Goal: Task Accomplishment & Management: Use online tool/utility

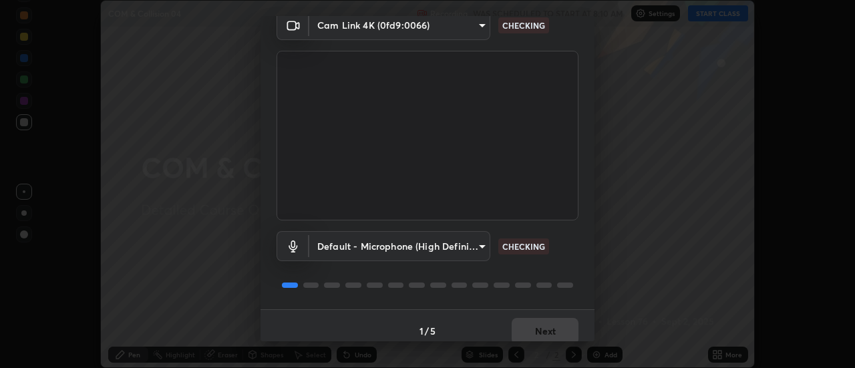
scroll to position [70, 0]
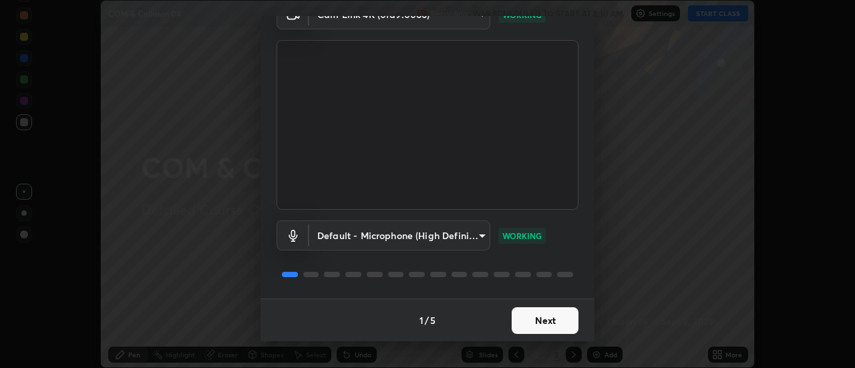
click at [548, 323] on button "Next" at bounding box center [544, 320] width 67 height 27
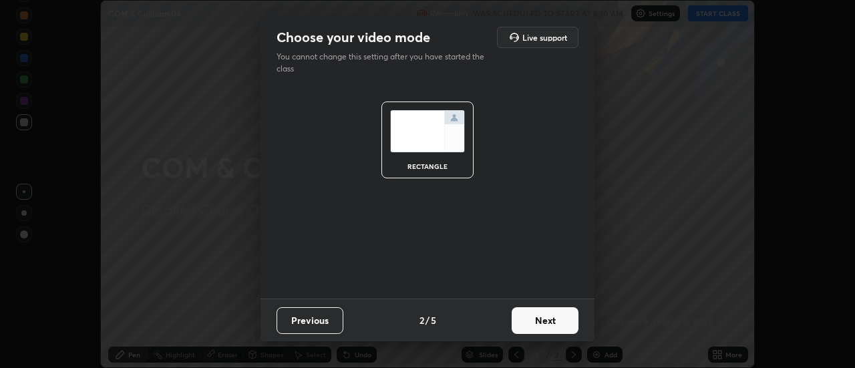
scroll to position [0, 0]
click at [549, 322] on button "Next" at bounding box center [544, 320] width 67 height 27
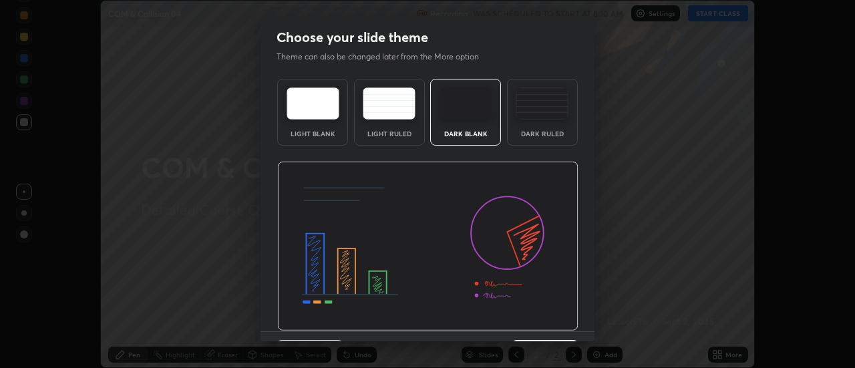
click at [547, 134] on div "Dark Ruled" at bounding box center [541, 133] width 53 height 7
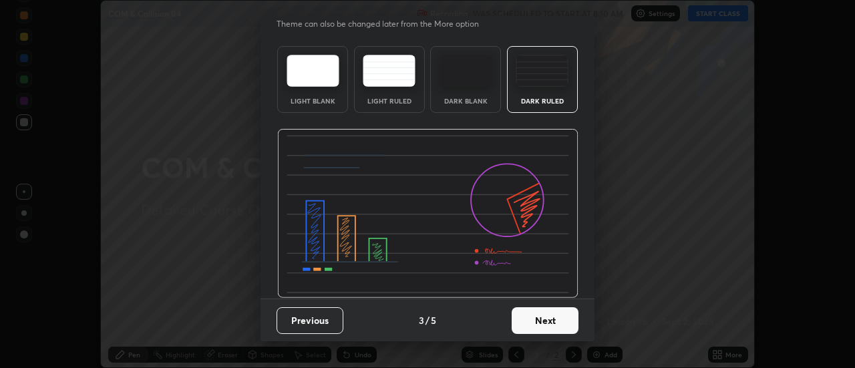
click at [539, 314] on button "Next" at bounding box center [544, 320] width 67 height 27
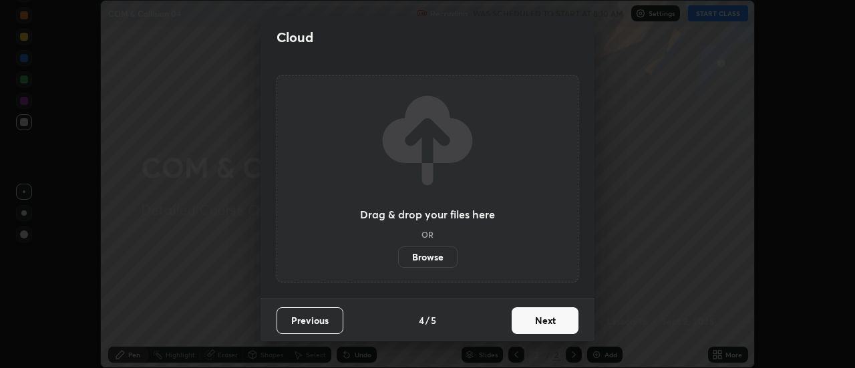
scroll to position [0, 0]
click at [439, 256] on label "Browse" at bounding box center [427, 256] width 59 height 21
click at [398, 256] on input "Browse" at bounding box center [398, 256] width 0 height 21
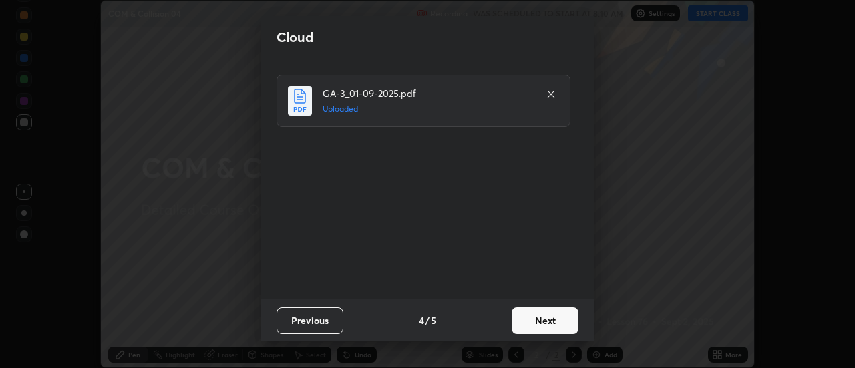
click at [529, 314] on button "Next" at bounding box center [544, 320] width 67 height 27
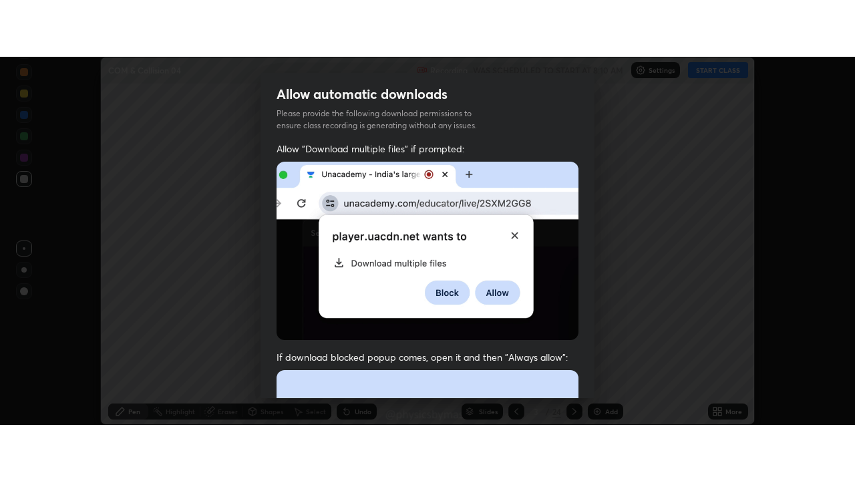
scroll to position [343, 0]
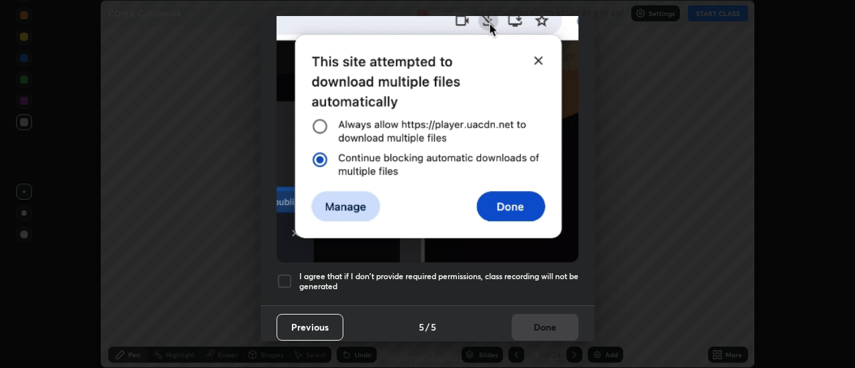
click at [450, 276] on h5 "I agree that if I don't provide required permissions, class recording will not …" at bounding box center [438, 281] width 279 height 21
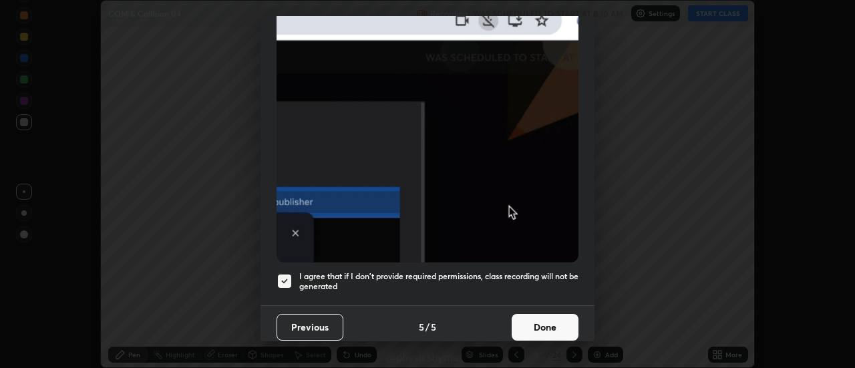
click at [526, 314] on button "Done" at bounding box center [544, 327] width 67 height 27
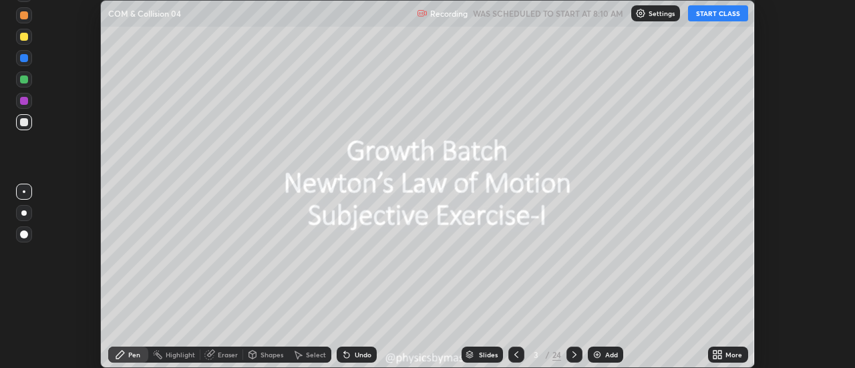
click at [515, 355] on icon at bounding box center [516, 354] width 11 height 11
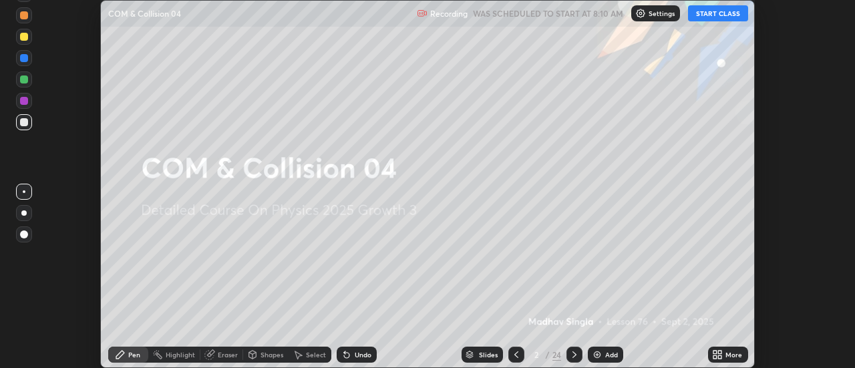
click at [727, 356] on div "More" at bounding box center [733, 354] width 17 height 7
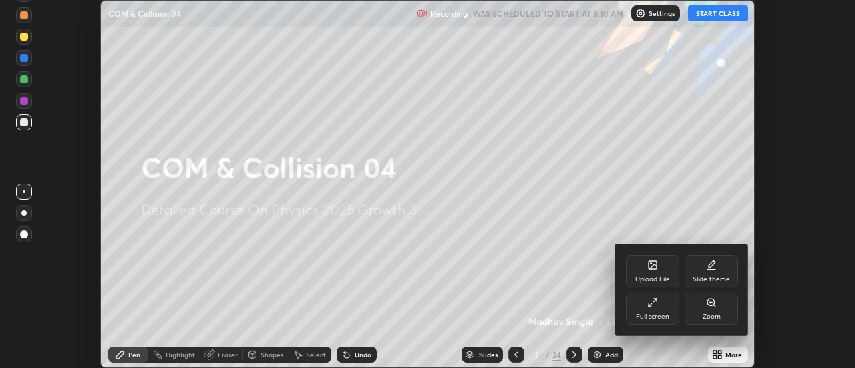
click at [647, 317] on div "Full screen" at bounding box center [652, 316] width 33 height 7
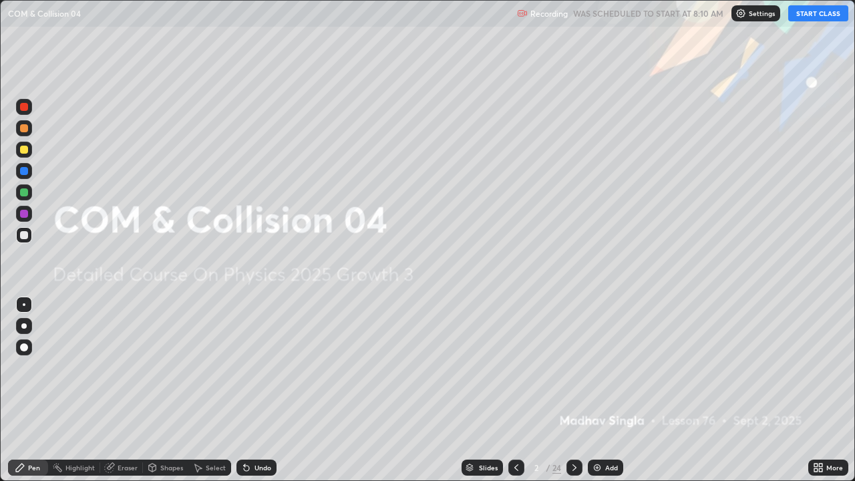
scroll to position [481, 855]
click at [814, 17] on button "START CLASS" at bounding box center [818, 13] width 60 height 16
click at [573, 367] on icon at bounding box center [574, 467] width 11 height 11
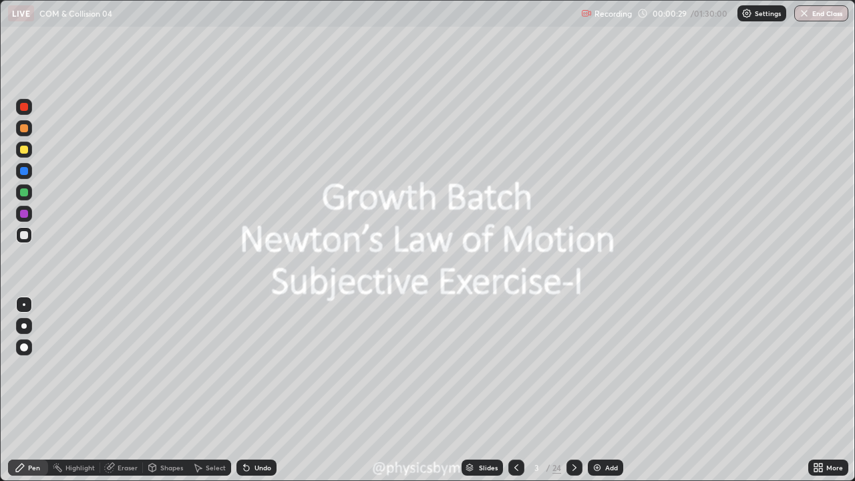
click at [572, 367] on icon at bounding box center [574, 467] width 4 height 7
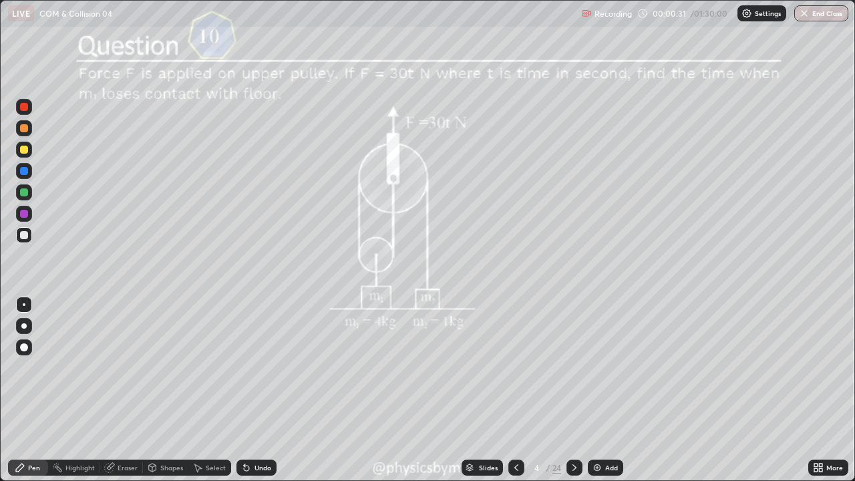
click at [18, 192] on div at bounding box center [24, 192] width 16 height 16
click at [260, 367] on div "Undo" at bounding box center [256, 467] width 40 height 16
click at [244, 367] on icon at bounding box center [246, 467] width 5 height 5
click at [251, 367] on div "Undo" at bounding box center [256, 467] width 40 height 16
click at [570, 367] on icon at bounding box center [574, 467] width 11 height 11
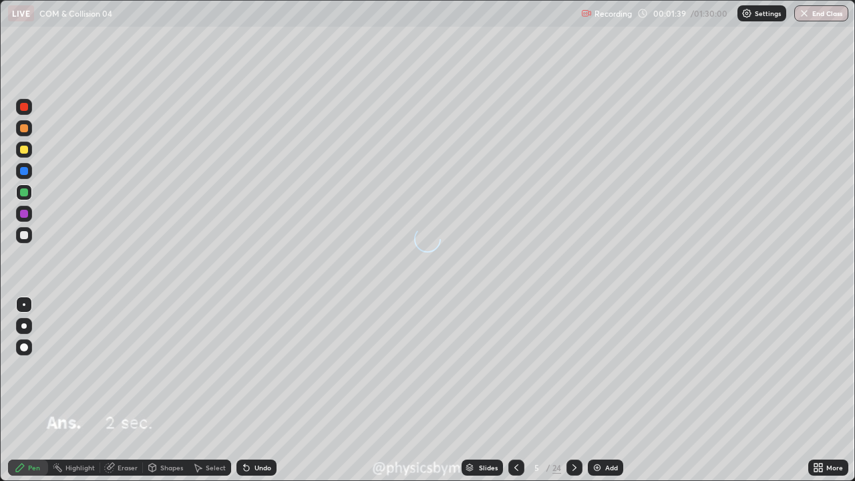
click at [573, 367] on icon at bounding box center [574, 467] width 11 height 11
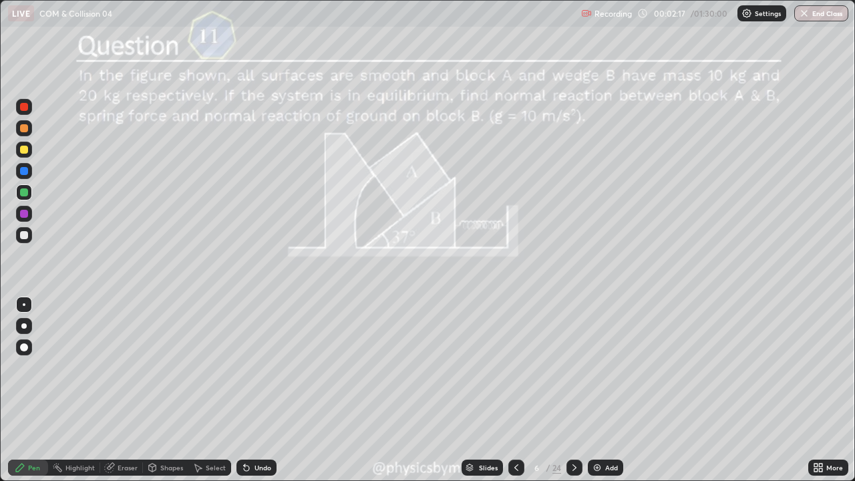
click at [252, 367] on div "Undo" at bounding box center [256, 467] width 40 height 16
click at [25, 150] on div at bounding box center [24, 150] width 8 height 8
click at [26, 240] on div at bounding box center [24, 235] width 16 height 16
click at [573, 367] on icon at bounding box center [574, 467] width 11 height 11
click at [574, 367] on icon at bounding box center [574, 467] width 11 height 11
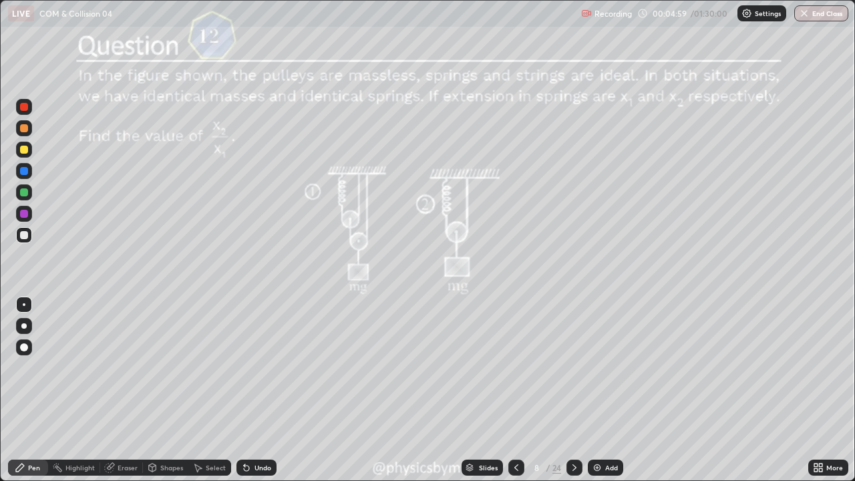
click at [515, 367] on icon at bounding box center [516, 467] width 11 height 11
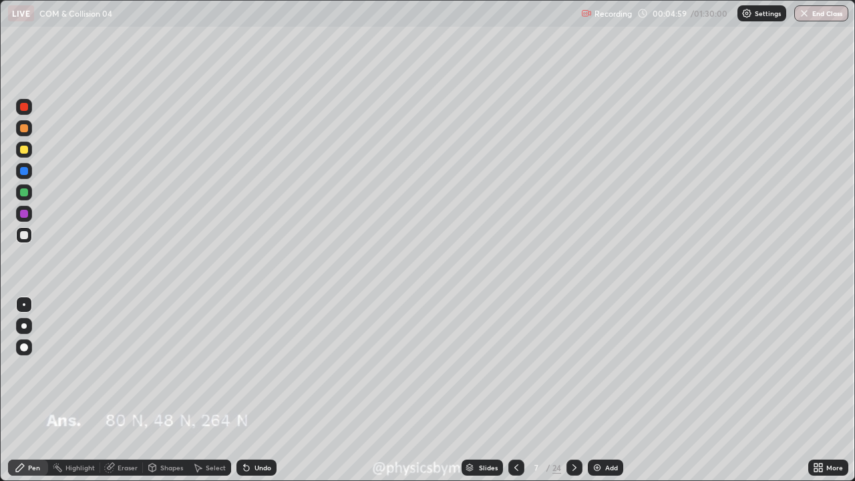
click at [514, 367] on icon at bounding box center [516, 467] width 11 height 11
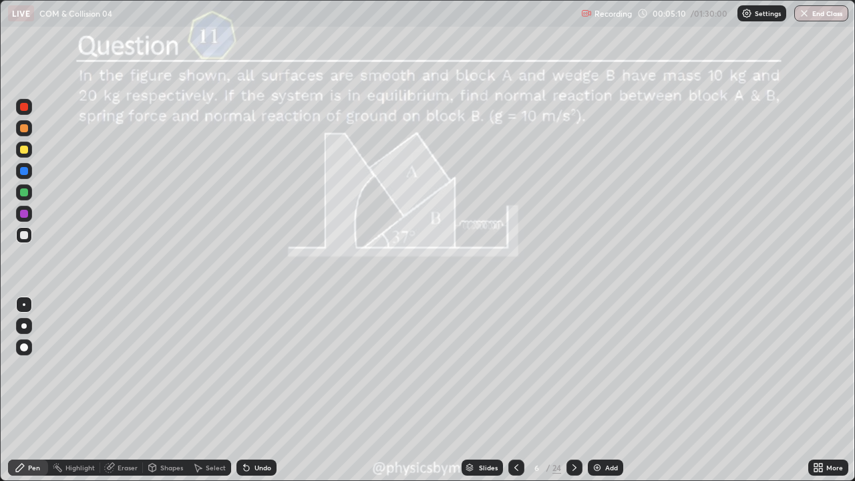
click at [573, 367] on icon at bounding box center [574, 467] width 11 height 11
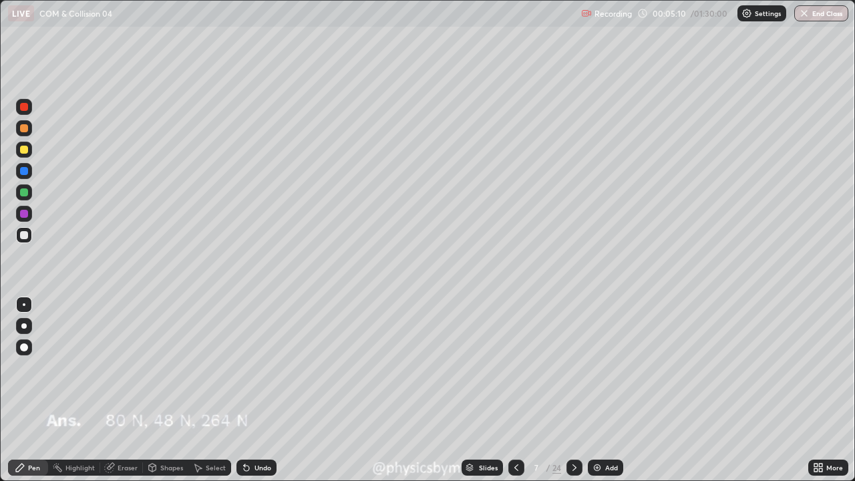
click at [571, 367] on icon at bounding box center [574, 467] width 11 height 11
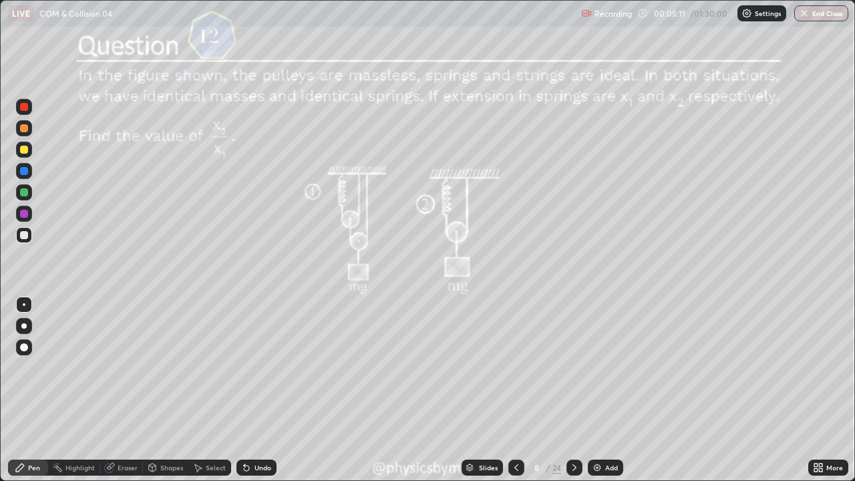
click at [573, 367] on icon at bounding box center [574, 467] width 11 height 11
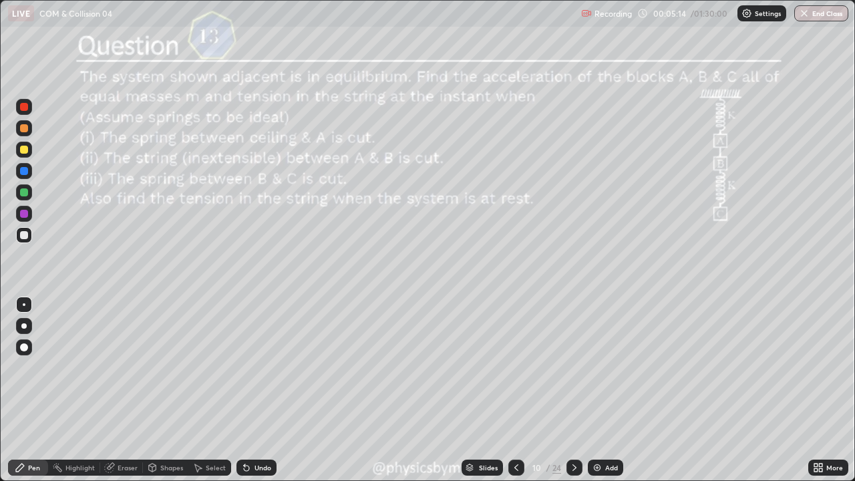
click at [515, 367] on icon at bounding box center [516, 467] width 11 height 11
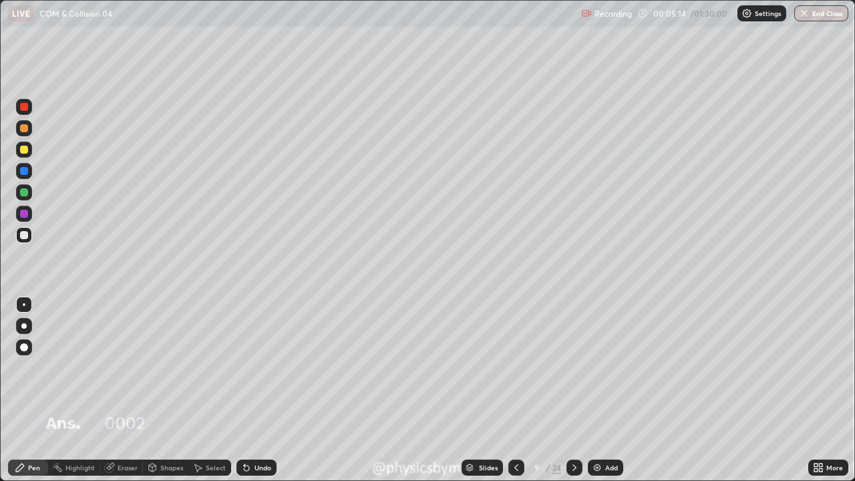
click at [516, 367] on icon at bounding box center [516, 467] width 11 height 11
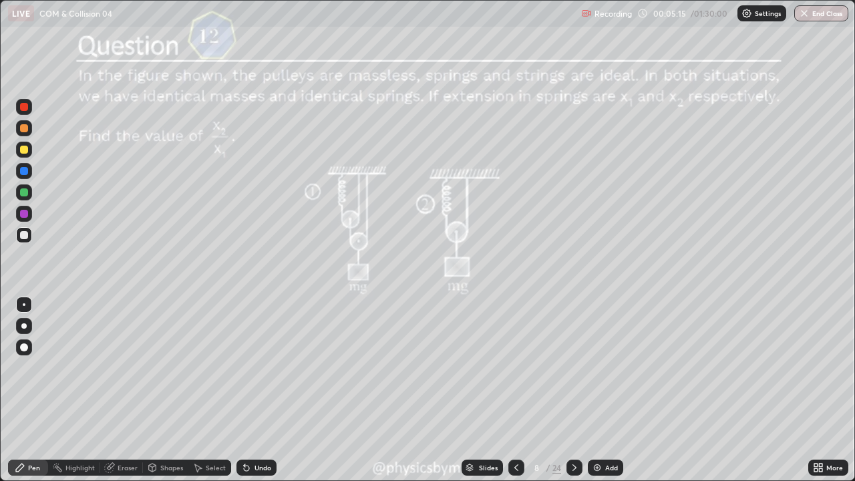
click at [24, 200] on div at bounding box center [24, 192] width 16 height 16
click at [573, 367] on icon at bounding box center [574, 467] width 11 height 11
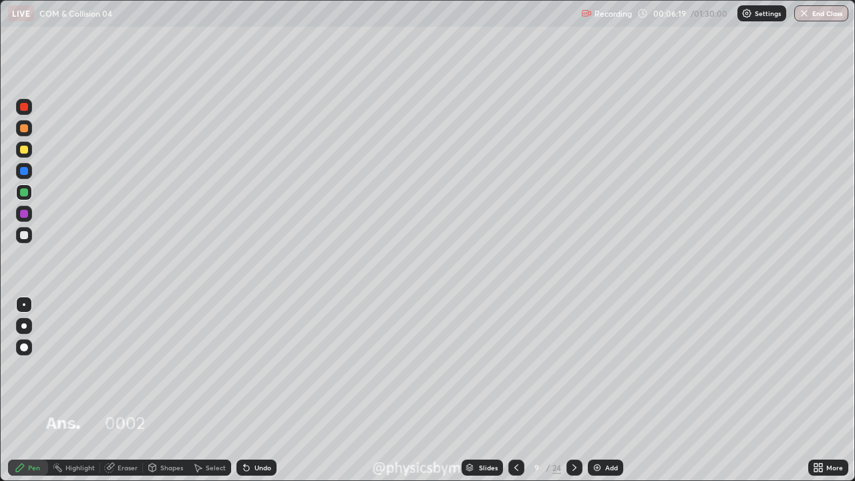
click at [571, 367] on icon at bounding box center [574, 467] width 11 height 11
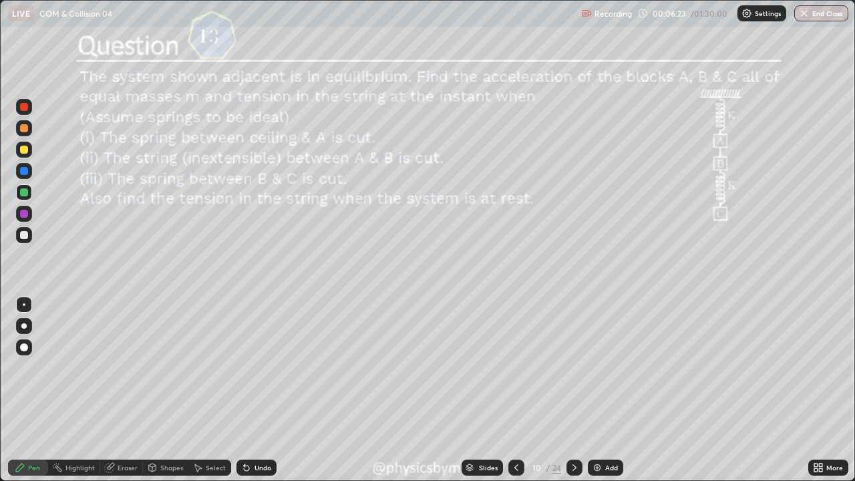
click at [515, 367] on icon at bounding box center [516, 467] width 11 height 11
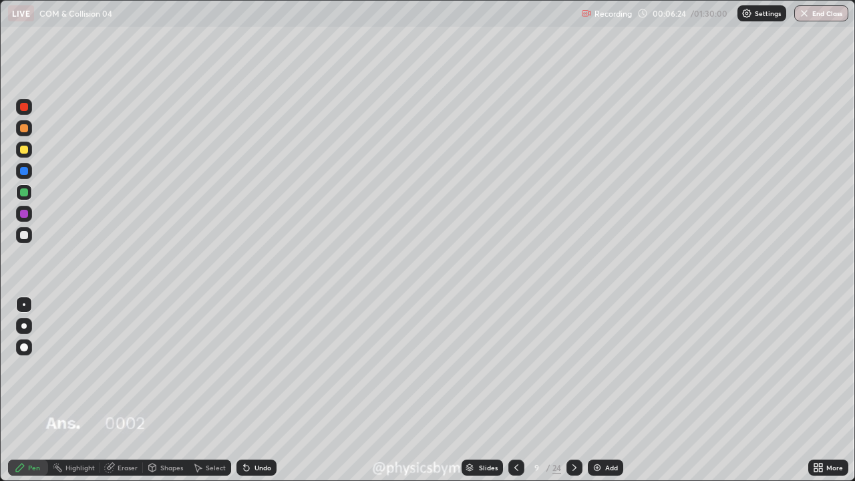
click at [515, 367] on icon at bounding box center [516, 467] width 11 height 11
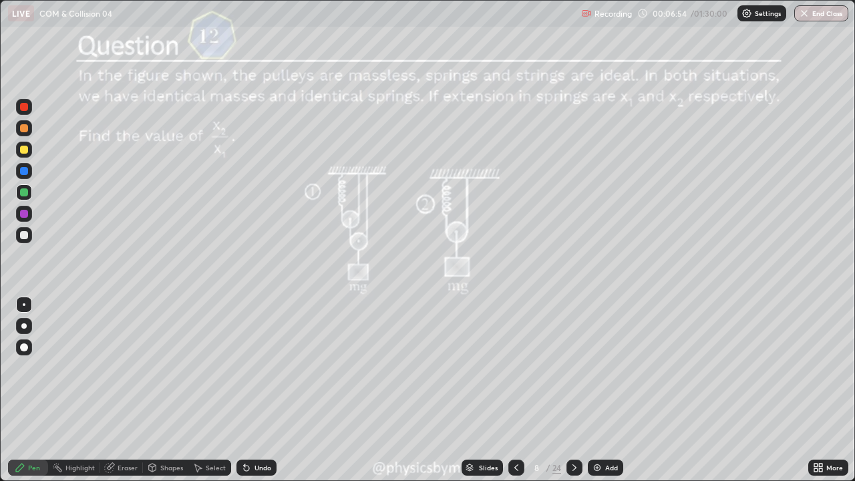
click at [566, 367] on div at bounding box center [574, 467] width 16 height 16
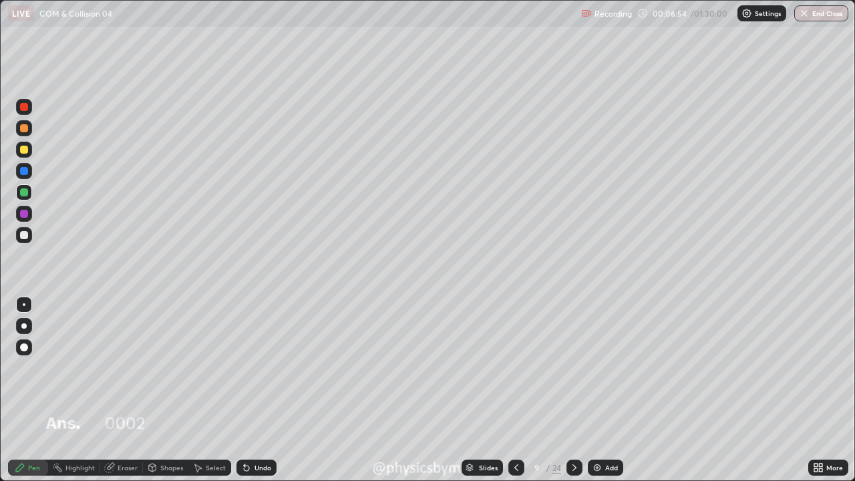
click at [573, 367] on icon at bounding box center [574, 467] width 11 height 11
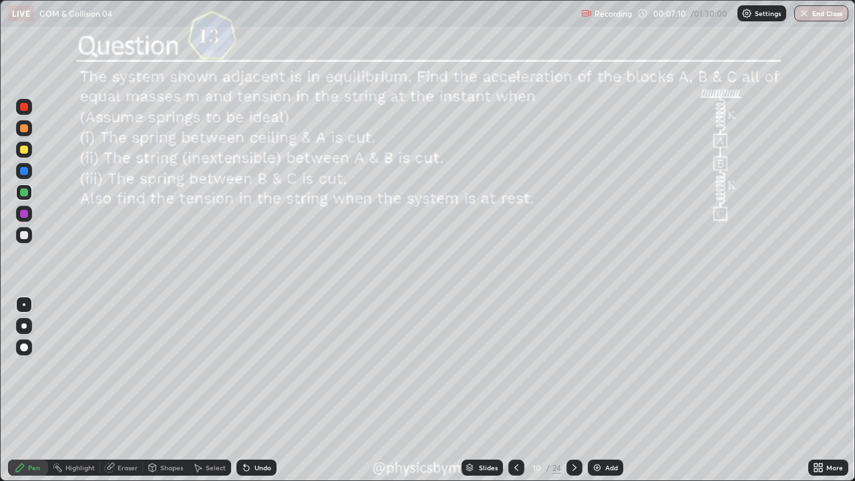
click at [539, 367] on div "10" at bounding box center [535, 467] width 13 height 8
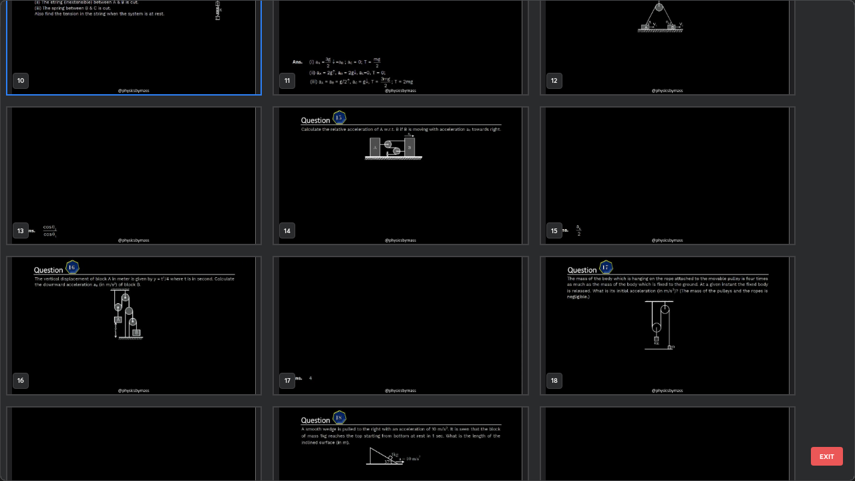
scroll to position [501, 0]
click at [191, 304] on img "grid" at bounding box center [133, 324] width 253 height 137
click at [194, 303] on img "grid" at bounding box center [133, 324] width 253 height 137
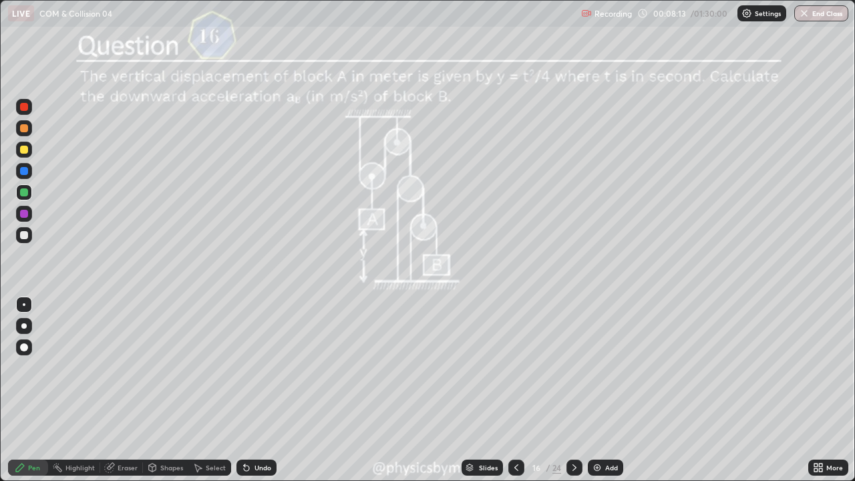
click at [569, 367] on icon at bounding box center [574, 467] width 11 height 11
click at [573, 367] on icon at bounding box center [574, 467] width 11 height 11
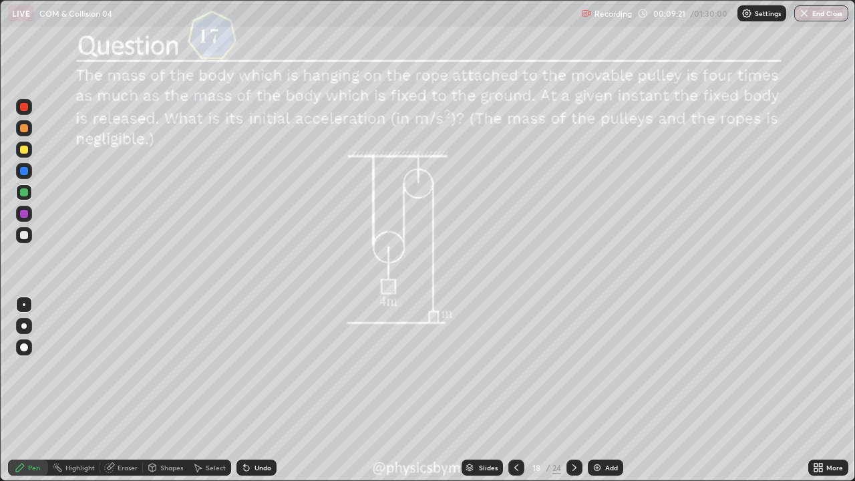
click at [24, 150] on div at bounding box center [24, 150] width 8 height 8
click at [573, 367] on icon at bounding box center [574, 467] width 11 height 11
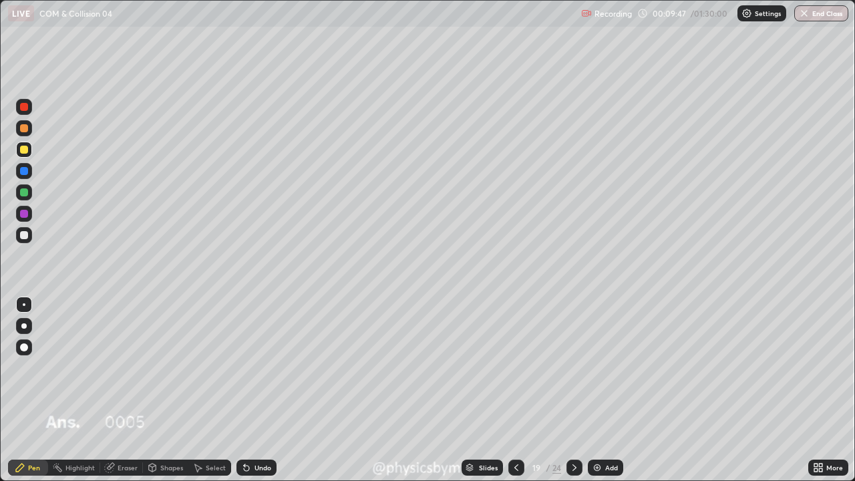
click at [573, 367] on icon at bounding box center [574, 467] width 11 height 11
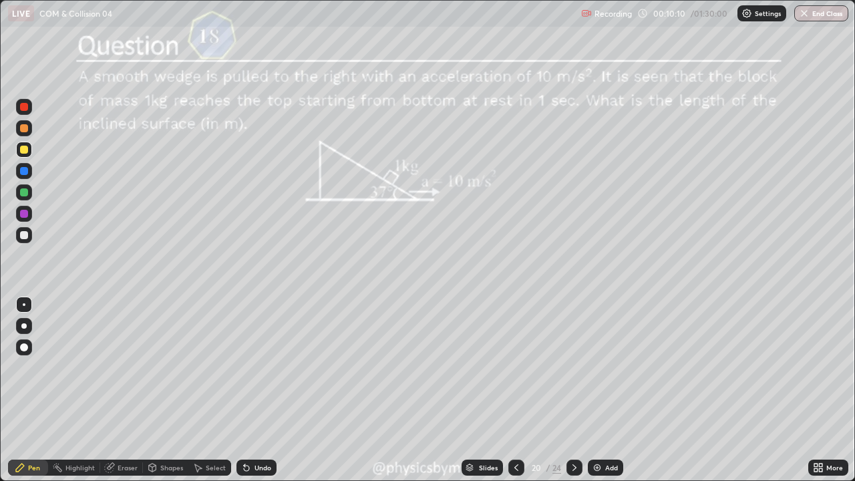
click at [268, 367] on div "Undo" at bounding box center [262, 467] width 17 height 7
click at [20, 234] on div at bounding box center [24, 235] width 8 height 8
click at [262, 367] on div "Undo" at bounding box center [256, 467] width 40 height 16
click at [262, 367] on div "Undo" at bounding box center [262, 467] width 17 height 7
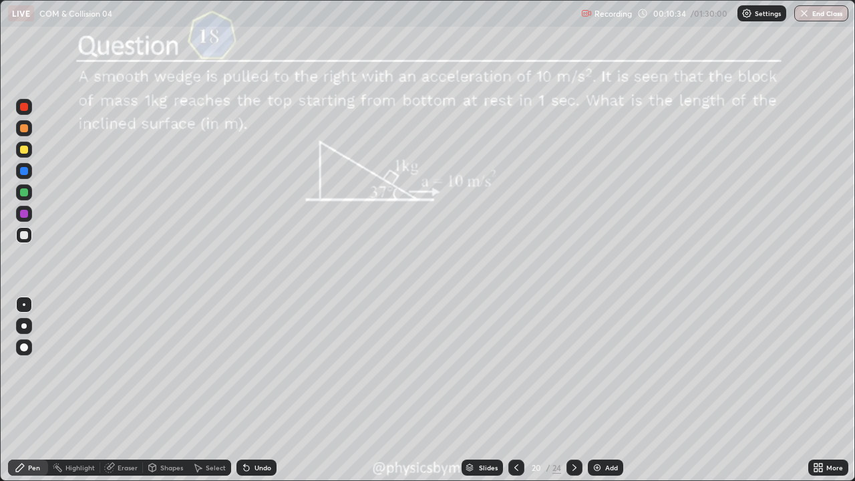
click at [261, 367] on div "Undo" at bounding box center [262, 467] width 17 height 7
click at [259, 367] on div "Undo" at bounding box center [262, 467] width 17 height 7
click at [262, 367] on div "Undo" at bounding box center [262, 467] width 17 height 7
click at [23, 193] on div at bounding box center [24, 192] width 8 height 8
click at [573, 367] on icon at bounding box center [574, 467] width 11 height 11
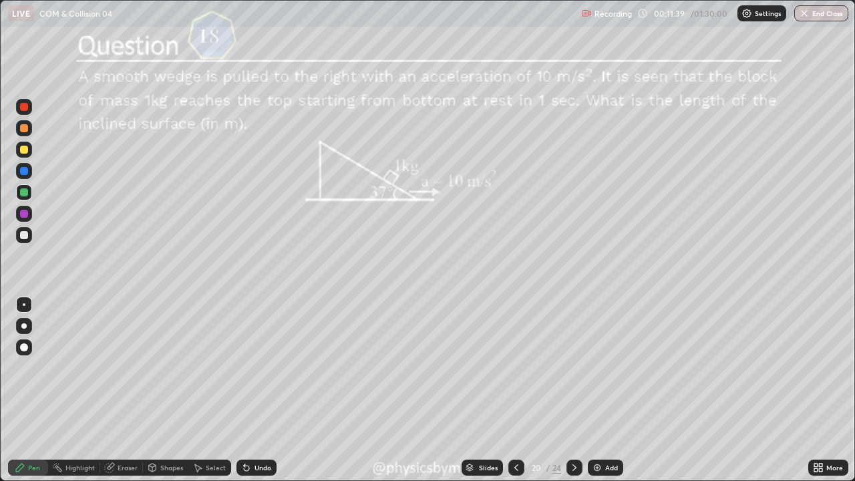
click at [573, 367] on icon at bounding box center [574, 467] width 4 height 7
click at [25, 150] on div at bounding box center [24, 150] width 8 height 8
click at [26, 231] on div at bounding box center [24, 235] width 8 height 8
click at [22, 193] on div at bounding box center [24, 192] width 8 height 8
click at [251, 367] on div "Undo" at bounding box center [256, 467] width 40 height 16
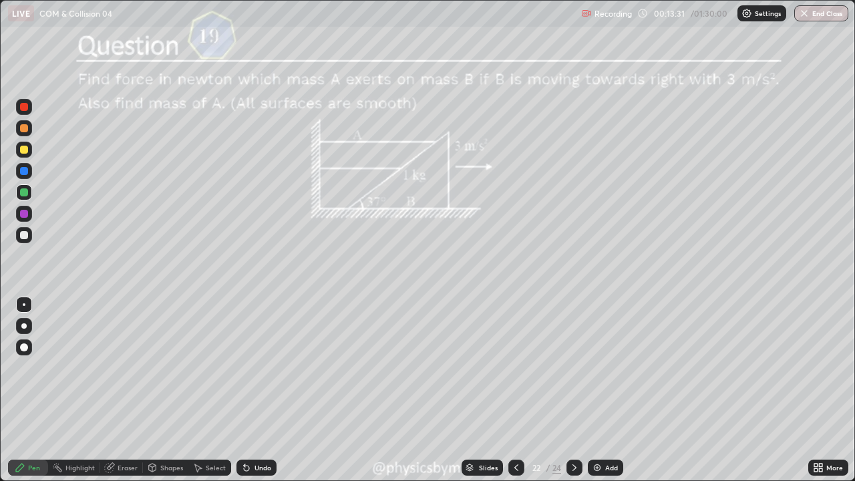
click at [117, 367] on div "Eraser" at bounding box center [121, 467] width 43 height 16
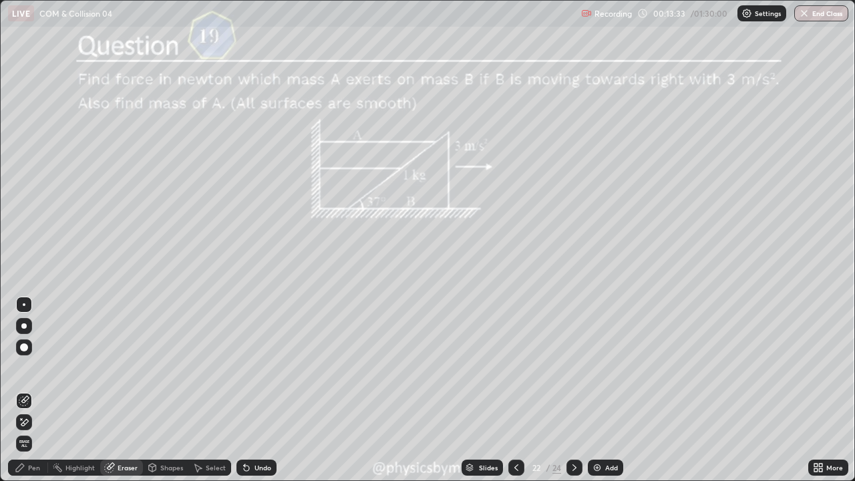
click at [28, 367] on div "Pen" at bounding box center [34, 467] width 12 height 7
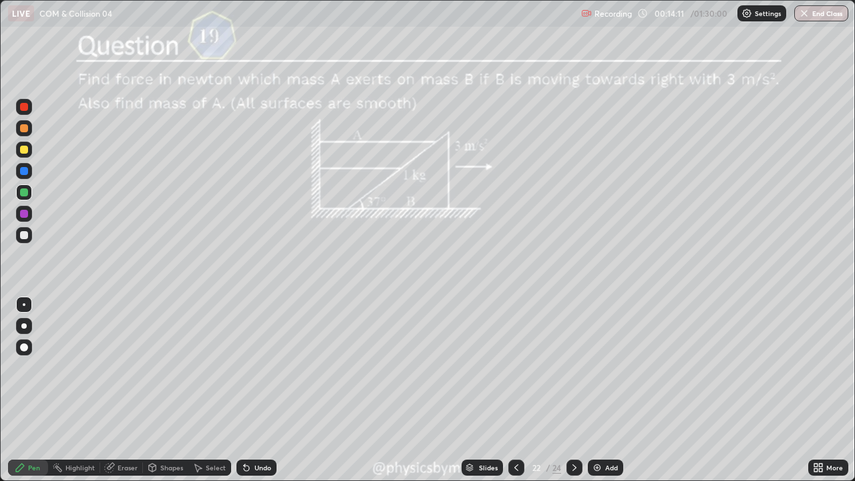
click at [21, 233] on div at bounding box center [24, 235] width 8 height 8
click at [18, 150] on div at bounding box center [24, 150] width 16 height 16
click at [244, 367] on icon at bounding box center [246, 467] width 5 height 5
click at [251, 367] on div "Undo" at bounding box center [256, 467] width 40 height 16
click at [244, 367] on icon at bounding box center [246, 467] width 5 height 5
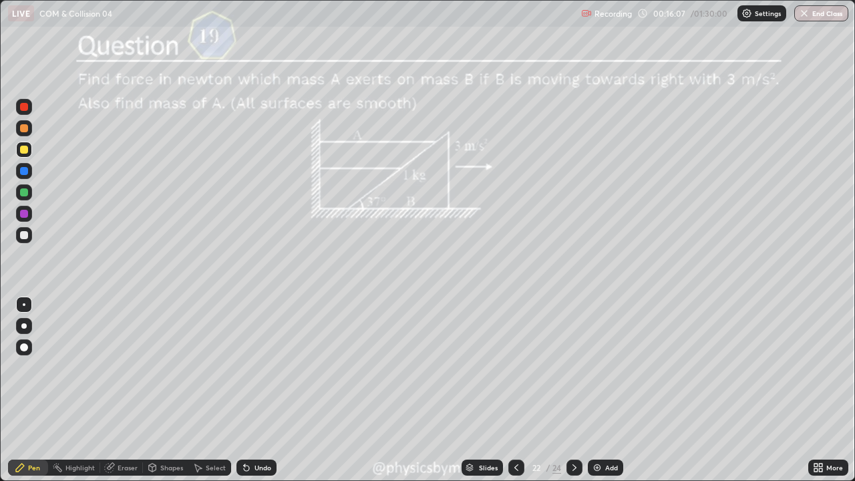
click at [21, 234] on div at bounding box center [24, 235] width 8 height 8
click at [537, 367] on div "22" at bounding box center [535, 467] width 13 height 8
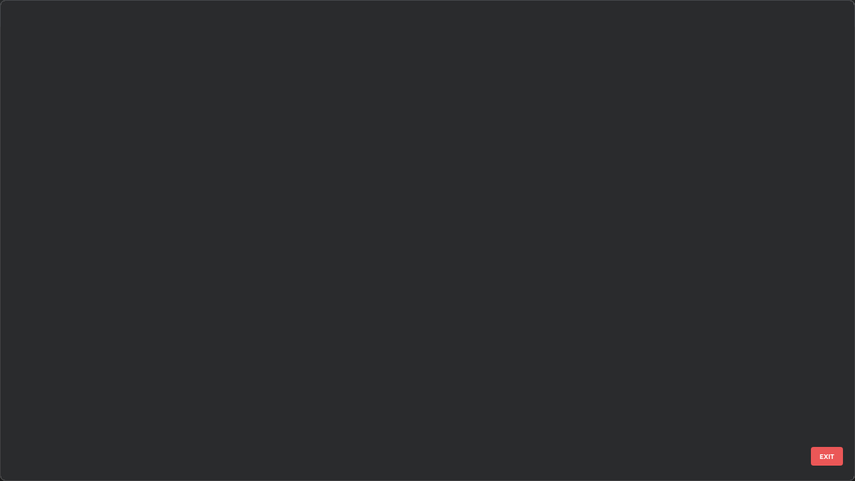
scroll to position [475, 847]
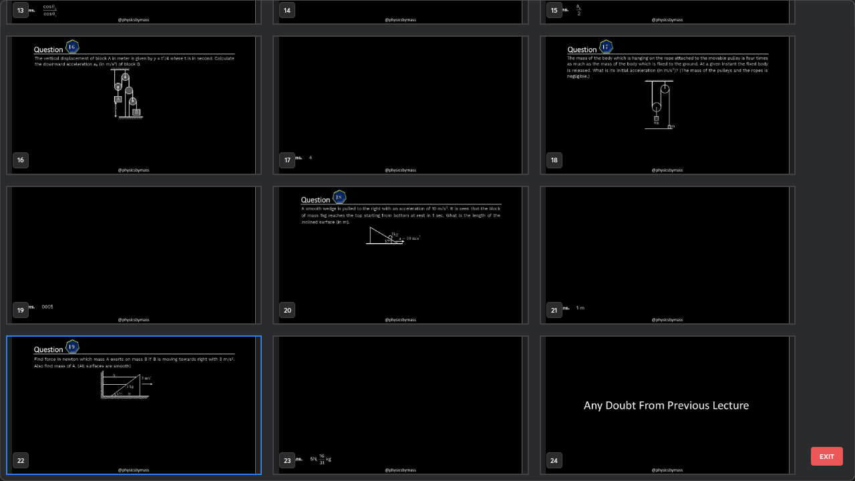
click at [208, 367] on img "grid" at bounding box center [133, 405] width 253 height 137
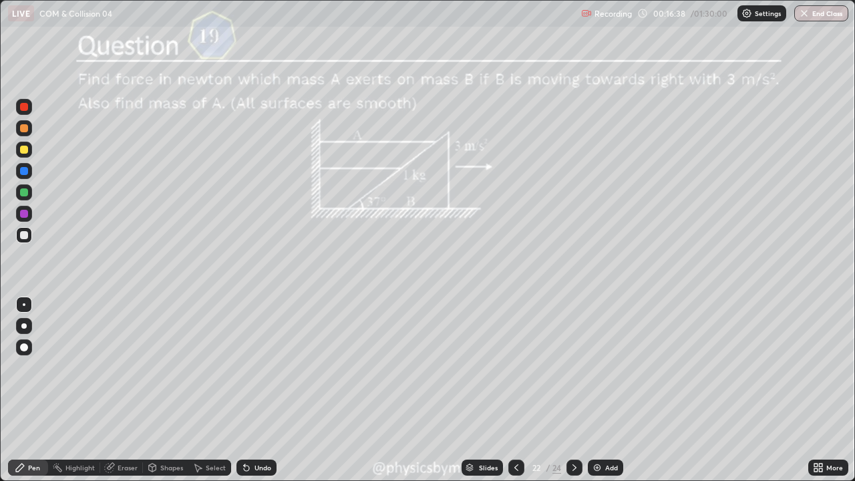
click at [208, 367] on img "grid" at bounding box center [133, 405] width 253 height 137
click at [546, 367] on div "/" at bounding box center [547, 467] width 4 height 8
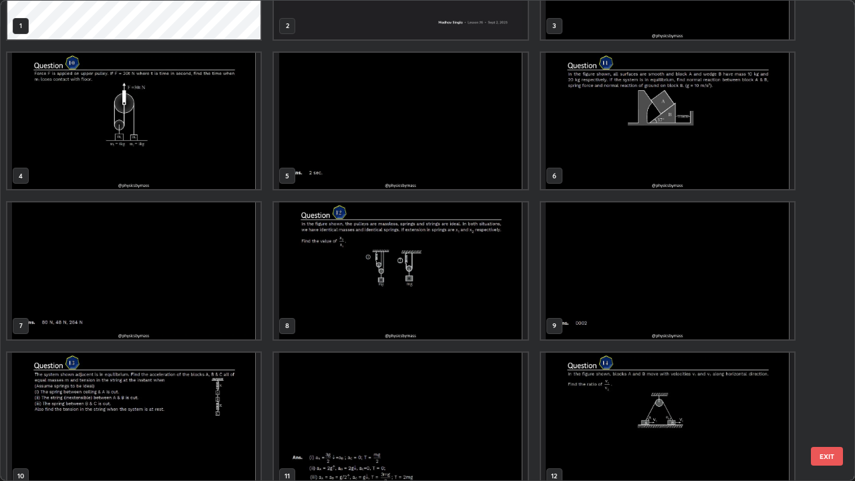
scroll to position [0, 0]
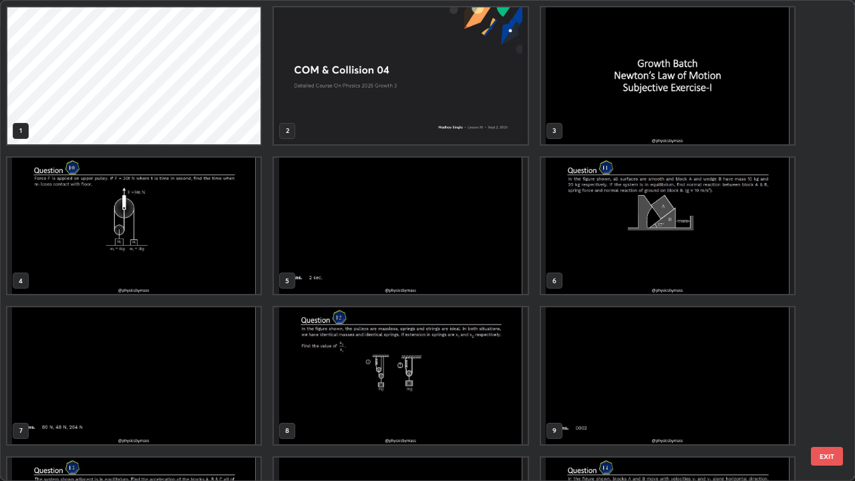
click at [204, 253] on img "grid" at bounding box center [133, 226] width 253 height 137
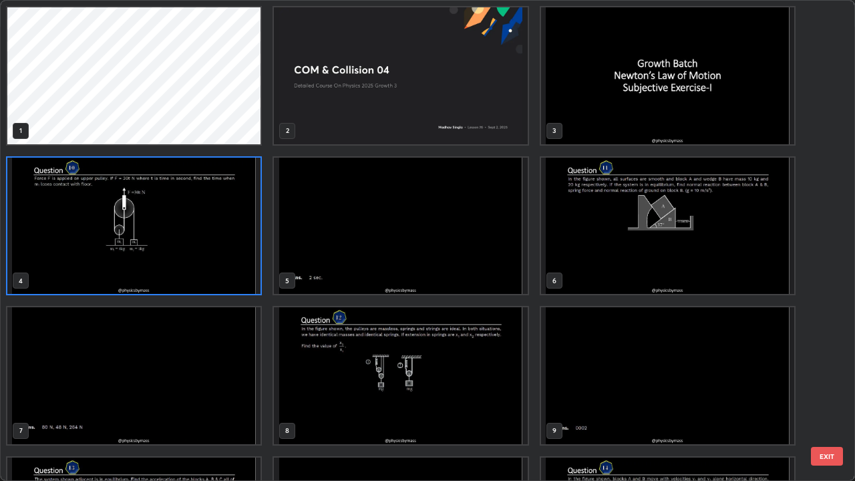
click at [205, 250] on img "grid" at bounding box center [133, 226] width 253 height 137
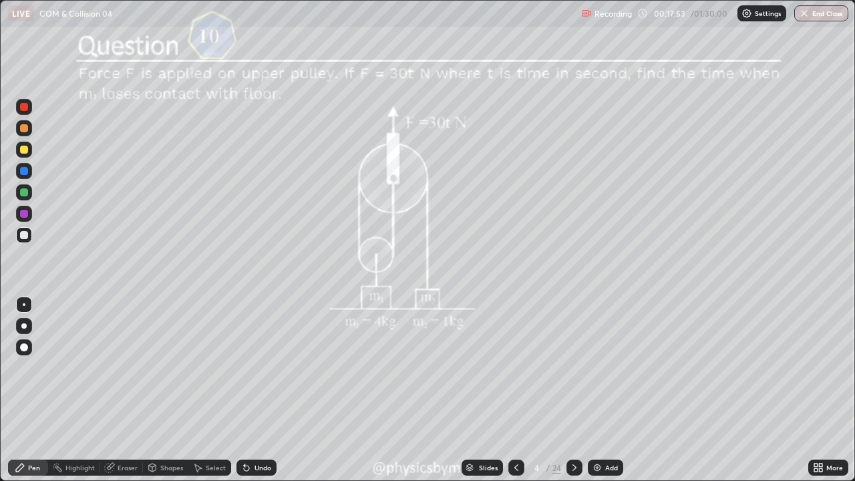
click at [573, 367] on icon at bounding box center [574, 467] width 11 height 11
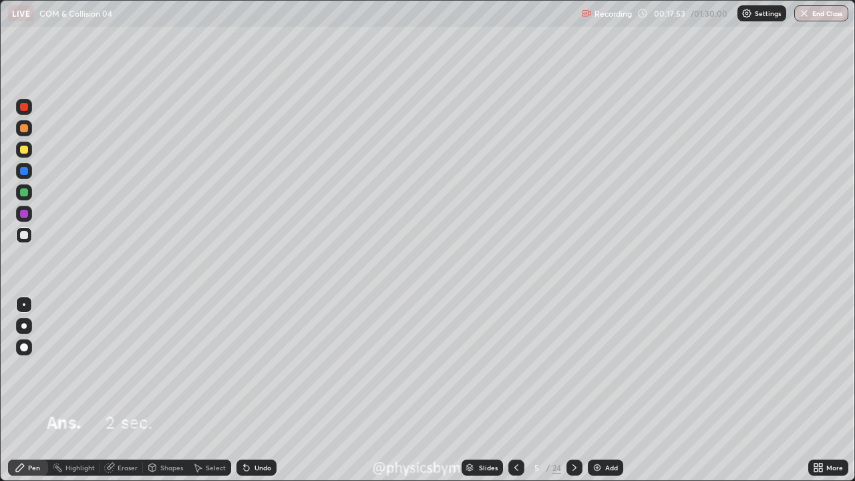
click at [573, 367] on icon at bounding box center [574, 467] width 11 height 11
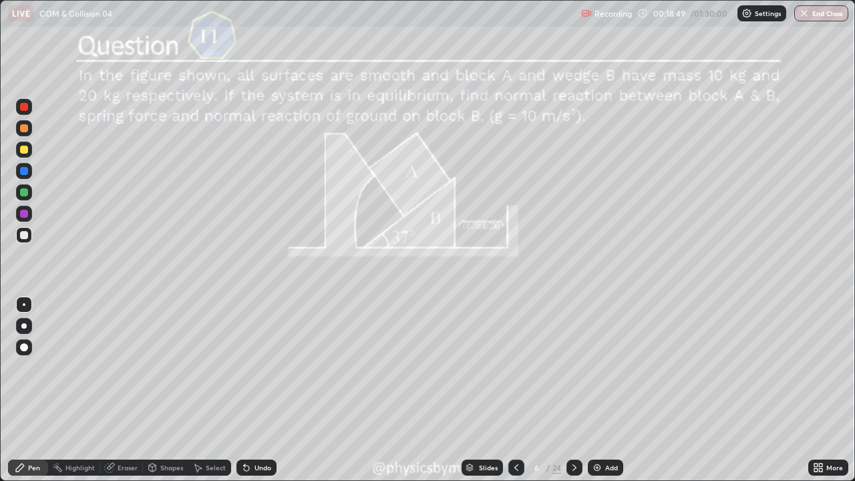
click at [573, 367] on icon at bounding box center [574, 467] width 11 height 11
click at [572, 367] on icon at bounding box center [574, 467] width 11 height 11
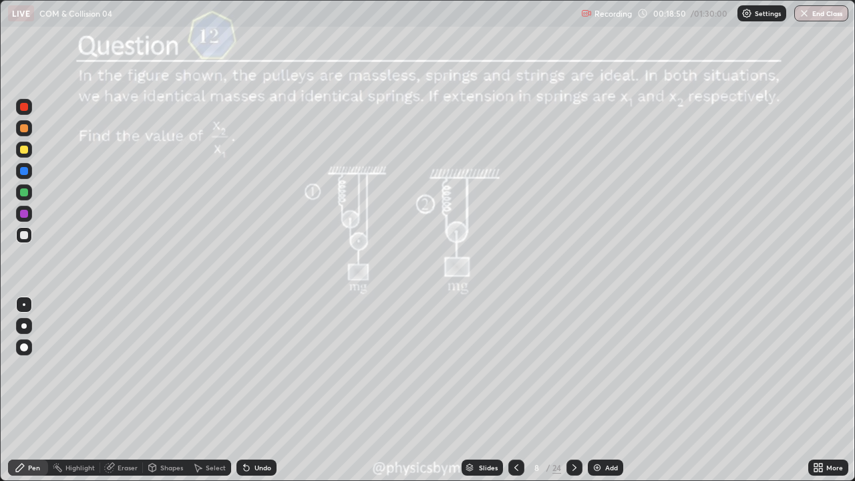
click at [573, 367] on icon at bounding box center [574, 467] width 11 height 11
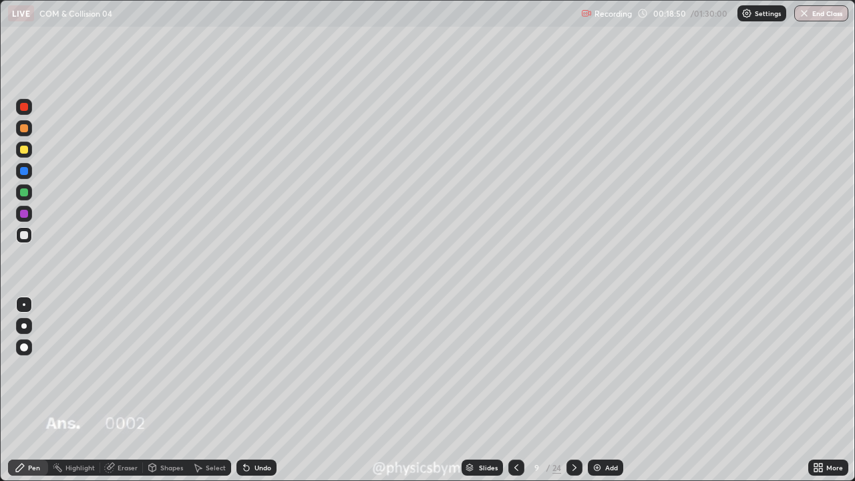
click at [573, 367] on icon at bounding box center [574, 467] width 11 height 11
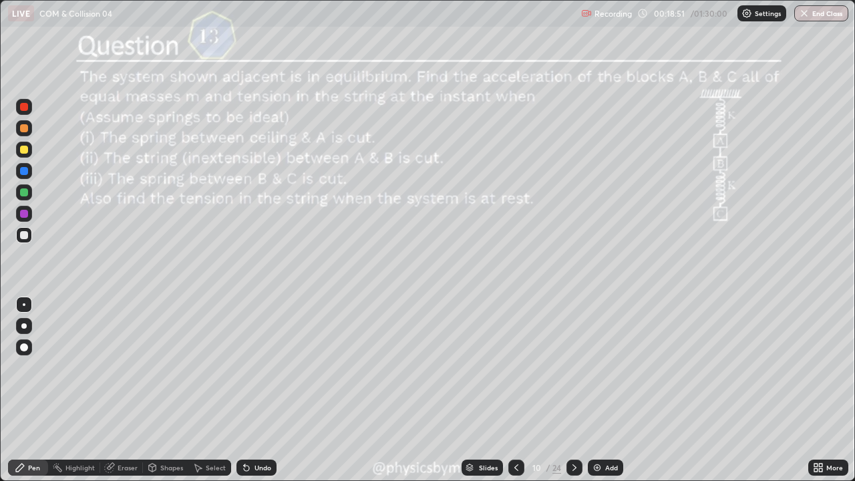
click at [573, 367] on icon at bounding box center [574, 467] width 11 height 11
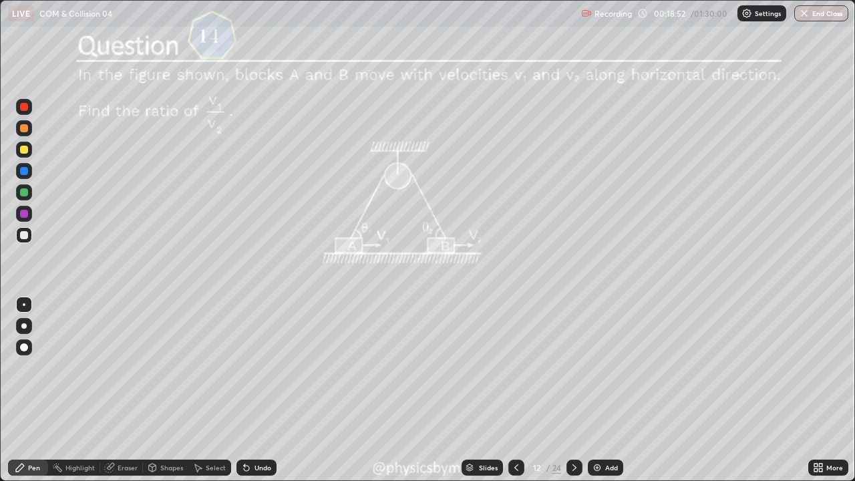
click at [572, 367] on icon at bounding box center [574, 467] width 11 height 11
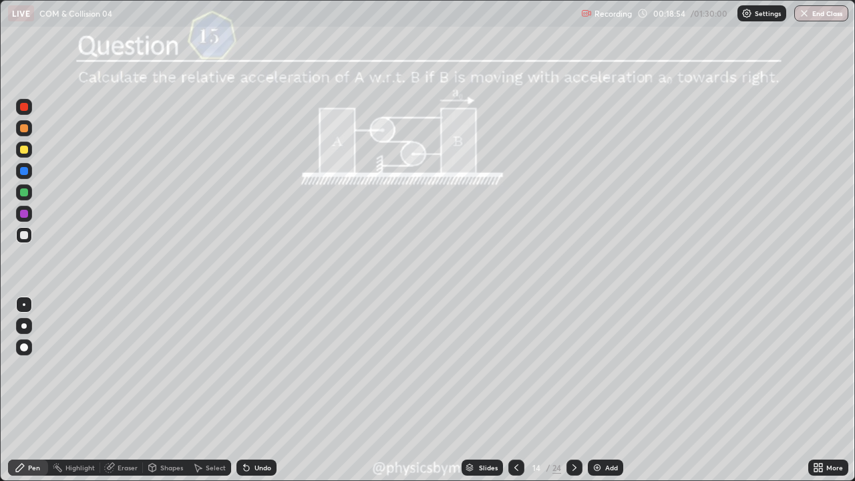
click at [546, 367] on div "/" at bounding box center [547, 467] width 4 height 8
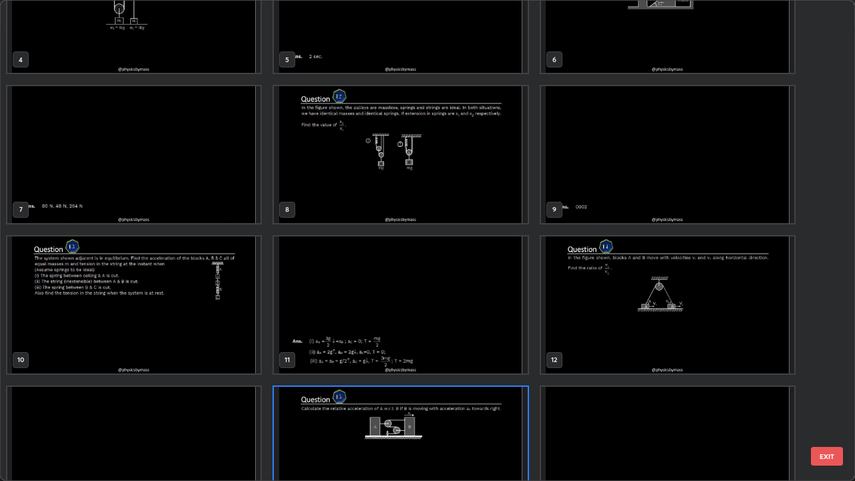
scroll to position [214, 0]
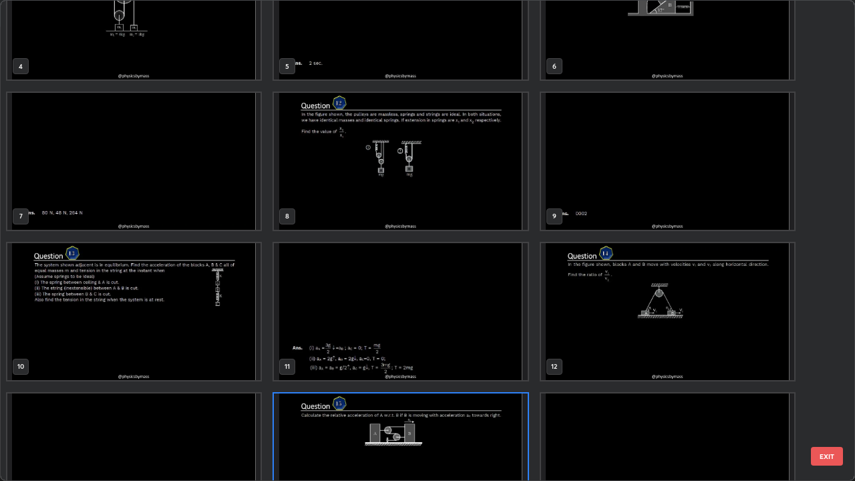
click at [193, 326] on img "grid" at bounding box center [133, 311] width 253 height 137
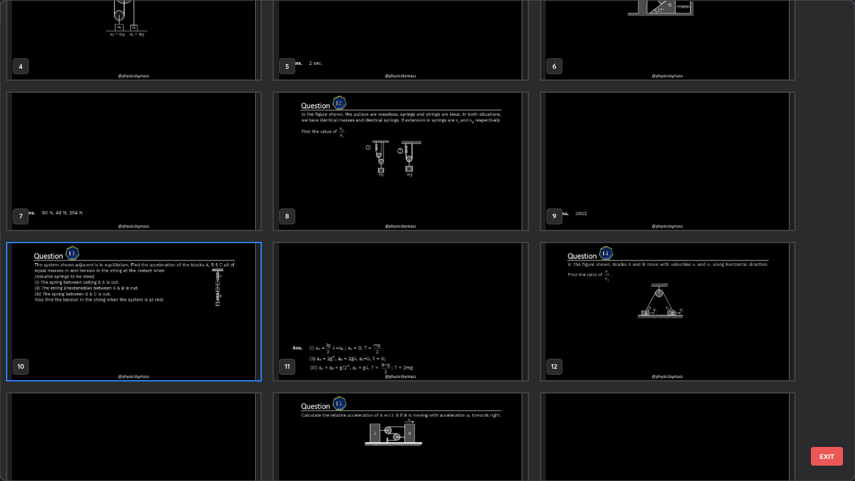
click at [196, 325] on img "grid" at bounding box center [133, 311] width 253 height 137
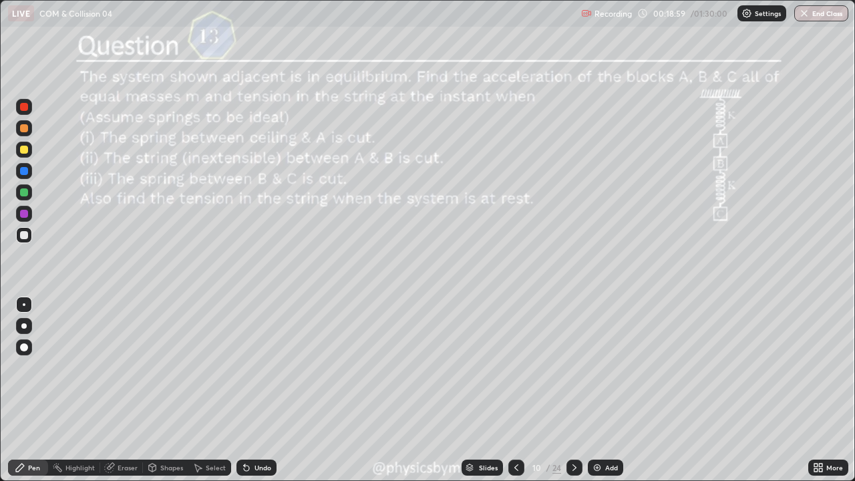
click at [546, 367] on div "/" at bounding box center [547, 467] width 4 height 8
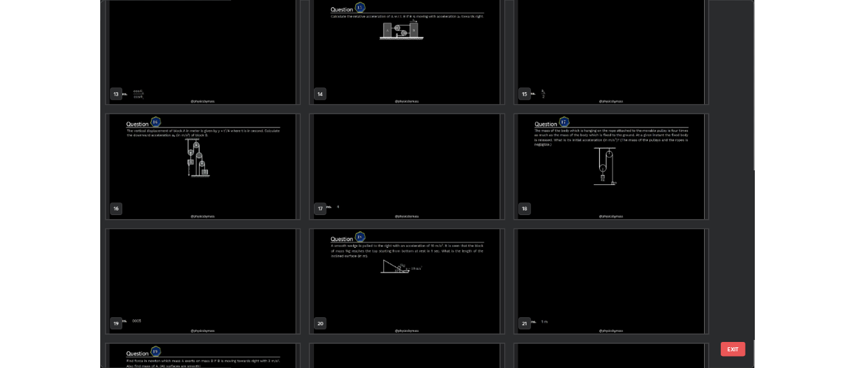
scroll to position [611, 0]
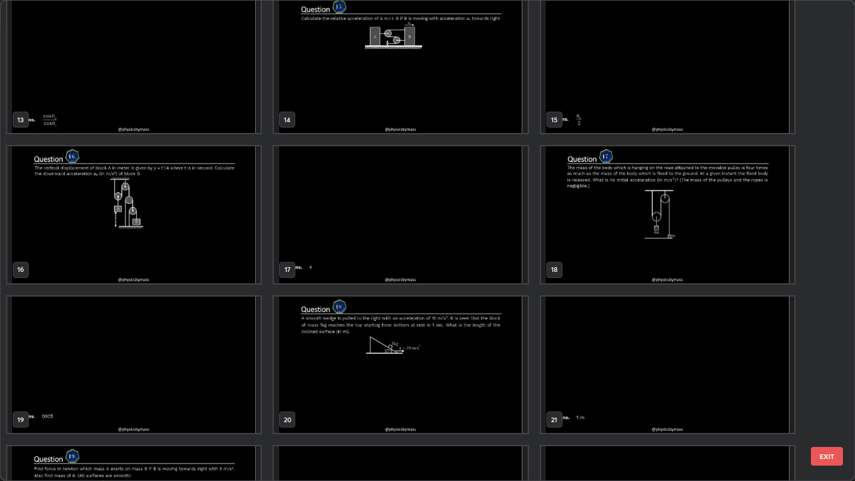
click at [446, 367] on img "grid" at bounding box center [400, 364] width 253 height 137
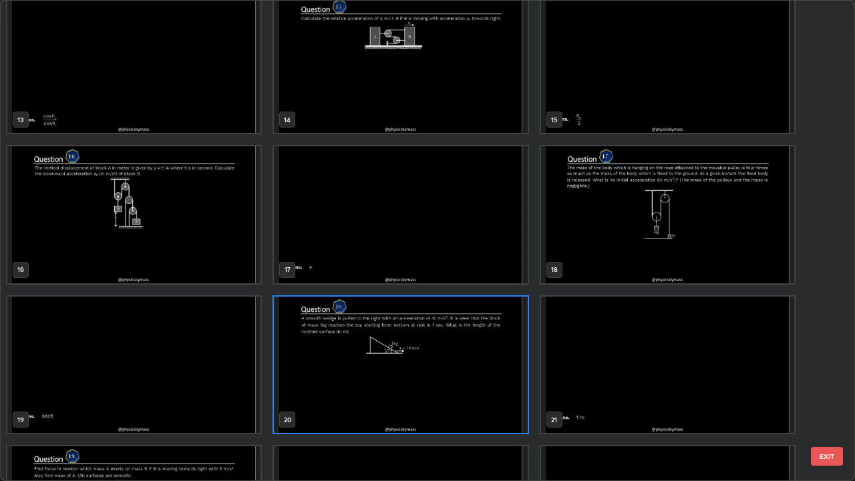
click at [447, 367] on img "grid" at bounding box center [400, 364] width 253 height 137
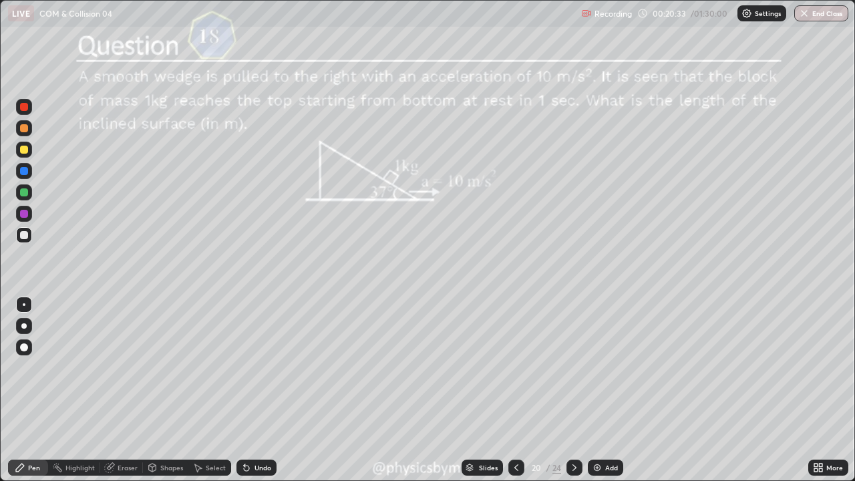
click at [571, 367] on icon at bounding box center [574, 467] width 11 height 11
click at [572, 367] on icon at bounding box center [574, 467] width 11 height 11
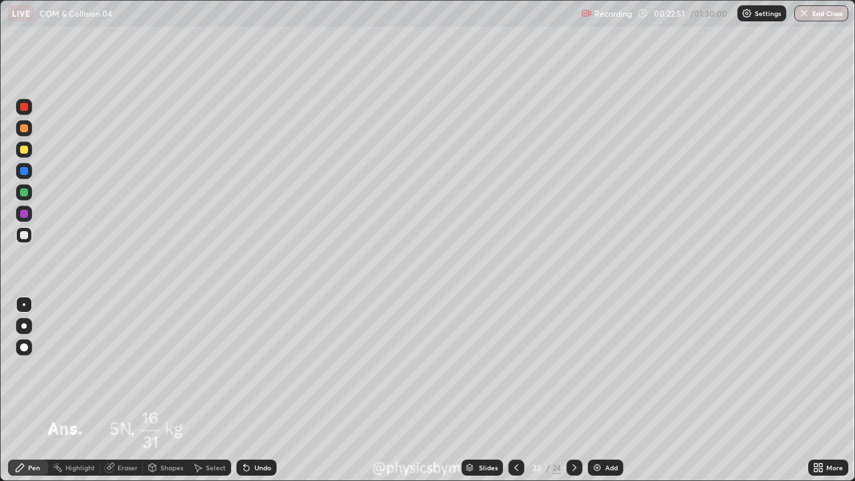
click at [572, 367] on icon at bounding box center [574, 467] width 11 height 11
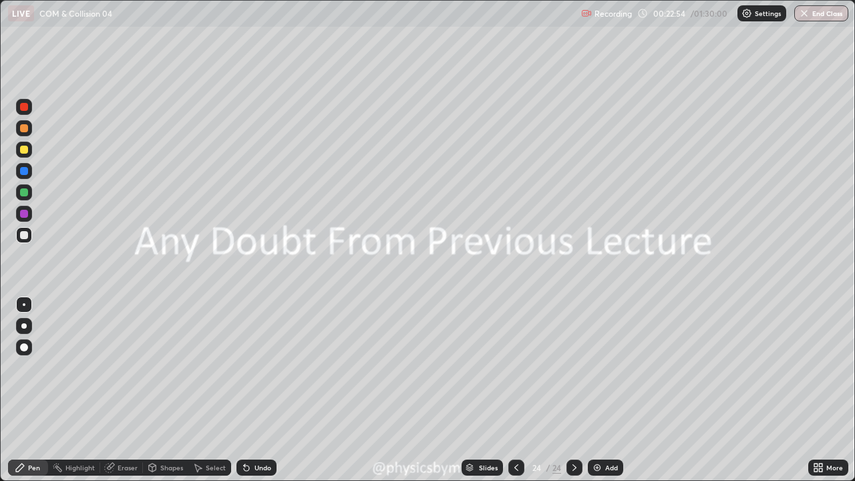
click at [595, 367] on img at bounding box center [597, 467] width 11 height 11
click at [23, 193] on div at bounding box center [24, 192] width 8 height 8
click at [175, 367] on div "Shapes" at bounding box center [171, 467] width 23 height 7
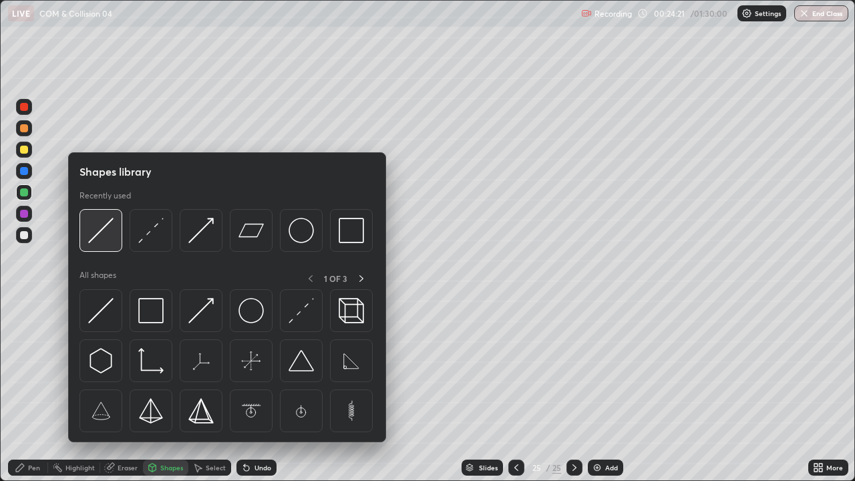
click at [112, 240] on img at bounding box center [100, 230] width 25 height 25
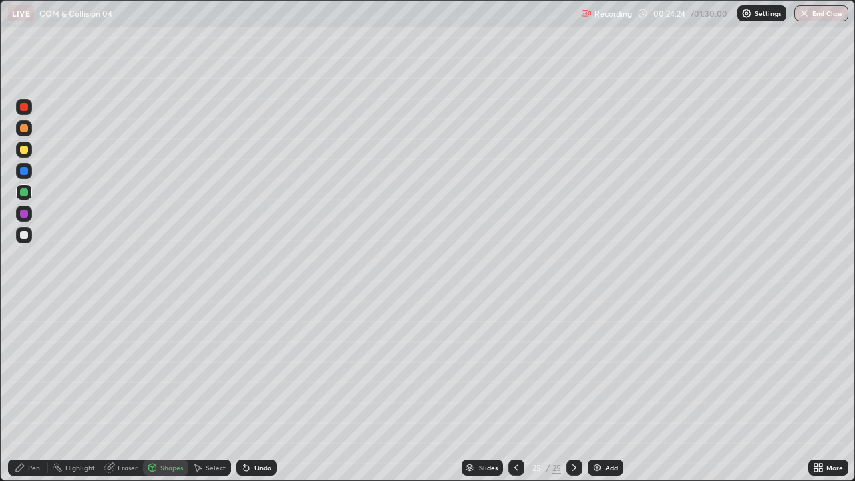
click at [170, 367] on div "Shapes" at bounding box center [171, 467] width 23 height 7
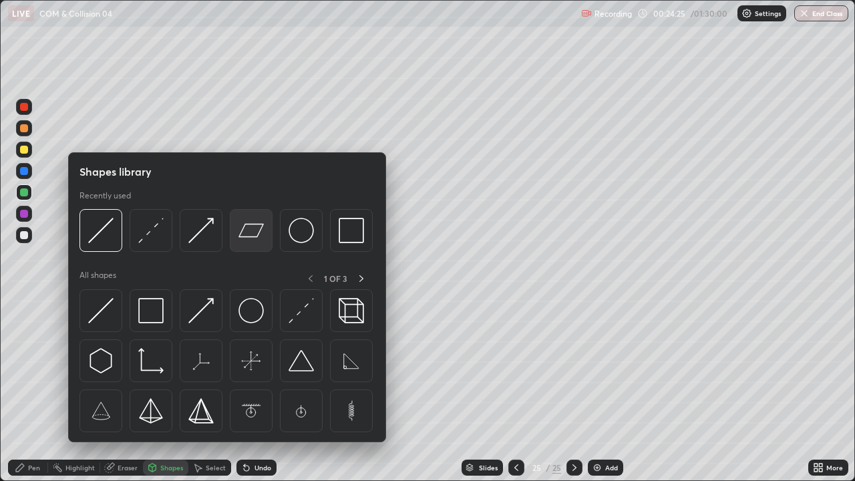
click at [251, 234] on img at bounding box center [250, 230] width 25 height 25
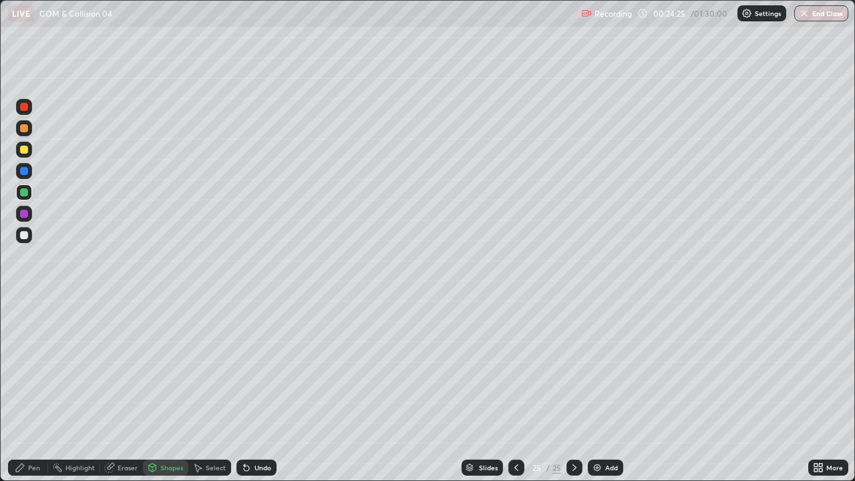
click at [166, 367] on div "Shapes" at bounding box center [165, 467] width 45 height 16
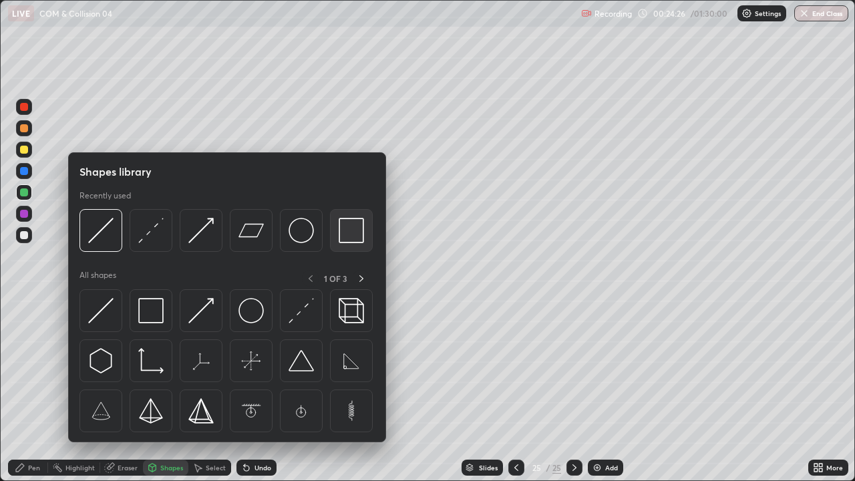
click at [351, 240] on img at bounding box center [351, 230] width 25 height 25
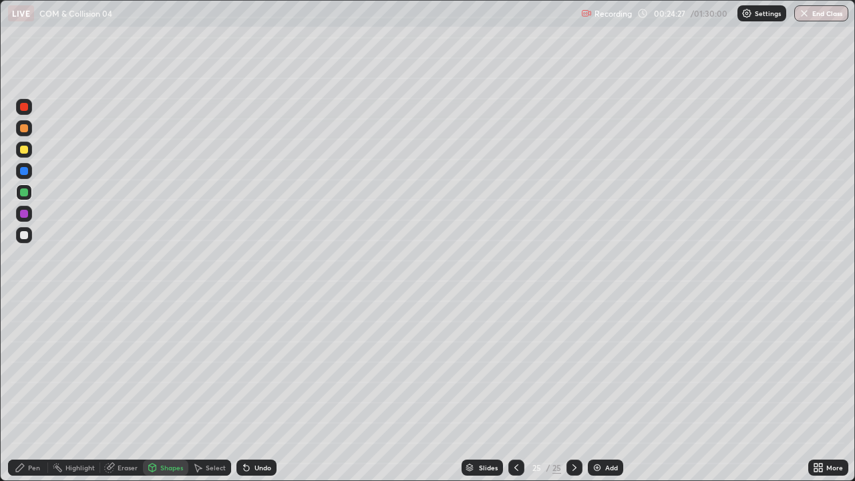
click at [25, 133] on div at bounding box center [24, 128] width 16 height 16
click at [33, 367] on div "Pen" at bounding box center [34, 467] width 12 height 7
click at [31, 194] on div at bounding box center [24, 192] width 16 height 16
click at [26, 236] on div at bounding box center [24, 235] width 8 height 8
click at [266, 367] on div "Undo" at bounding box center [262, 467] width 17 height 7
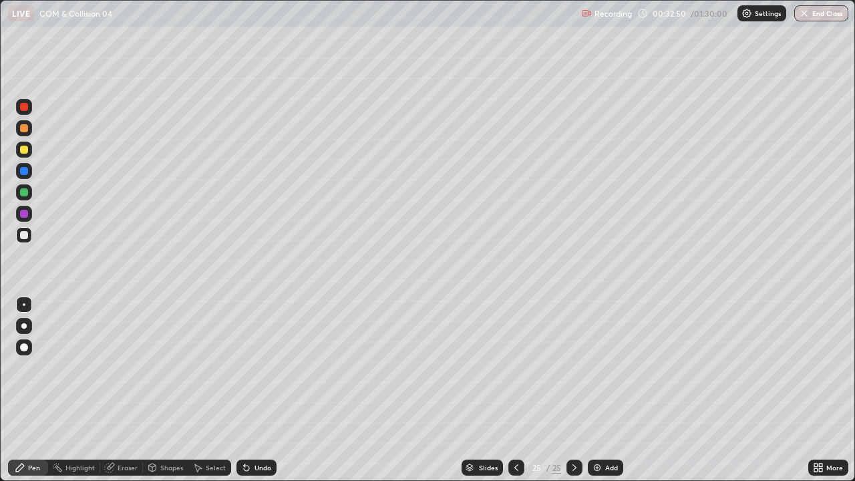
click at [247, 367] on div "Undo" at bounding box center [256, 467] width 40 height 16
click at [210, 367] on div "Select" at bounding box center [216, 467] width 20 height 7
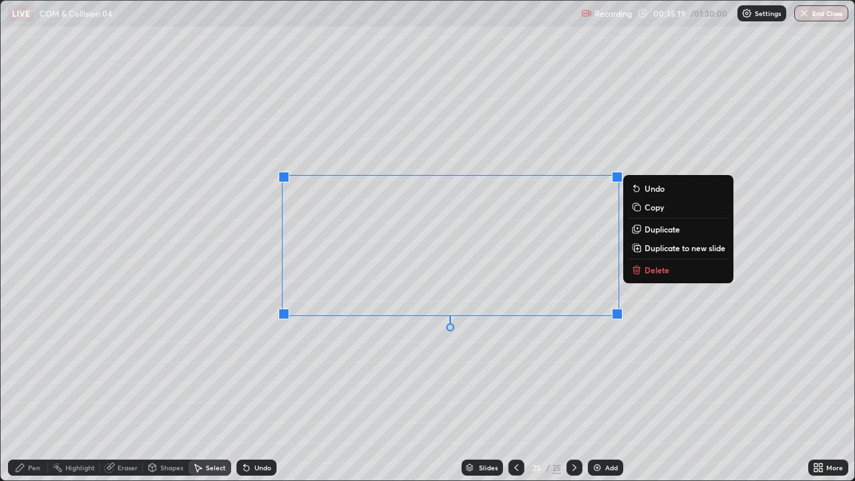
click at [647, 272] on p "Delete" at bounding box center [656, 269] width 25 height 11
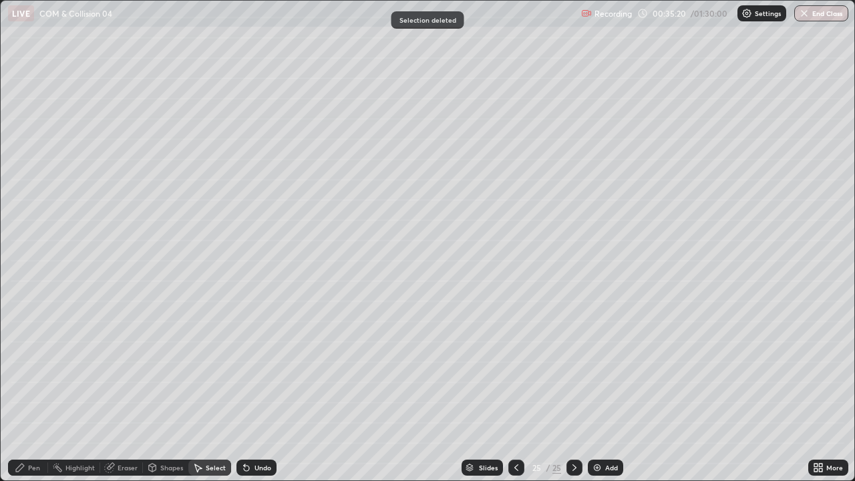
click at [27, 367] on div "Pen" at bounding box center [28, 467] width 40 height 16
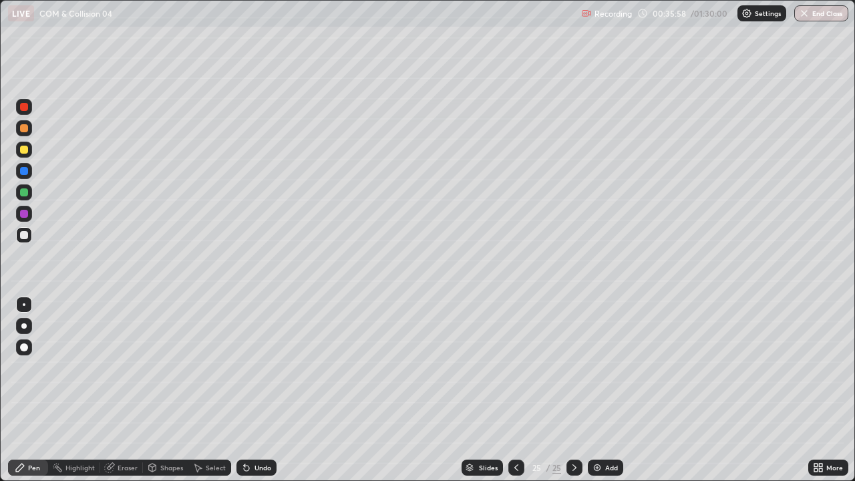
click at [18, 194] on div at bounding box center [24, 192] width 16 height 16
click at [160, 367] on div "Shapes" at bounding box center [171, 467] width 23 height 7
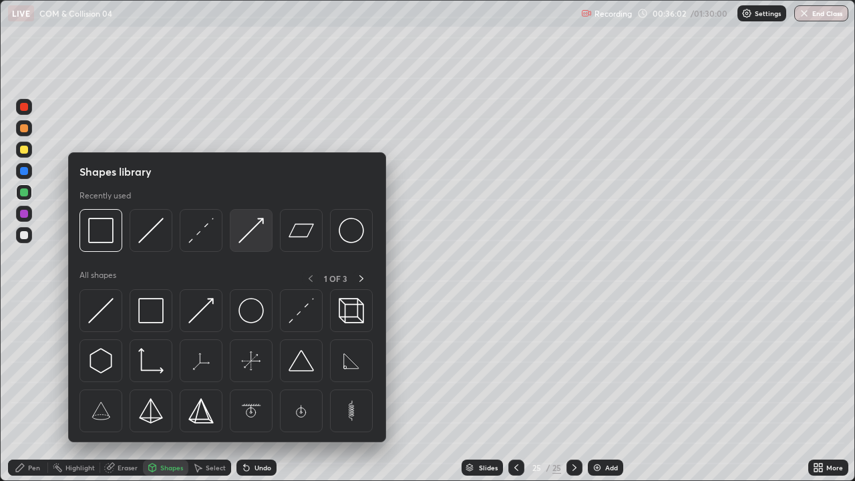
click at [253, 227] on img at bounding box center [250, 230] width 25 height 25
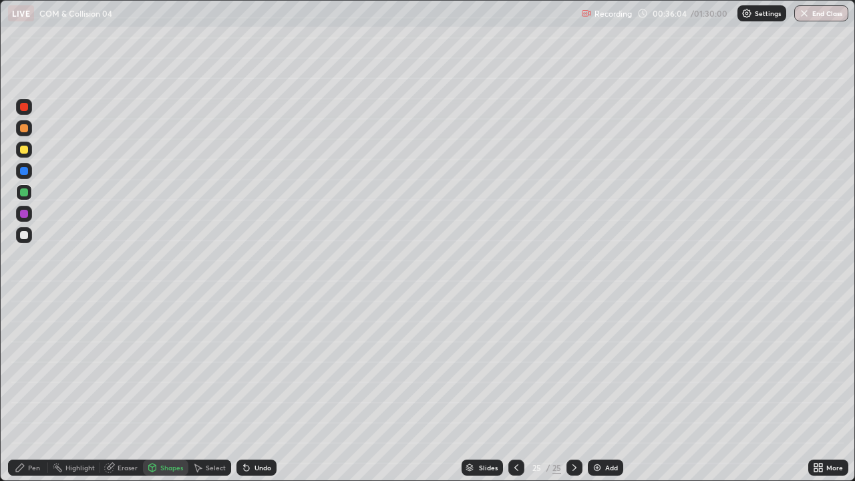
click at [33, 367] on div "Pen" at bounding box center [28, 467] width 40 height 16
click at [219, 367] on div "Select" at bounding box center [216, 467] width 20 height 7
click at [157, 367] on div "Shapes" at bounding box center [165, 467] width 45 height 16
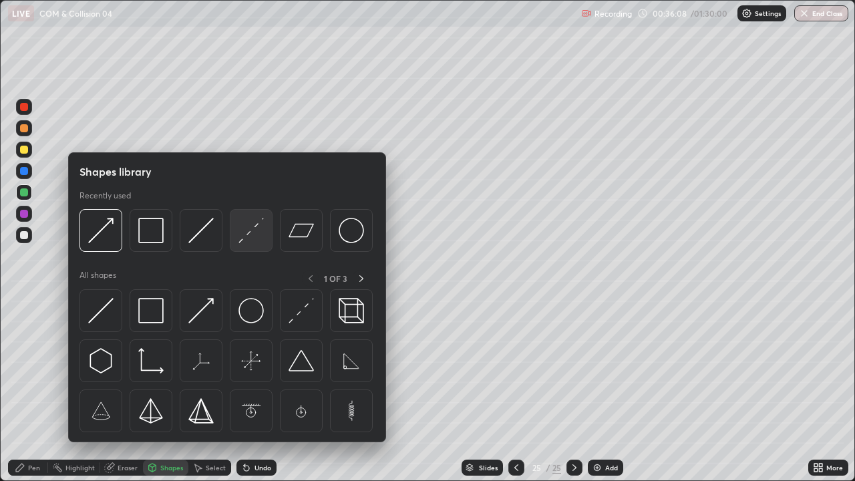
click at [248, 227] on img at bounding box center [250, 230] width 25 height 25
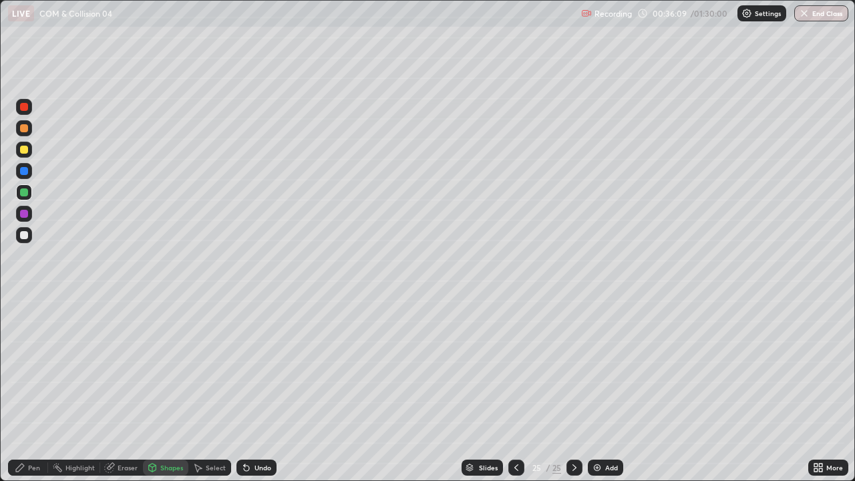
click at [253, 367] on div "Undo" at bounding box center [256, 467] width 40 height 16
click at [25, 367] on div "Pen" at bounding box center [28, 467] width 40 height 16
click at [27, 232] on div at bounding box center [24, 235] width 8 height 8
click at [21, 238] on div at bounding box center [24, 235] width 8 height 8
click at [253, 367] on div "Undo" at bounding box center [256, 467] width 40 height 16
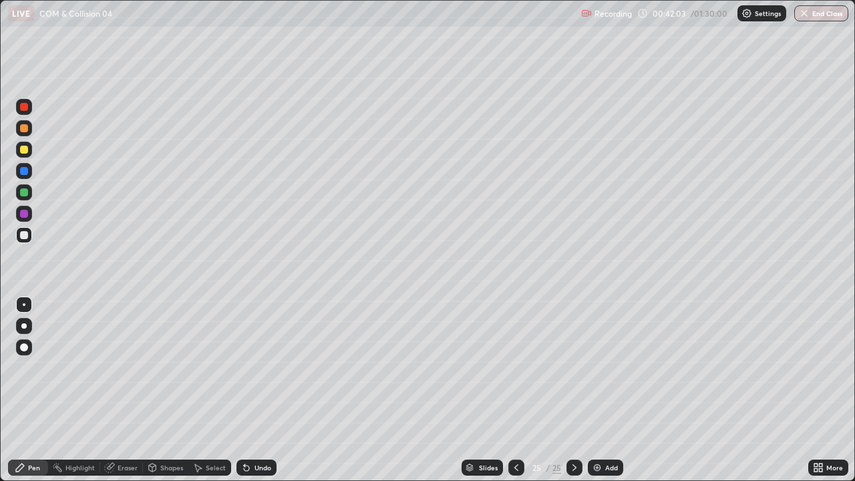
click at [254, 367] on div "Undo" at bounding box center [256, 467] width 40 height 16
click at [157, 367] on div "Shapes" at bounding box center [165, 467] width 45 height 16
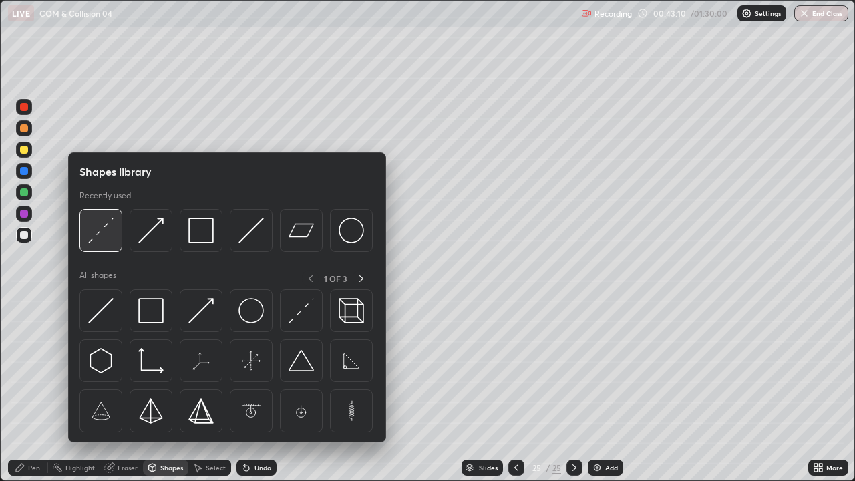
click at [97, 236] on img at bounding box center [100, 230] width 25 height 25
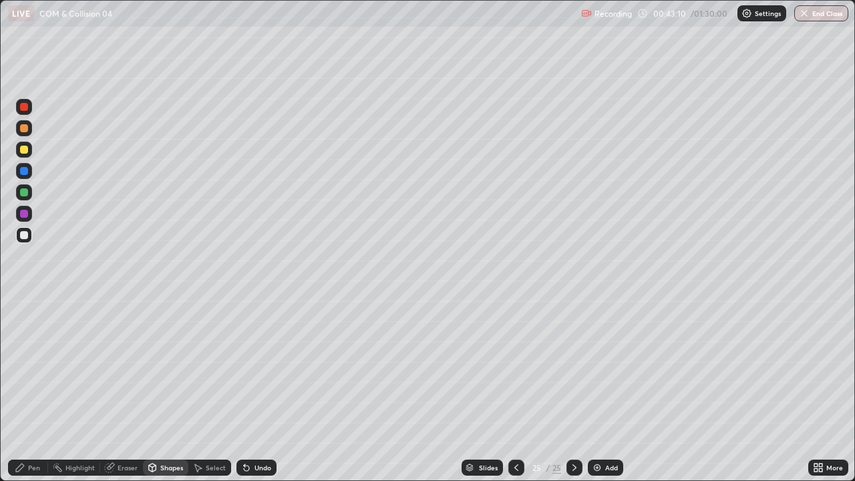
click at [25, 192] on div at bounding box center [24, 192] width 8 height 8
click at [213, 367] on div "Select" at bounding box center [216, 467] width 20 height 7
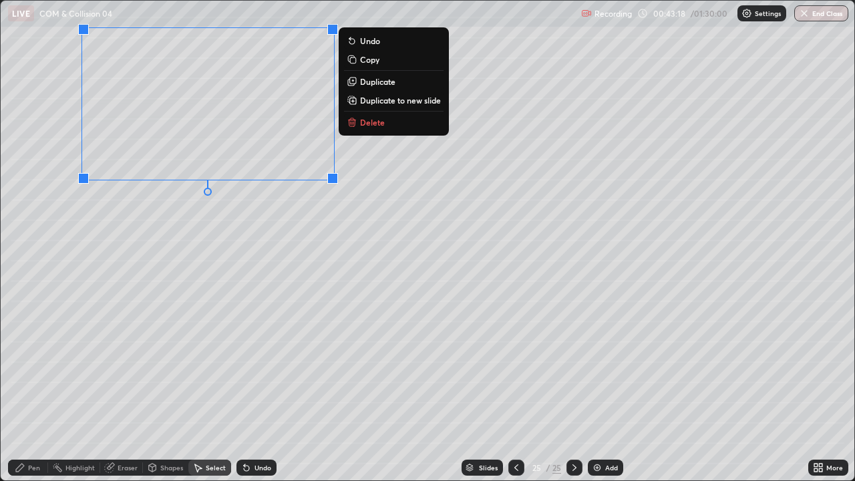
click at [377, 84] on p "Duplicate" at bounding box center [377, 81] width 35 height 11
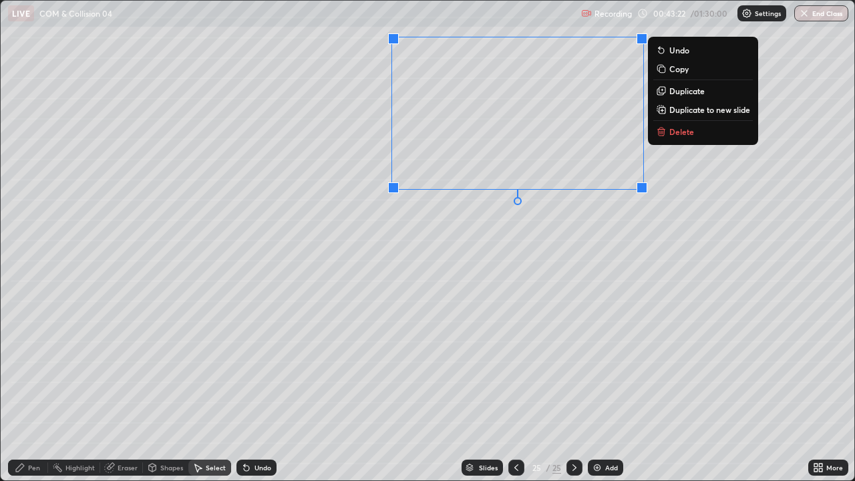
click at [115, 367] on div "Eraser" at bounding box center [121, 467] width 43 height 16
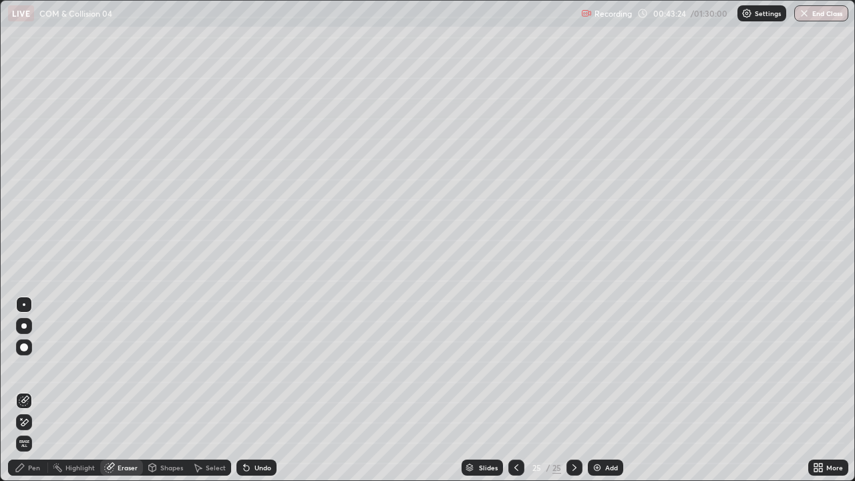
click at [21, 367] on icon at bounding box center [21, 418] width 1 height 1
click at [30, 367] on div "Pen" at bounding box center [34, 467] width 12 height 7
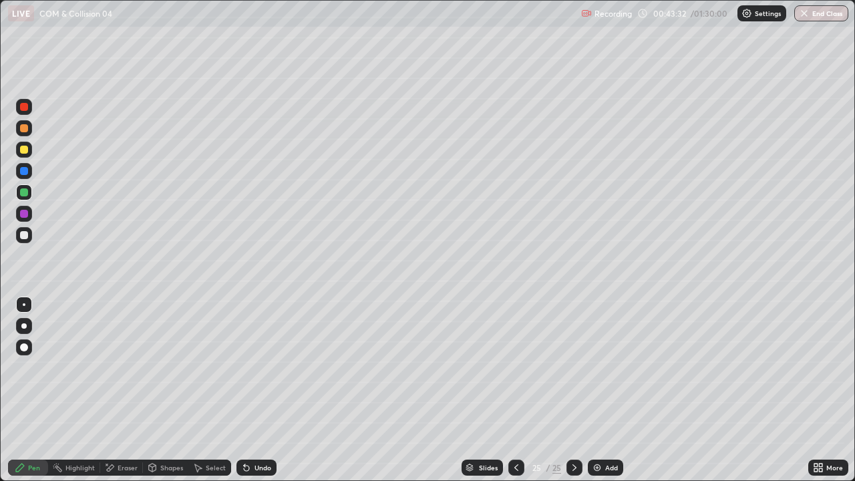
click at [163, 367] on div "Shapes" at bounding box center [171, 467] width 23 height 7
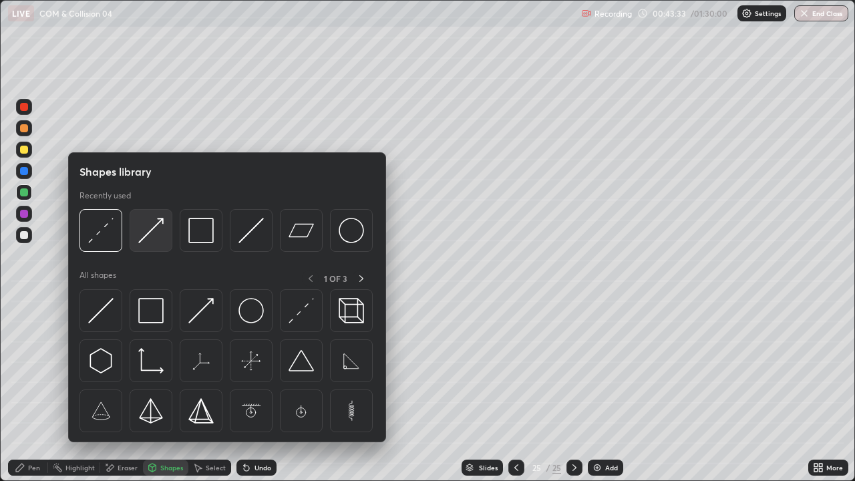
click at [155, 237] on img at bounding box center [150, 230] width 25 height 25
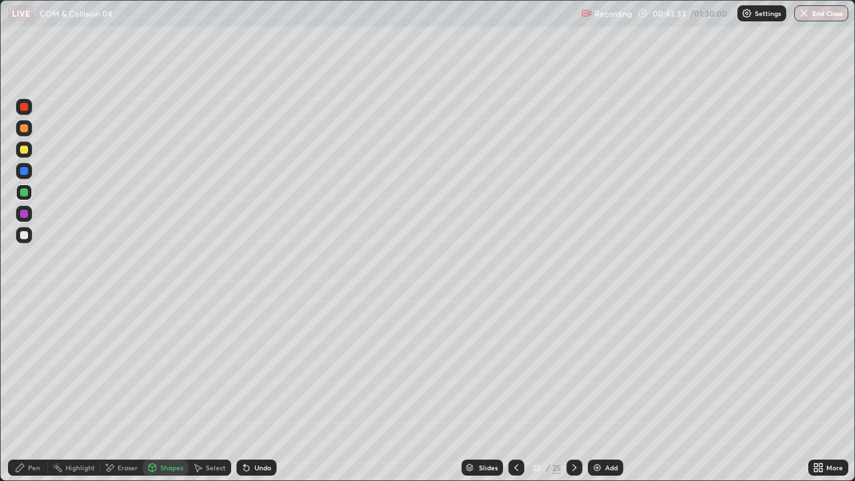
click at [25, 235] on div at bounding box center [24, 235] width 8 height 8
click at [26, 367] on div "Pen" at bounding box center [28, 467] width 40 height 16
click at [258, 367] on div "Undo" at bounding box center [256, 467] width 40 height 16
click at [159, 367] on div "Shapes" at bounding box center [165, 467] width 45 height 16
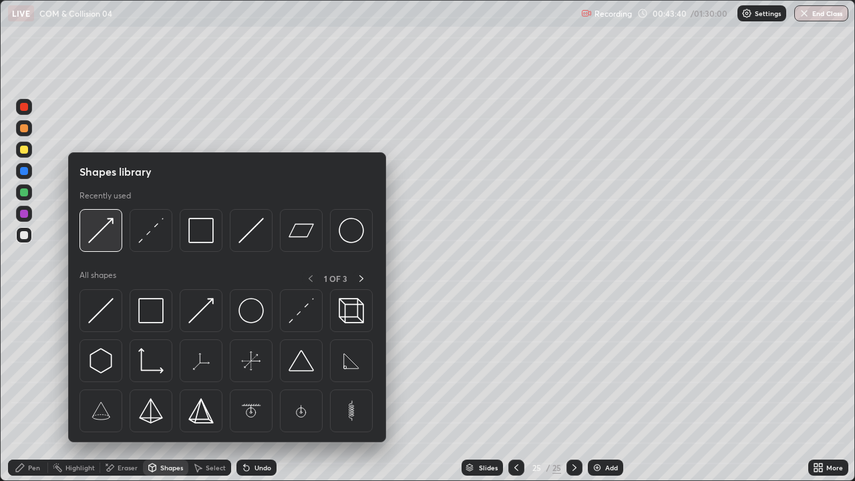
click at [89, 230] on img at bounding box center [100, 230] width 25 height 25
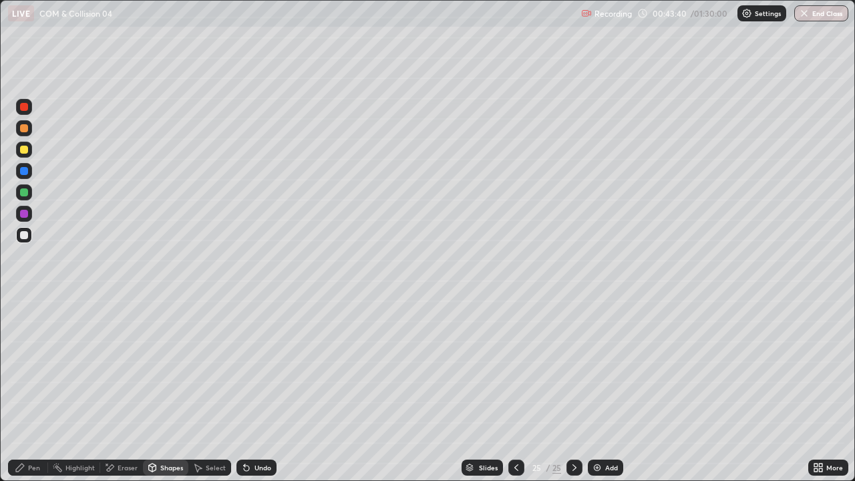
click at [31, 191] on div at bounding box center [24, 192] width 16 height 16
click at [35, 367] on div "Pen" at bounding box center [34, 467] width 12 height 7
click at [163, 367] on div "Shapes" at bounding box center [165, 467] width 45 height 16
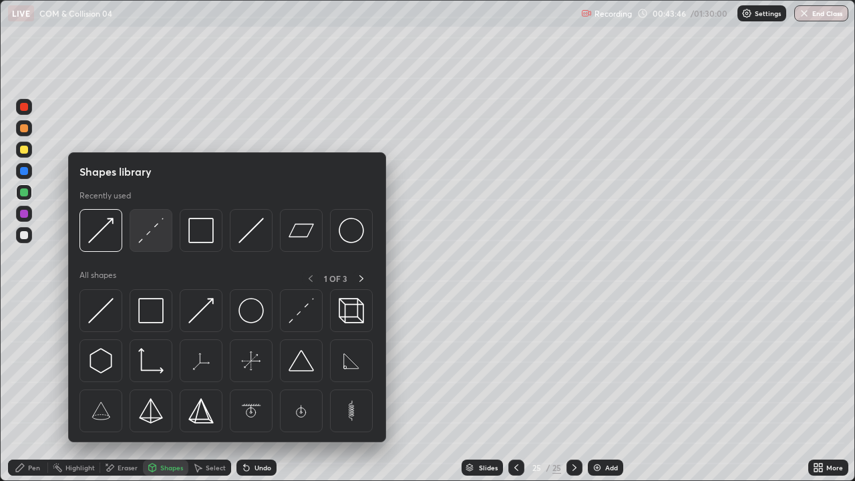
click at [148, 243] on div at bounding box center [151, 230] width 43 height 43
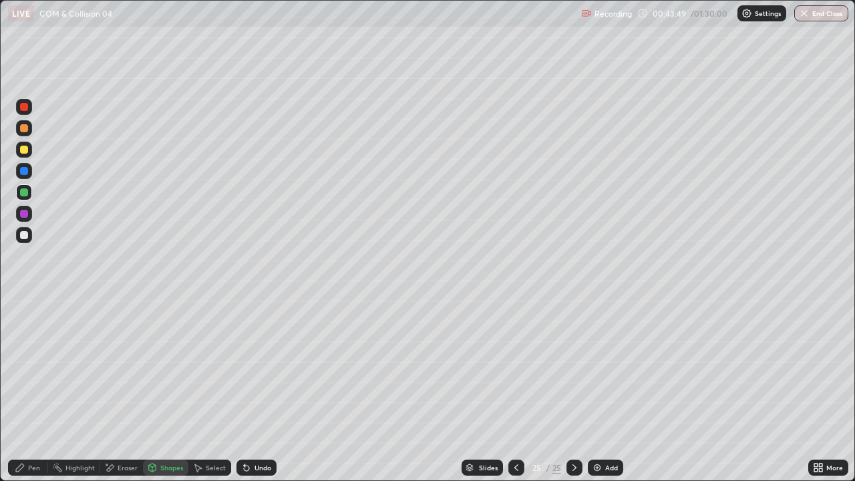
click at [23, 367] on icon at bounding box center [20, 467] width 11 height 11
click at [21, 235] on div at bounding box center [24, 235] width 8 height 8
click at [172, 367] on div "Shapes" at bounding box center [171, 467] width 23 height 7
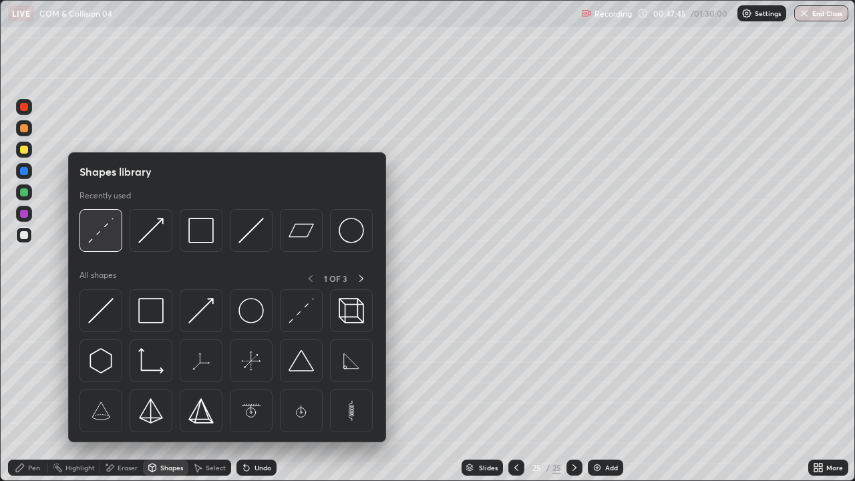
click at [97, 233] on img at bounding box center [100, 230] width 25 height 25
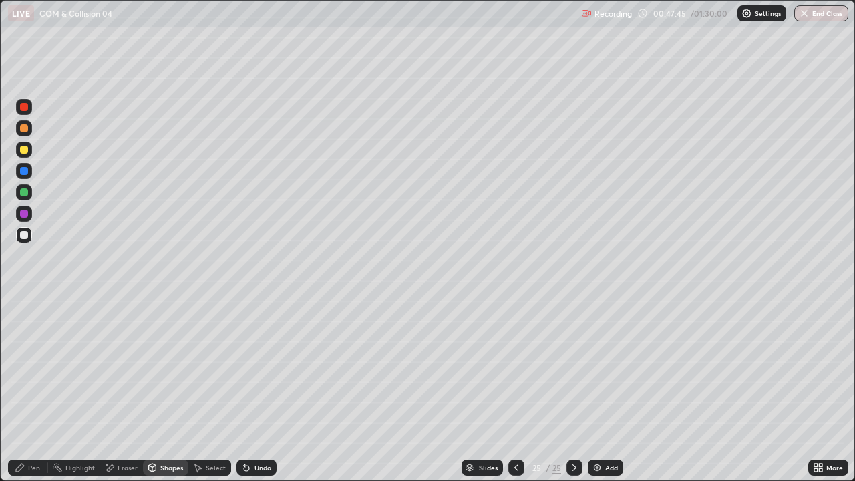
click at [27, 199] on div at bounding box center [24, 192] width 16 height 16
click at [202, 367] on icon at bounding box center [197, 467] width 11 height 11
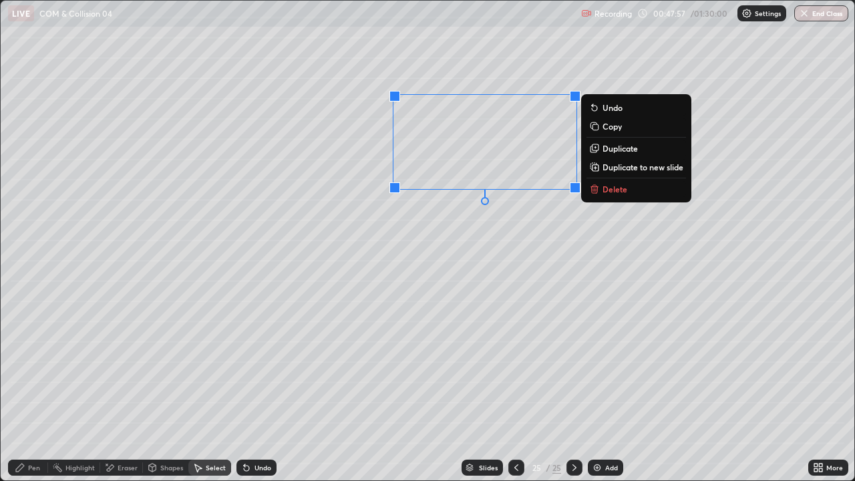
click at [620, 150] on p "Duplicate" at bounding box center [619, 148] width 35 height 11
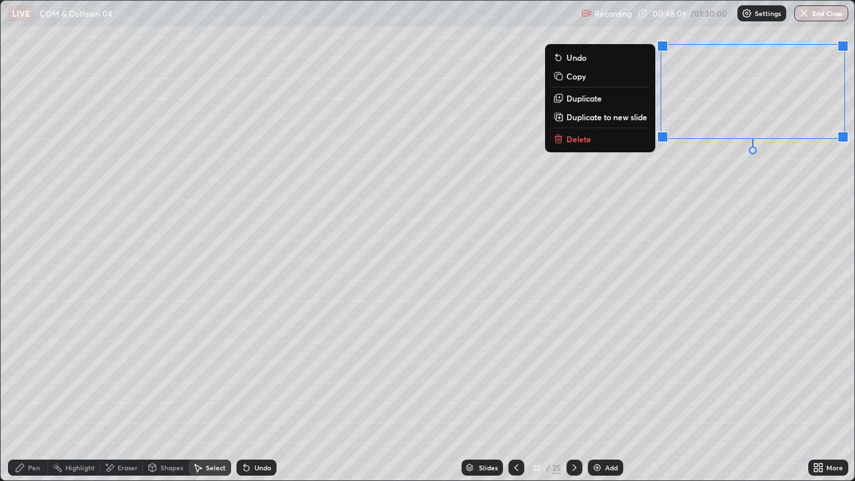
click at [33, 367] on div "Pen" at bounding box center [34, 467] width 12 height 7
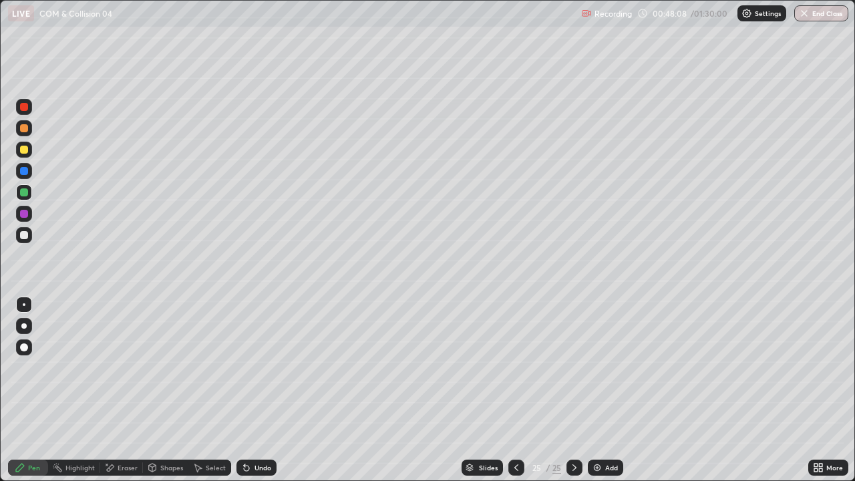
click at [119, 367] on div "Eraser" at bounding box center [128, 467] width 20 height 7
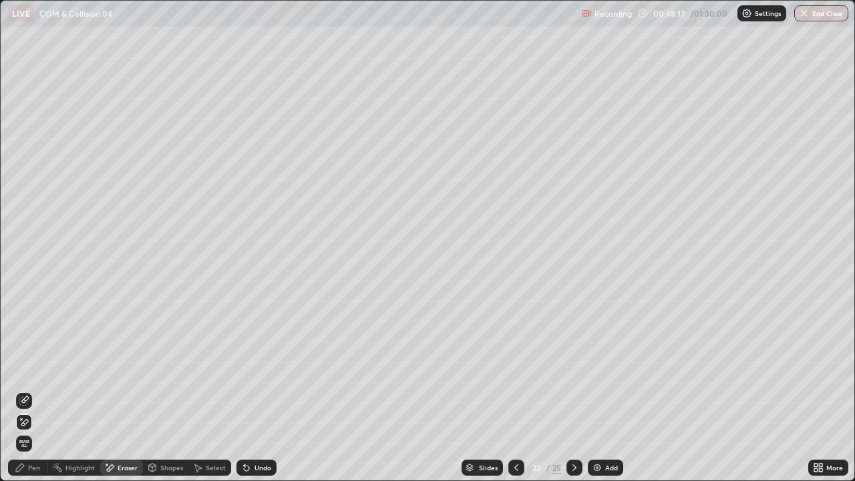
click at [33, 367] on div "Pen" at bounding box center [34, 467] width 12 height 7
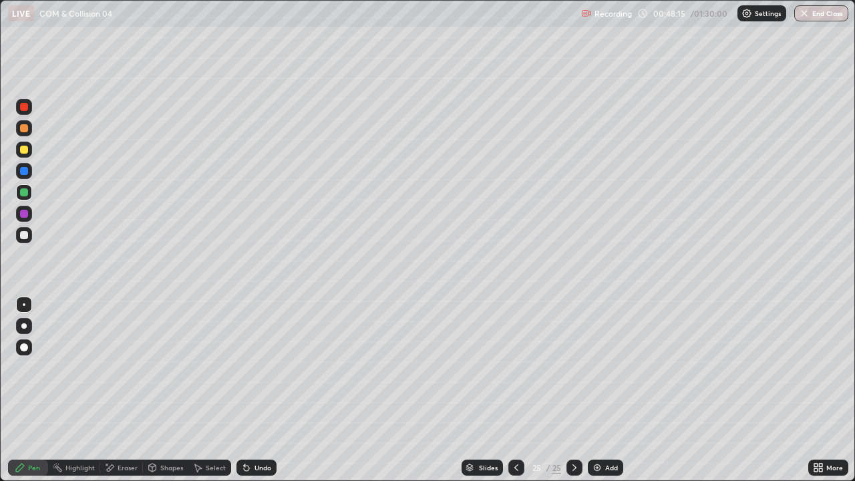
click at [22, 238] on div at bounding box center [24, 235] width 8 height 8
click at [25, 192] on div at bounding box center [24, 192] width 8 height 8
click at [163, 367] on div "Shapes" at bounding box center [171, 467] width 23 height 7
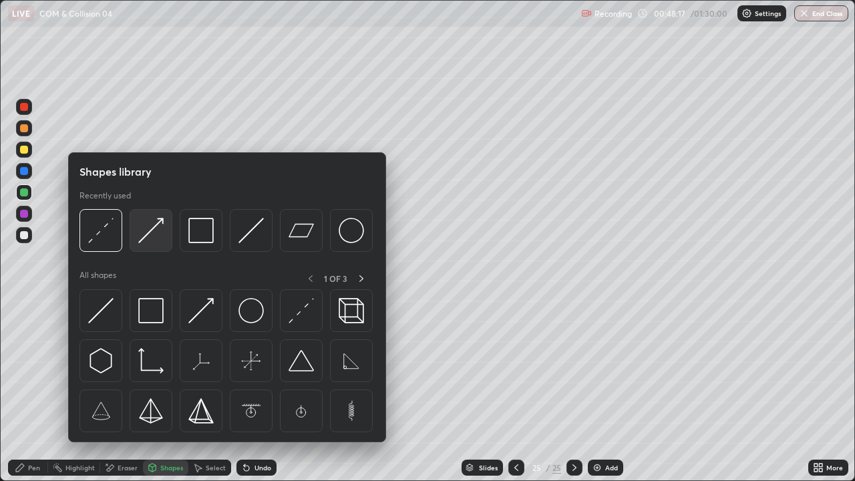
click at [152, 243] on div at bounding box center [151, 230] width 43 height 43
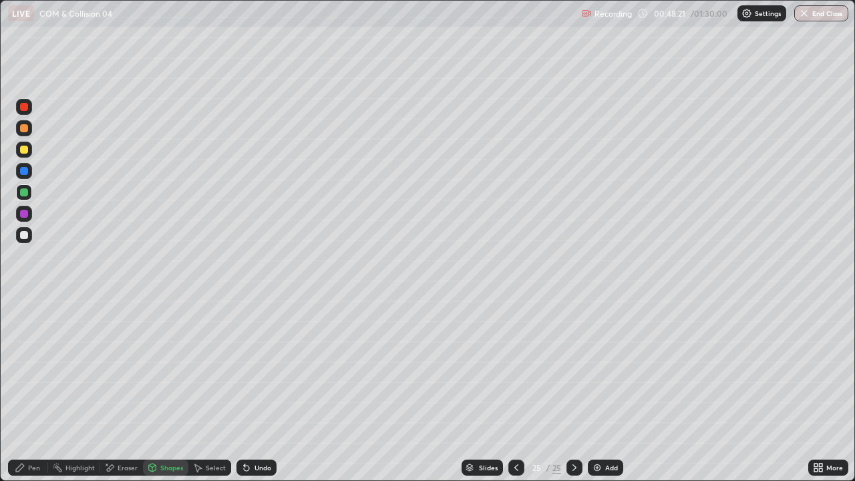
click at [30, 367] on div "Pen" at bounding box center [28, 467] width 40 height 16
click at [29, 232] on div at bounding box center [24, 235] width 16 height 16
click at [254, 367] on div "Undo" at bounding box center [262, 467] width 17 height 7
click at [607, 367] on div "Add" at bounding box center [611, 467] width 13 height 7
click at [24, 129] on div at bounding box center [24, 128] width 8 height 8
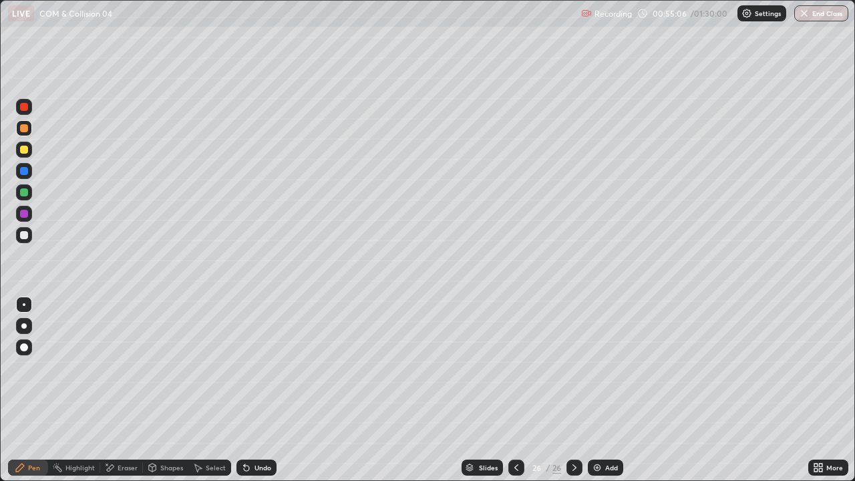
click at [171, 367] on div "Shapes" at bounding box center [171, 467] width 23 height 7
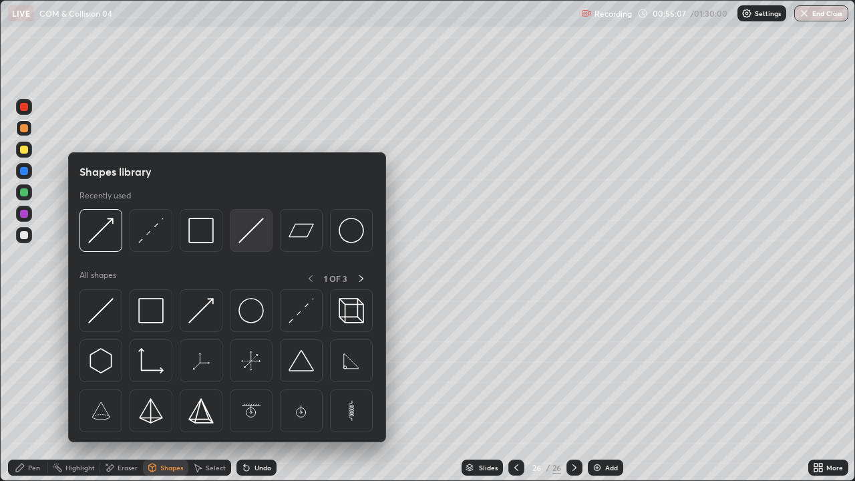
click at [248, 235] on img at bounding box center [250, 230] width 25 height 25
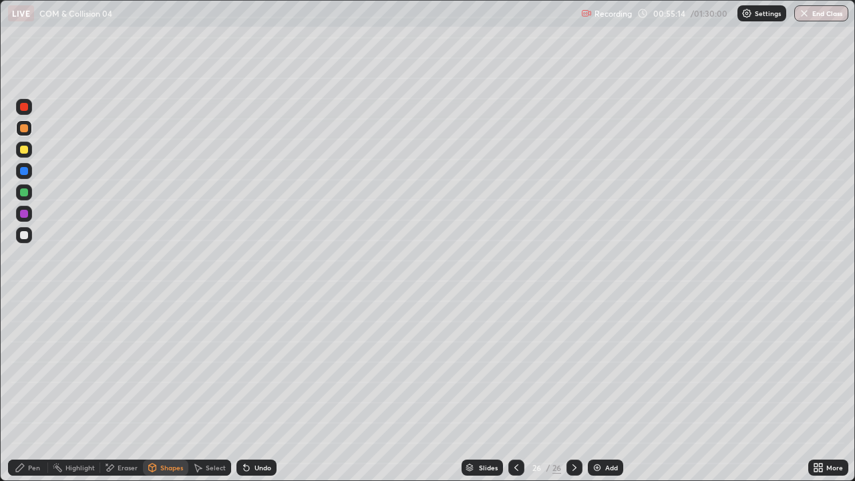
click at [158, 367] on div "Shapes" at bounding box center [165, 467] width 45 height 16
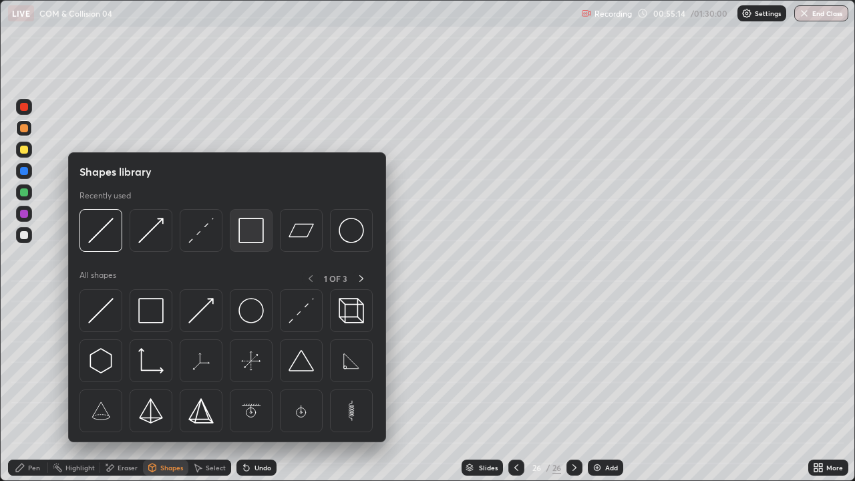
click at [250, 234] on img at bounding box center [250, 230] width 25 height 25
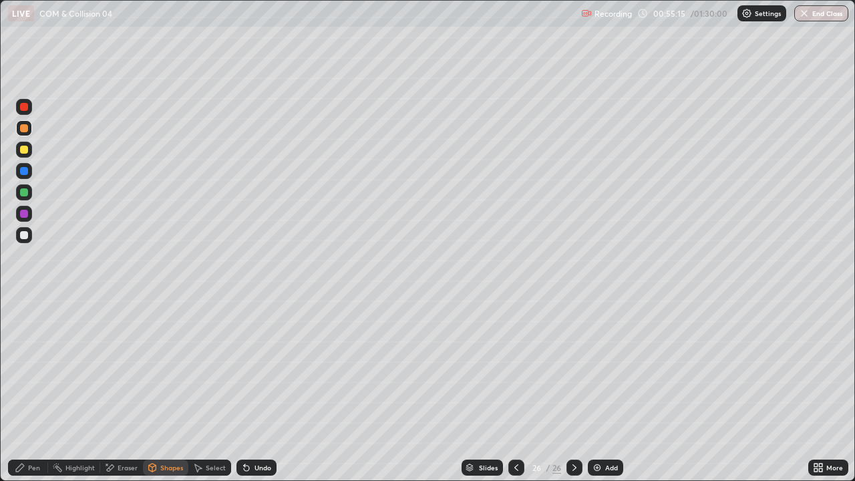
click at [27, 193] on div at bounding box center [24, 192] width 8 height 8
click at [169, 367] on div "Shapes" at bounding box center [171, 467] width 23 height 7
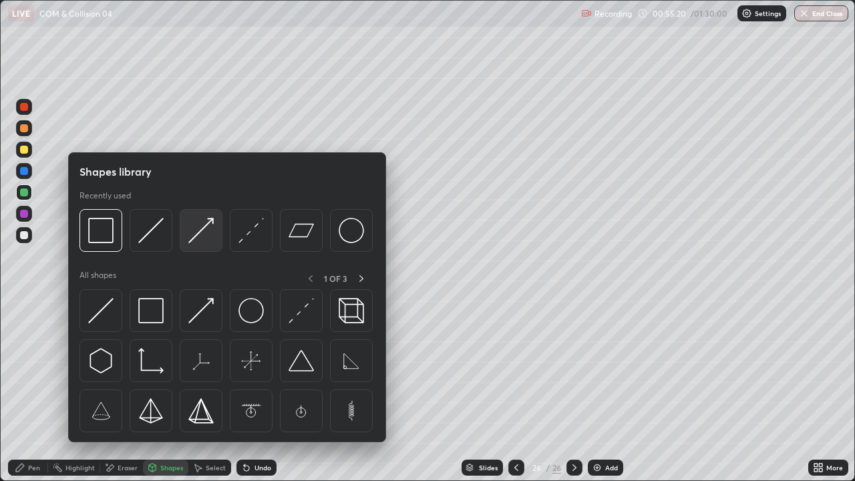
click at [203, 234] on img at bounding box center [200, 230] width 25 height 25
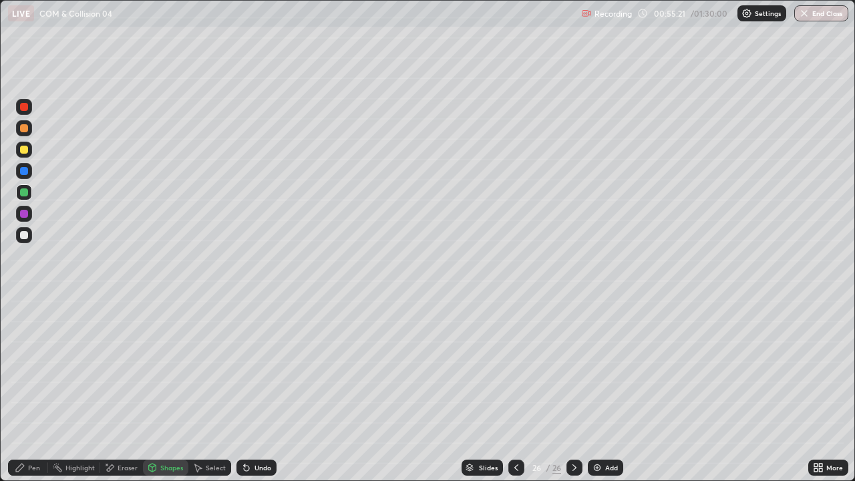
click at [17, 367] on icon at bounding box center [20, 467] width 8 height 8
click at [176, 367] on div "Shapes" at bounding box center [165, 467] width 45 height 16
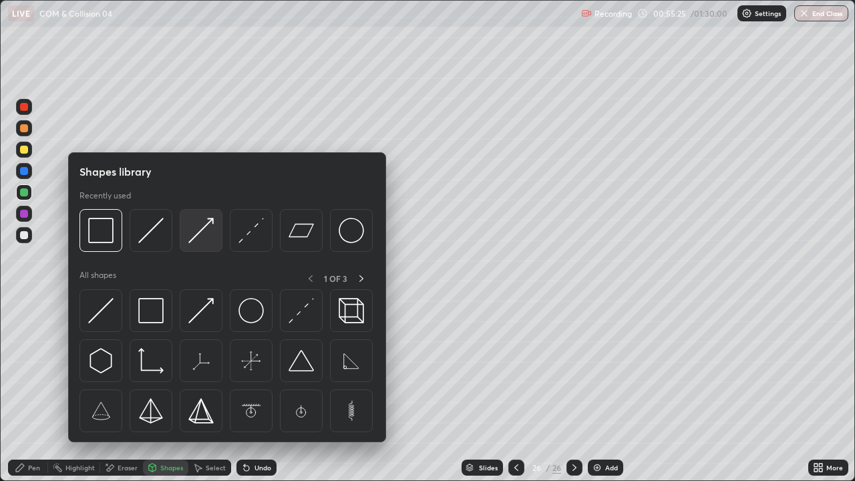
click at [198, 230] on img at bounding box center [200, 230] width 25 height 25
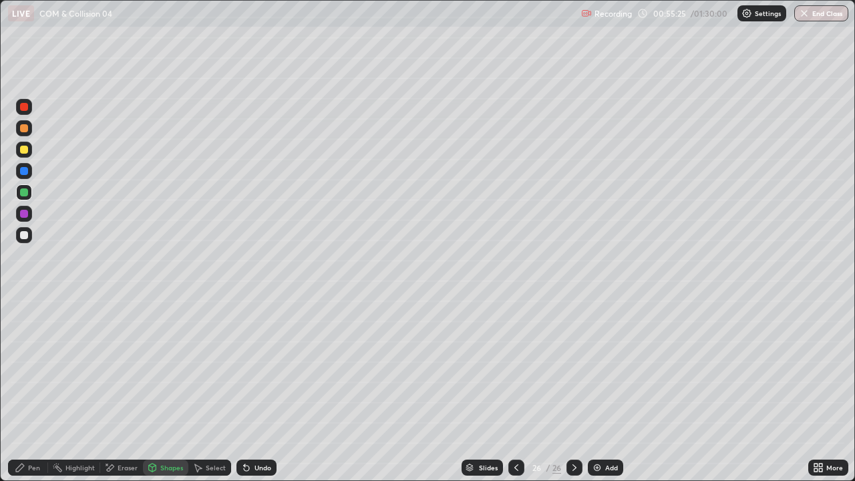
click at [29, 155] on div at bounding box center [24, 150] width 16 height 16
click at [170, 367] on div "Shapes" at bounding box center [171, 467] width 23 height 7
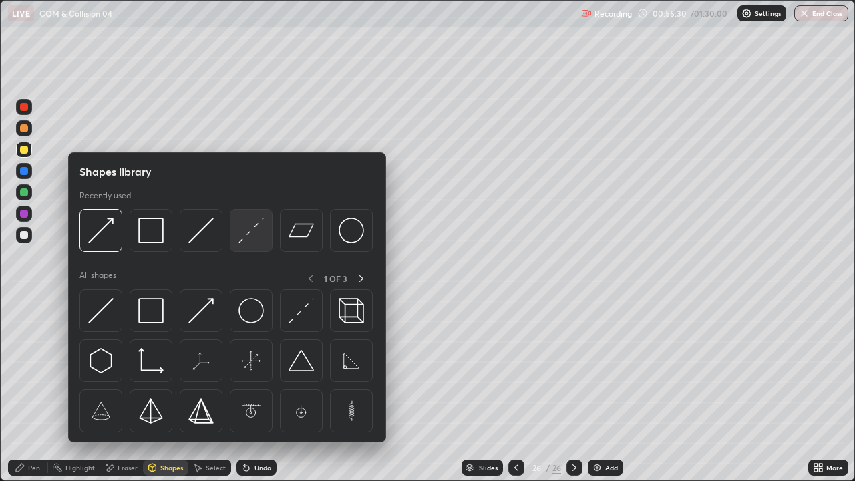
click at [244, 232] on img at bounding box center [250, 230] width 25 height 25
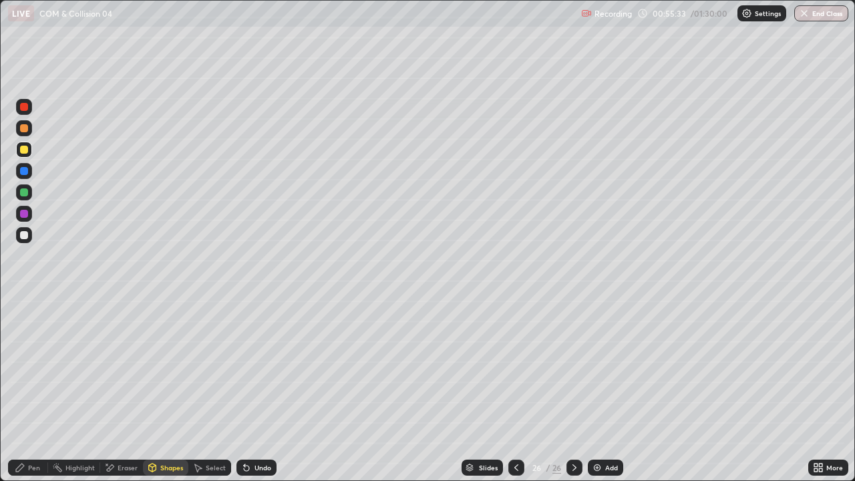
click at [19, 367] on icon at bounding box center [20, 467] width 8 height 8
click at [25, 192] on div at bounding box center [24, 192] width 8 height 8
click at [251, 367] on div "Undo" at bounding box center [256, 467] width 40 height 16
click at [252, 367] on div "Undo" at bounding box center [256, 467] width 40 height 16
click at [23, 235] on div at bounding box center [24, 235] width 8 height 8
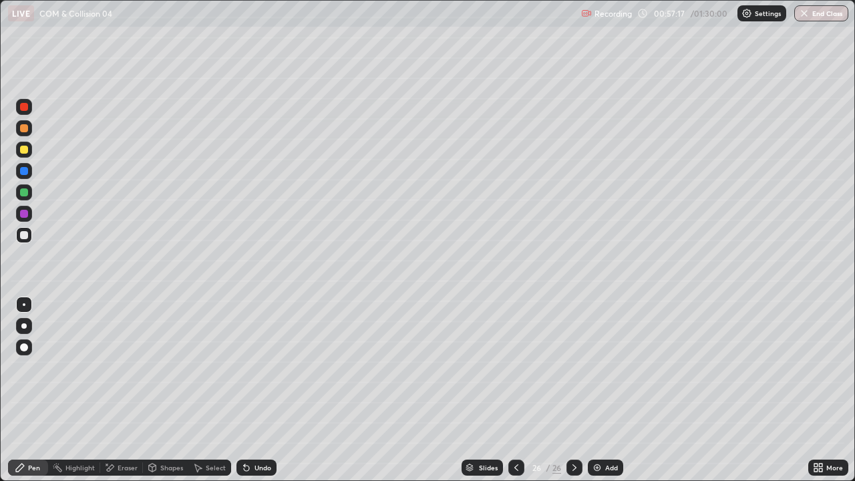
click at [263, 367] on div "Undo" at bounding box center [262, 467] width 17 height 7
click at [161, 367] on div "Shapes" at bounding box center [171, 467] width 23 height 7
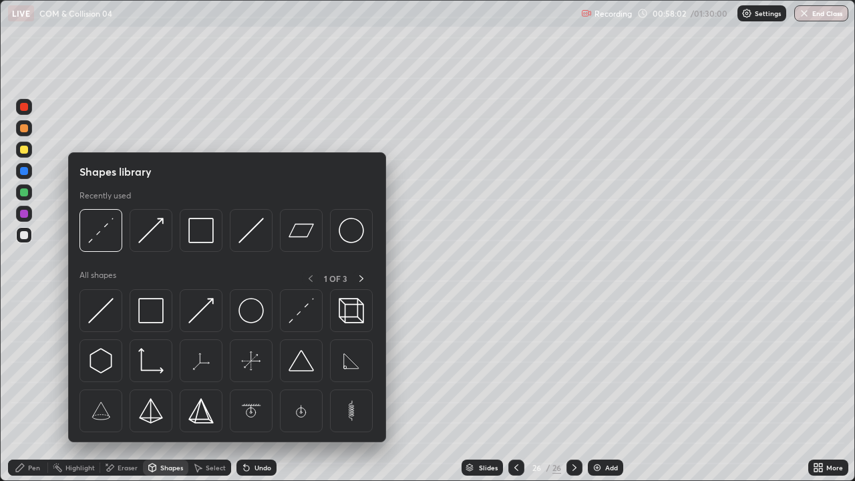
click at [24, 197] on div at bounding box center [24, 192] width 16 height 16
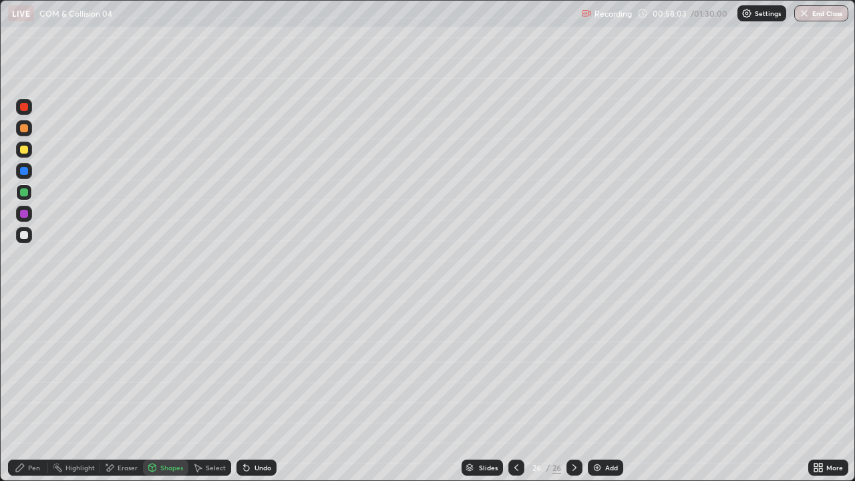
click at [158, 367] on div "Shapes" at bounding box center [165, 467] width 45 height 16
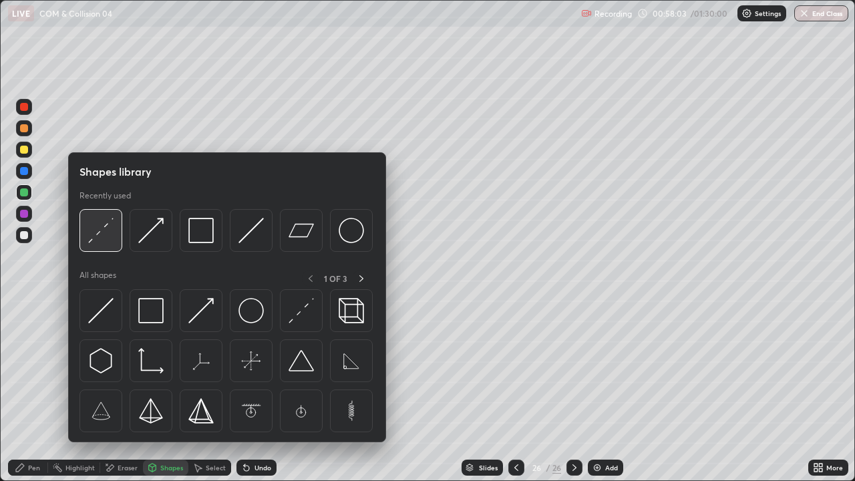
click at [103, 237] on img at bounding box center [100, 230] width 25 height 25
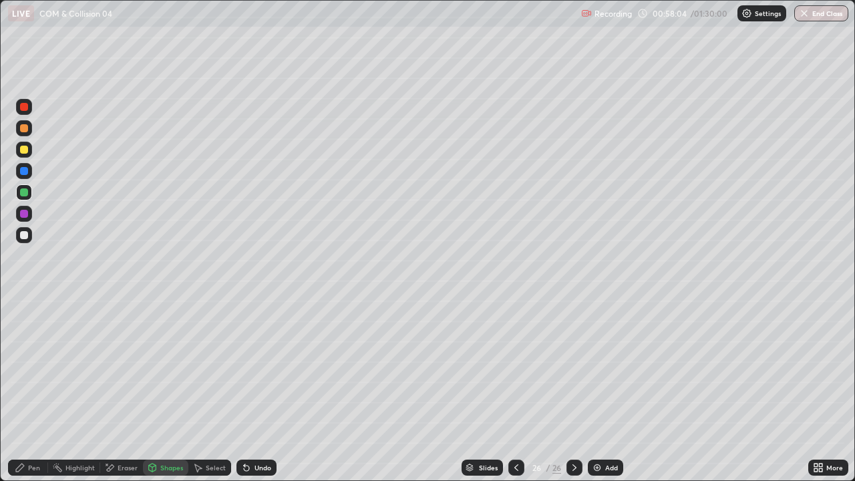
click at [25, 192] on div at bounding box center [24, 192] width 8 height 8
click at [35, 367] on div "Pen" at bounding box center [34, 467] width 12 height 7
click at [19, 238] on div at bounding box center [24, 235] width 16 height 16
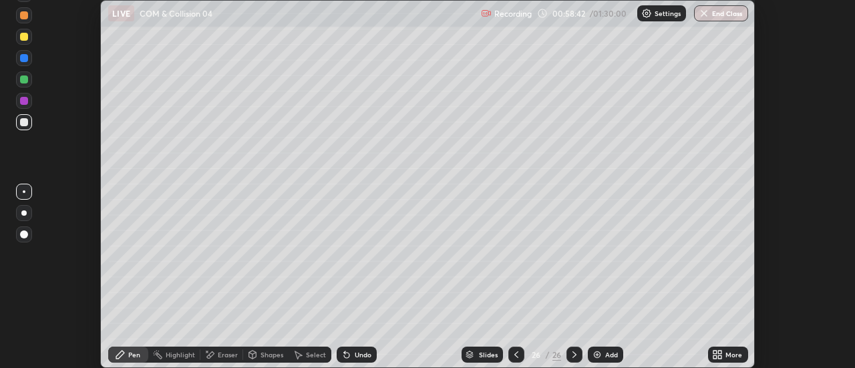
scroll to position [66399, 65912]
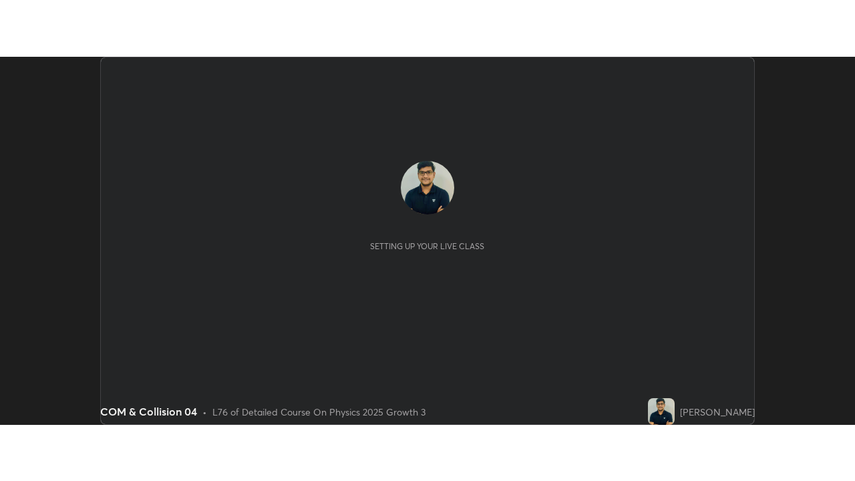
scroll to position [368, 855]
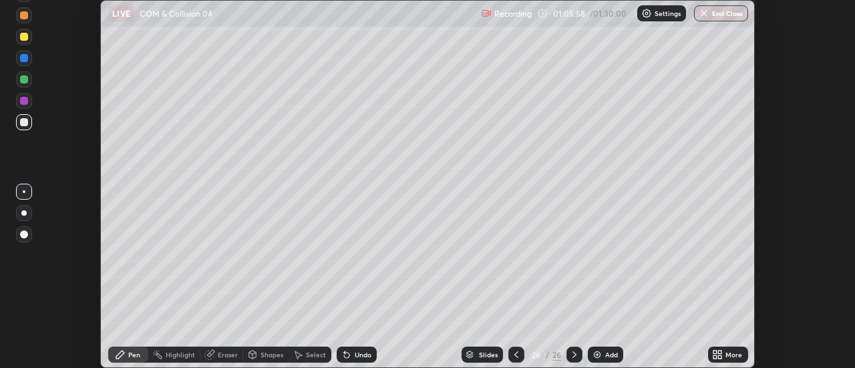
click at [728, 355] on div "More" at bounding box center [733, 354] width 17 height 7
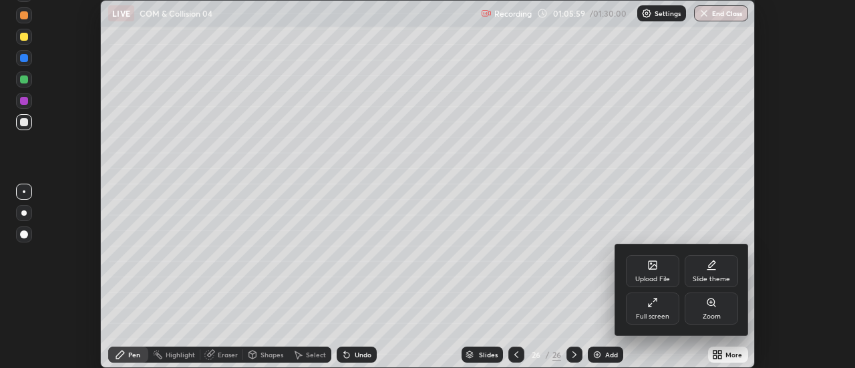
click at [653, 307] on icon at bounding box center [652, 302] width 11 height 11
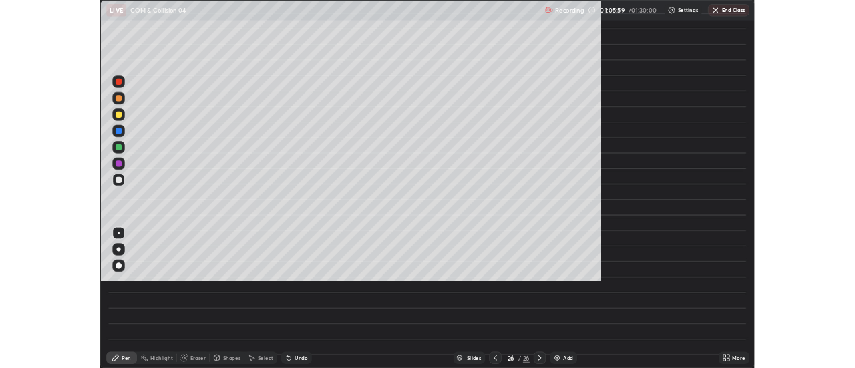
scroll to position [481, 855]
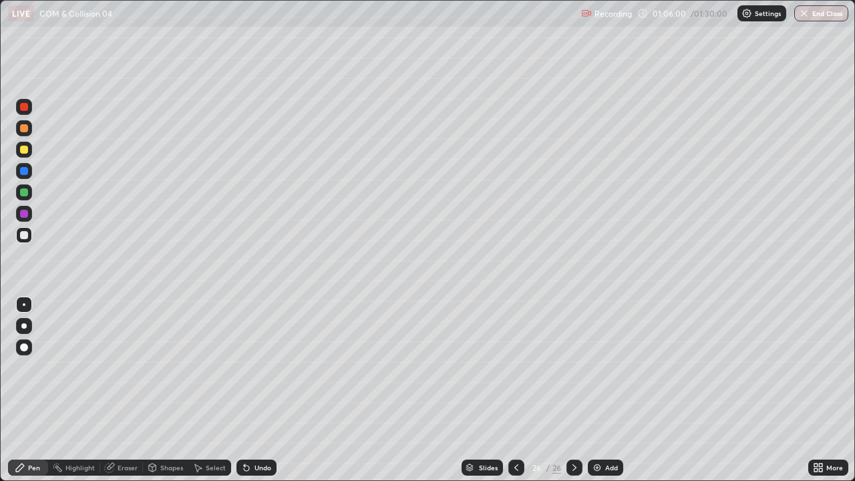
click at [263, 367] on div "Undo" at bounding box center [262, 467] width 17 height 7
click at [265, 367] on div "Undo" at bounding box center [256, 467] width 40 height 16
click at [254, 367] on div "Undo" at bounding box center [262, 467] width 17 height 7
click at [610, 367] on div "Add" at bounding box center [611, 467] width 13 height 7
click at [515, 367] on icon at bounding box center [517, 467] width 4 height 7
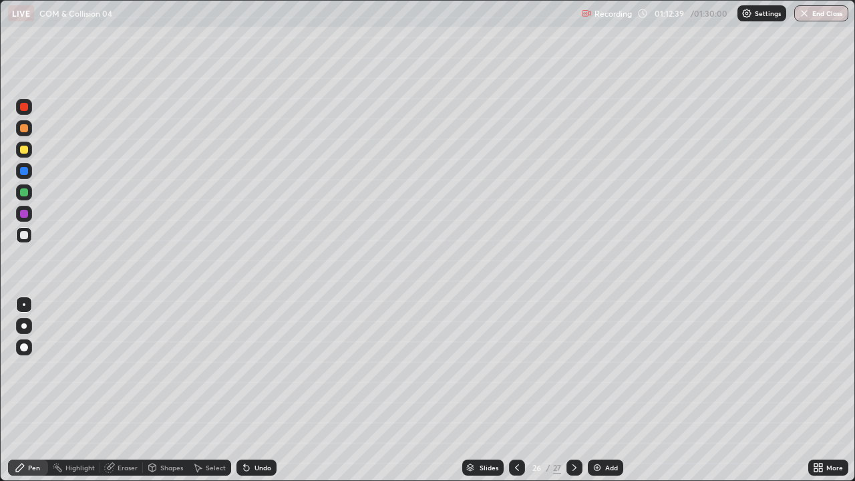
click at [815, 367] on icon at bounding box center [818, 467] width 11 height 11
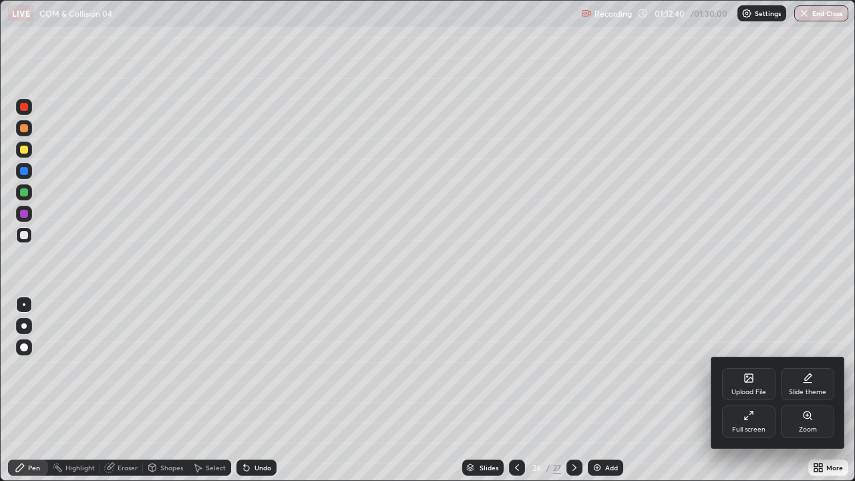
click at [815, 367] on div at bounding box center [427, 240] width 855 height 481
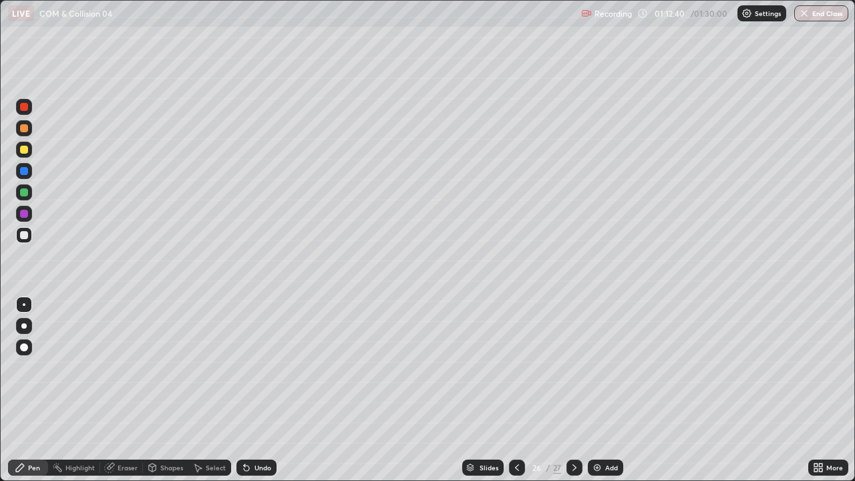
click at [823, 367] on div "More" at bounding box center [828, 467] width 40 height 16
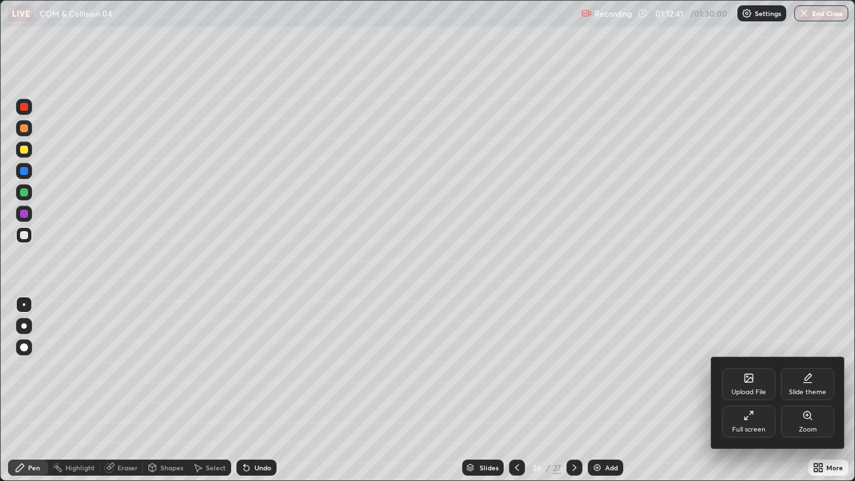
click at [807, 367] on div "Slide theme" at bounding box center [807, 392] width 37 height 7
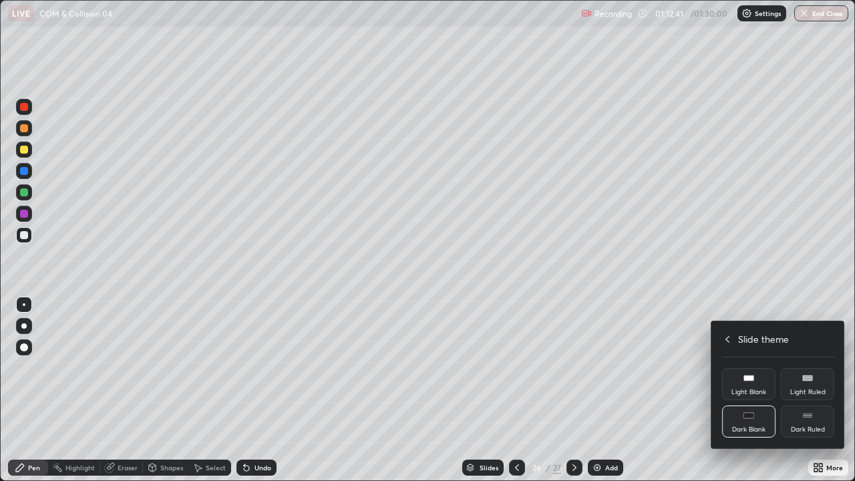
click at [817, 367] on div "Dark Ruled" at bounding box center [808, 429] width 34 height 7
click at [825, 367] on div at bounding box center [427, 240] width 855 height 481
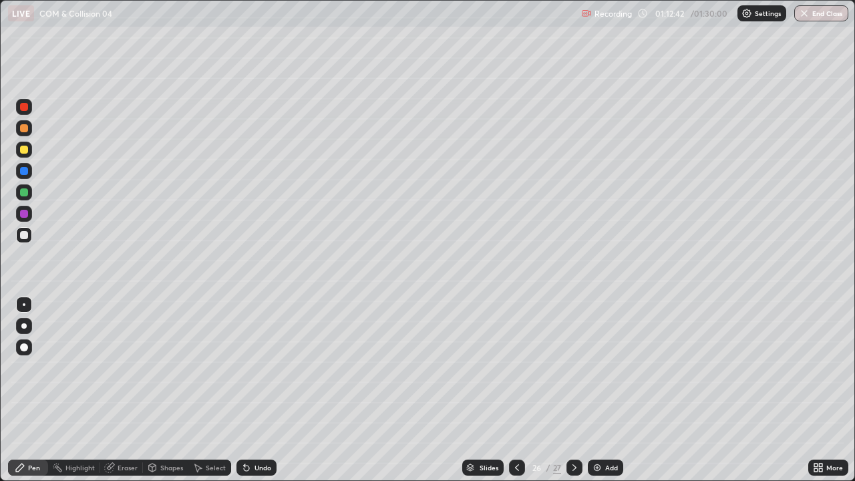
click at [574, 367] on icon at bounding box center [574, 467] width 11 height 11
click at [521, 367] on div at bounding box center [517, 467] width 16 height 16
click at [605, 367] on div "Add" at bounding box center [611, 467] width 13 height 7
click at [29, 196] on div at bounding box center [24, 192] width 16 height 16
click at [166, 367] on div "Shapes" at bounding box center [171, 467] width 23 height 7
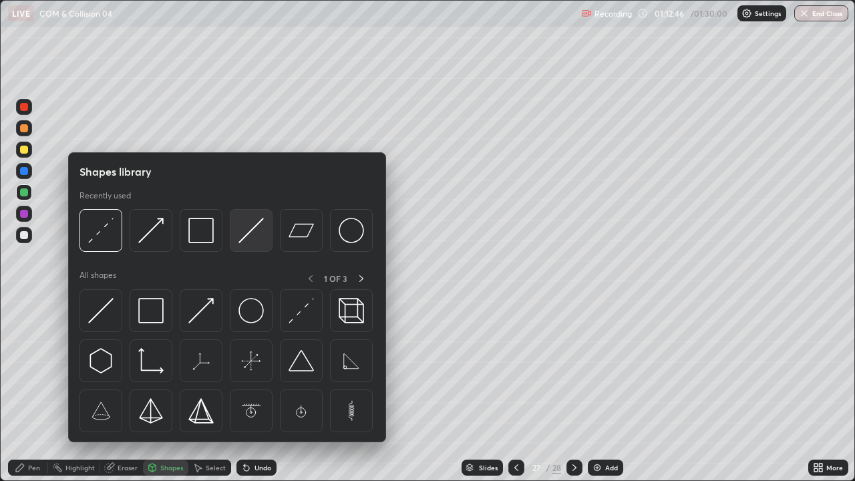
click at [254, 242] on img at bounding box center [250, 230] width 25 height 25
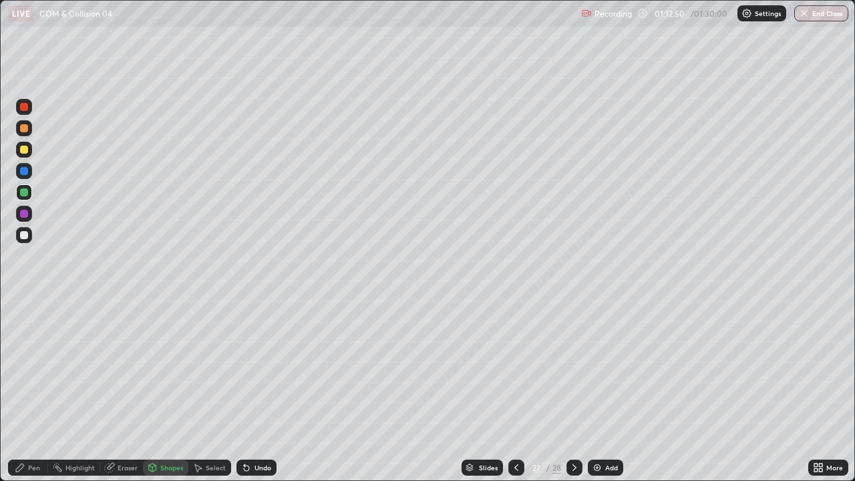
click at [165, 367] on div "Shapes" at bounding box center [165, 467] width 45 height 16
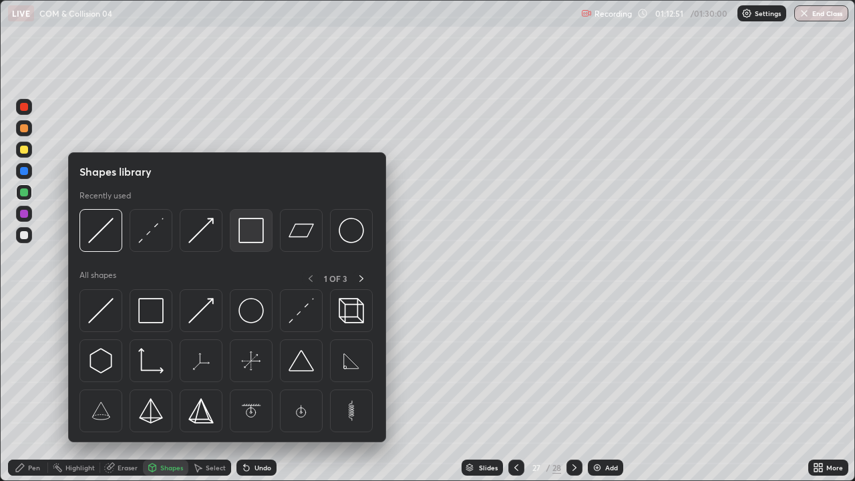
click at [254, 234] on img at bounding box center [250, 230] width 25 height 25
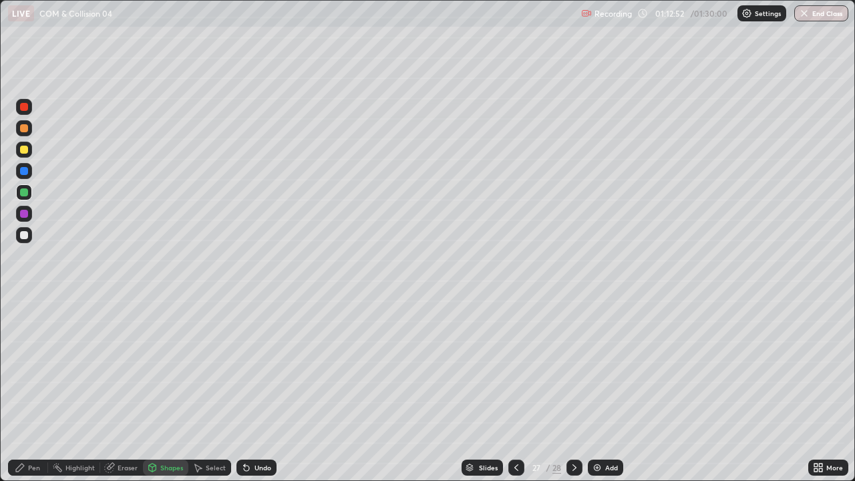
click at [30, 133] on div at bounding box center [24, 128] width 16 height 16
click at [27, 367] on div "Pen" at bounding box center [28, 467] width 40 height 16
click at [164, 367] on div "Shapes" at bounding box center [171, 467] width 23 height 7
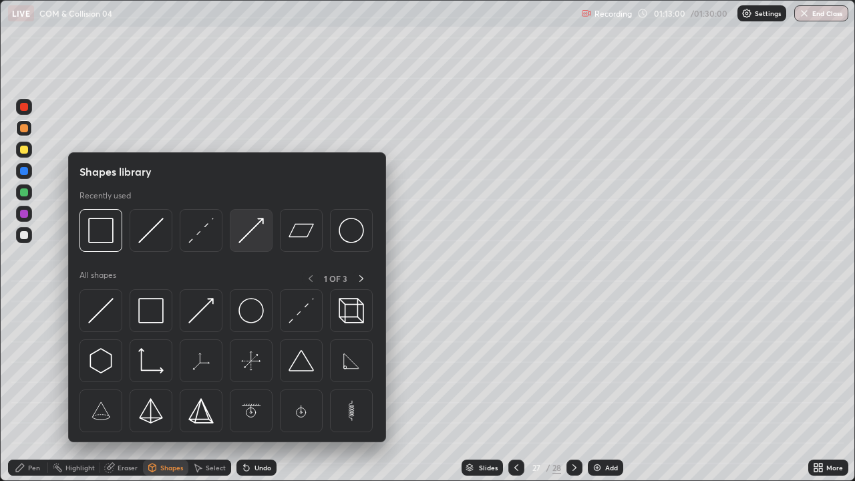
click at [248, 234] on img at bounding box center [250, 230] width 25 height 25
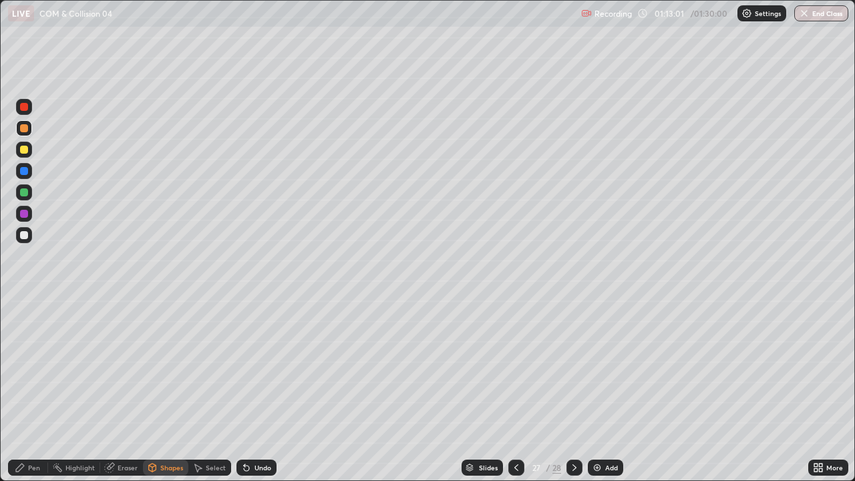
click at [25, 232] on div at bounding box center [24, 235] width 8 height 8
click at [22, 367] on div "Pen" at bounding box center [28, 467] width 40 height 16
click at [158, 367] on div "Shapes" at bounding box center [165, 467] width 45 height 16
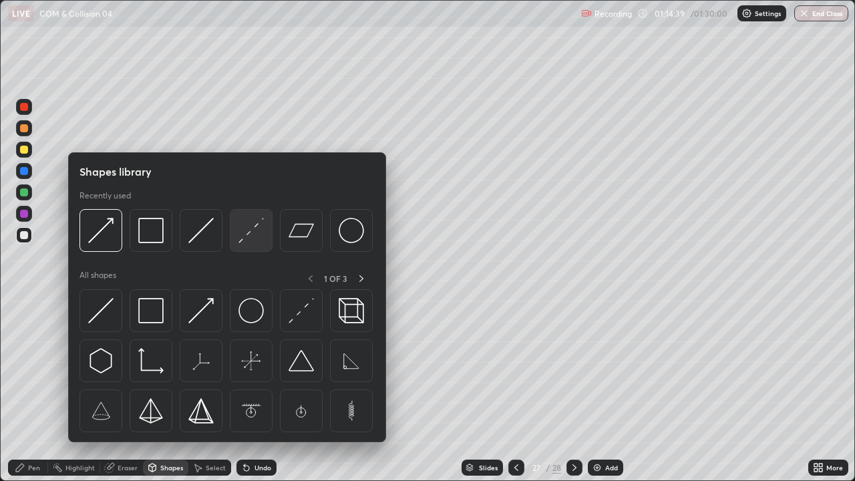
click at [252, 237] on img at bounding box center [250, 230] width 25 height 25
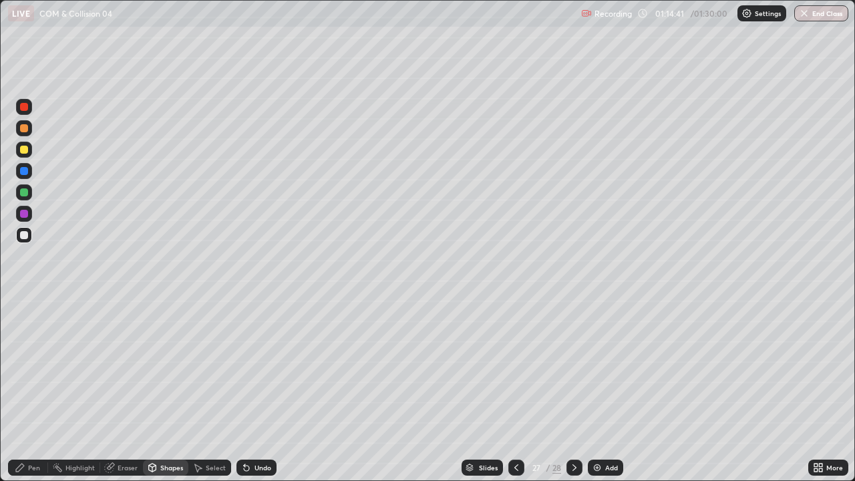
click at [27, 199] on div at bounding box center [24, 192] width 16 height 16
click at [23, 367] on icon at bounding box center [20, 467] width 11 height 11
click at [168, 367] on div "Shapes" at bounding box center [171, 467] width 23 height 7
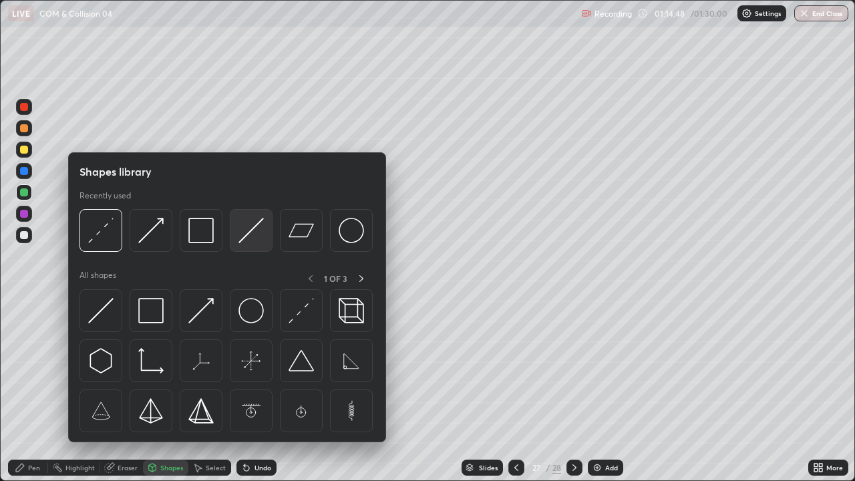
click at [254, 238] on img at bounding box center [250, 230] width 25 height 25
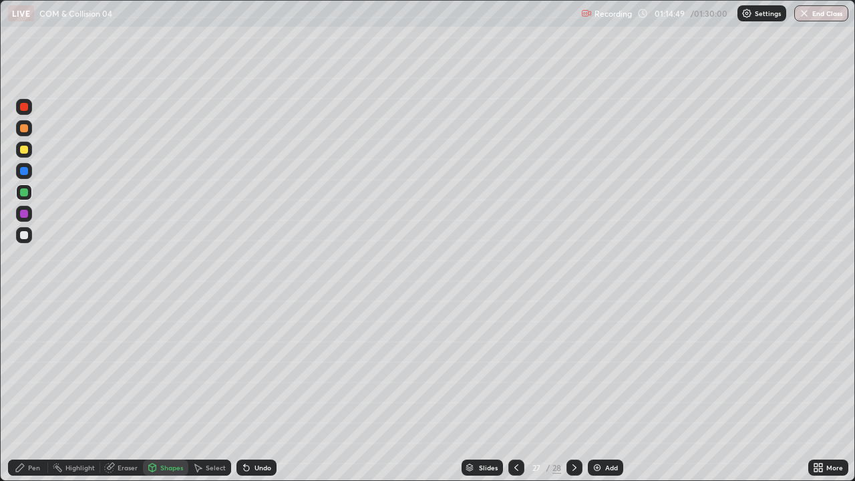
click at [30, 148] on div at bounding box center [24, 150] width 16 height 16
click at [160, 367] on div "Shapes" at bounding box center [171, 467] width 23 height 7
click at [33, 367] on div "Pen" at bounding box center [28, 467] width 40 height 16
click at [23, 191] on div at bounding box center [24, 192] width 8 height 8
click at [0, 353] on div "Setting up your live class" at bounding box center [427, 240] width 855 height 481
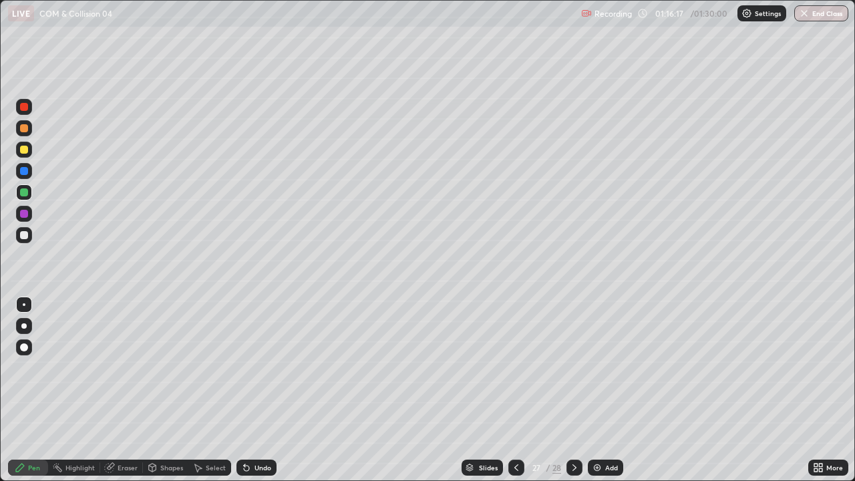
click at [216, 367] on div "Select" at bounding box center [216, 467] width 20 height 7
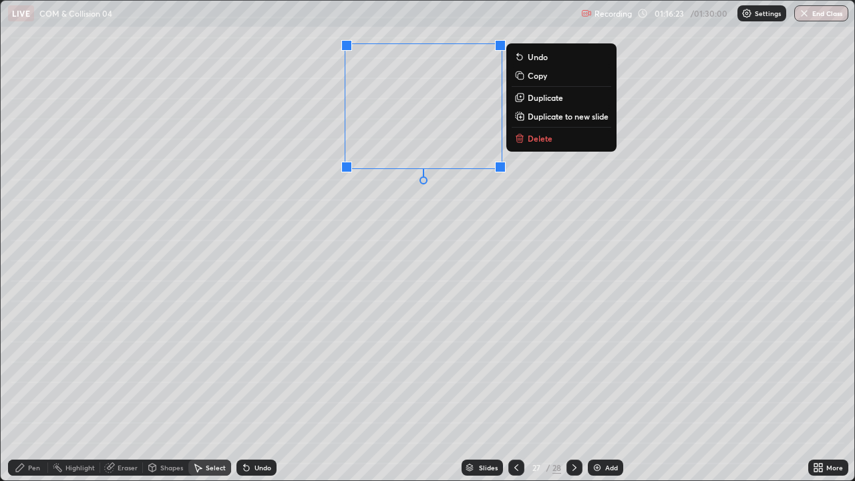
click at [164, 367] on div "Shapes" at bounding box center [171, 467] width 23 height 7
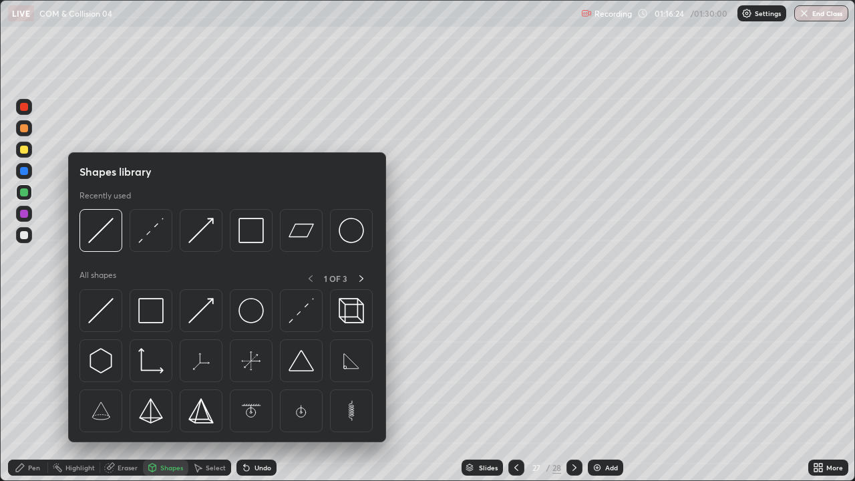
click at [206, 367] on div "Select" at bounding box center [216, 467] width 20 height 7
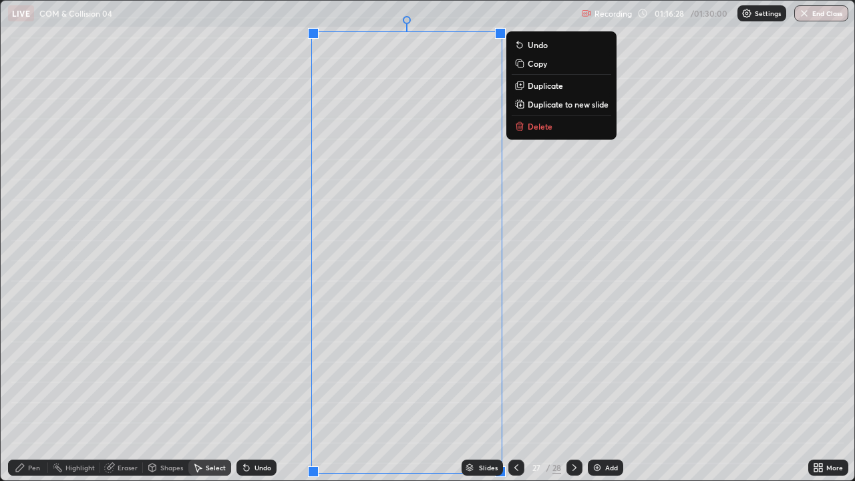
click at [283, 77] on div "0 ° Undo Copy Duplicate Duplicate to new slide Delete" at bounding box center [427, 240] width 853 height 479
click at [236, 234] on div "0 ° Undo Copy Duplicate Duplicate to new slide Delete" at bounding box center [427, 240] width 853 height 479
click at [545, 87] on p "Duplicate" at bounding box center [544, 85] width 35 height 11
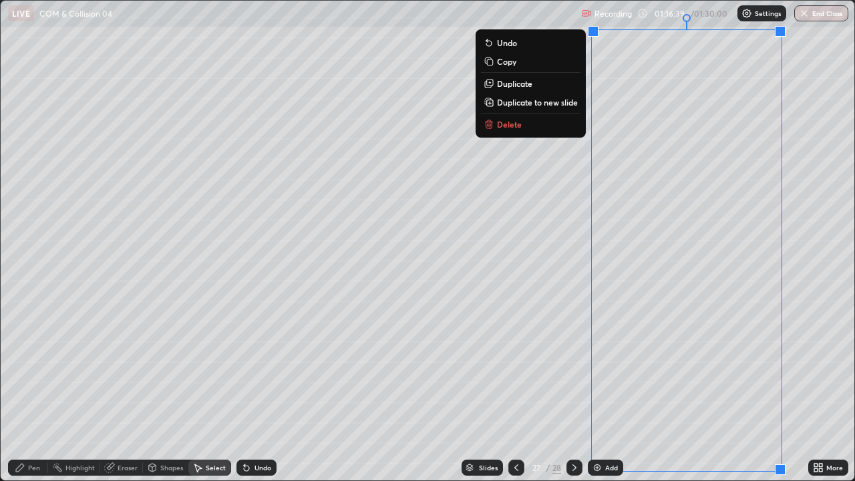
click at [35, 367] on div "Pen" at bounding box center [34, 467] width 12 height 7
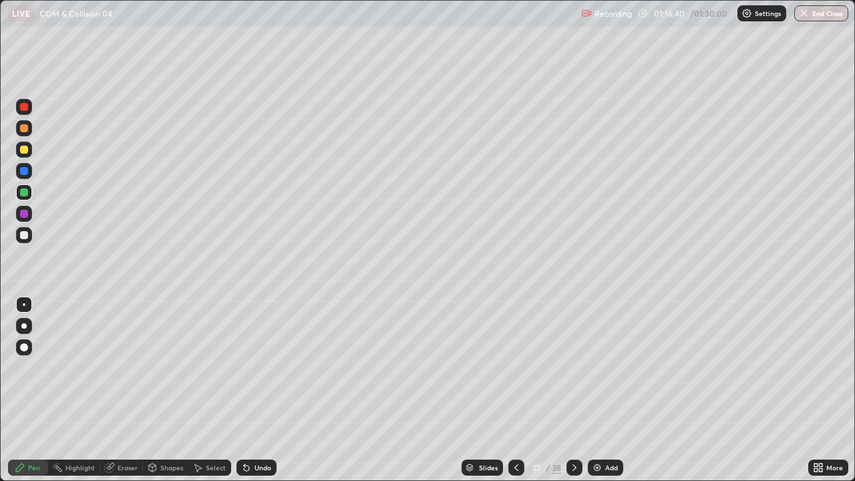
click at [23, 237] on div at bounding box center [24, 235] width 8 height 8
click at [258, 367] on div "Undo" at bounding box center [262, 467] width 17 height 7
click at [256, 367] on div "Undo" at bounding box center [256, 467] width 40 height 16
click at [260, 367] on div "Undo" at bounding box center [262, 467] width 17 height 7
click at [250, 367] on div "Undo" at bounding box center [256, 467] width 40 height 16
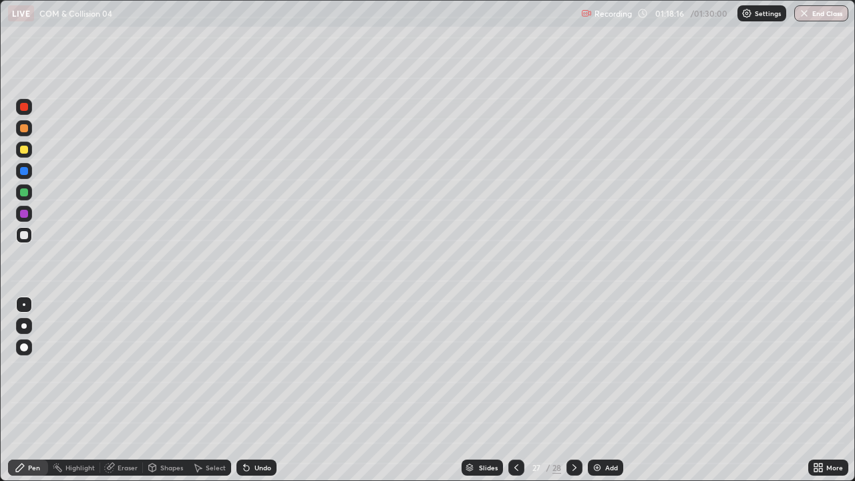
click at [258, 367] on div "Undo" at bounding box center [262, 467] width 17 height 7
click at [574, 367] on icon at bounding box center [574, 467] width 11 height 11
click at [519, 367] on div at bounding box center [516, 467] width 16 height 27
click at [602, 367] on div "Add" at bounding box center [605, 467] width 35 height 16
click at [170, 367] on div "Shapes" at bounding box center [171, 467] width 23 height 7
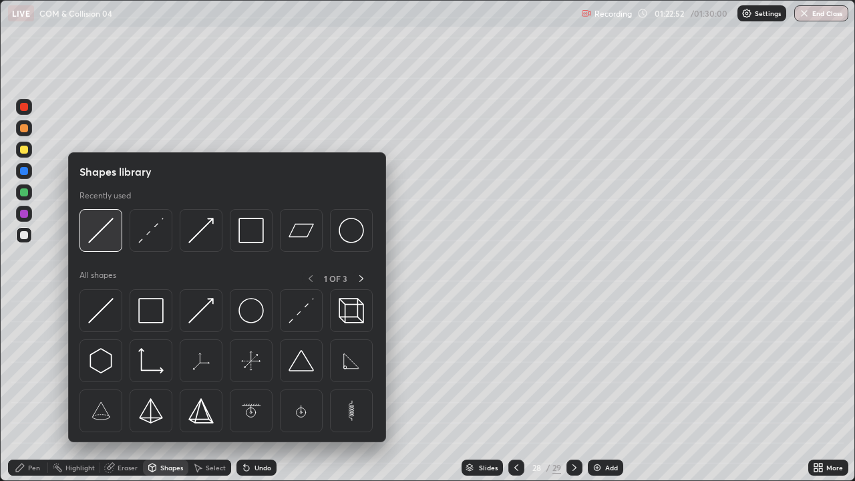
click at [99, 238] on img at bounding box center [100, 230] width 25 height 25
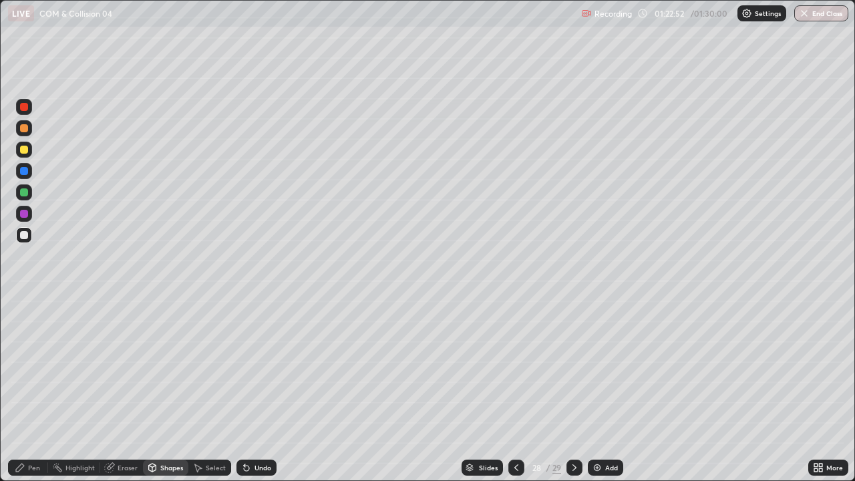
click at [27, 194] on div at bounding box center [24, 192] width 8 height 8
click at [258, 367] on div "Undo" at bounding box center [262, 467] width 17 height 7
click at [162, 367] on div "Shapes" at bounding box center [165, 467] width 45 height 16
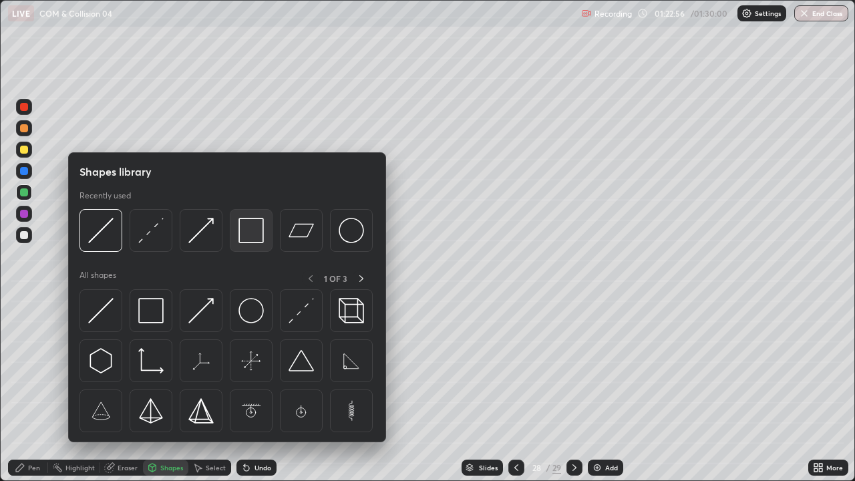
click at [244, 237] on img at bounding box center [250, 230] width 25 height 25
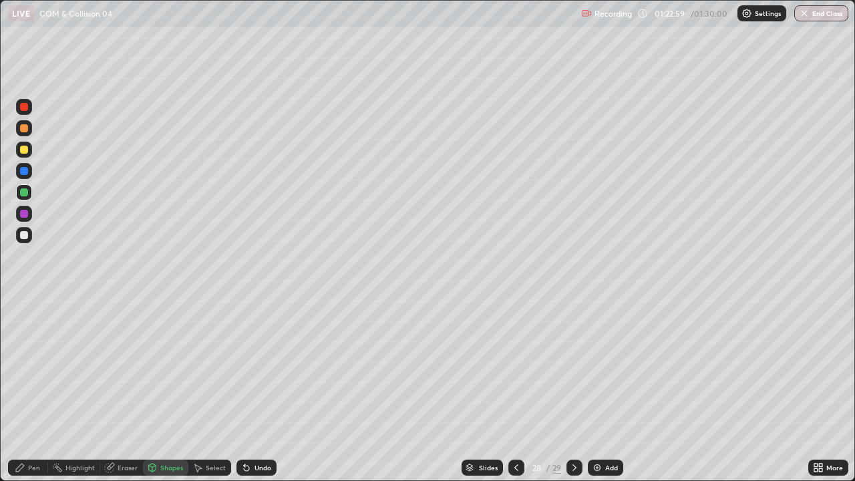
click at [174, 367] on div "Shapes" at bounding box center [171, 467] width 23 height 7
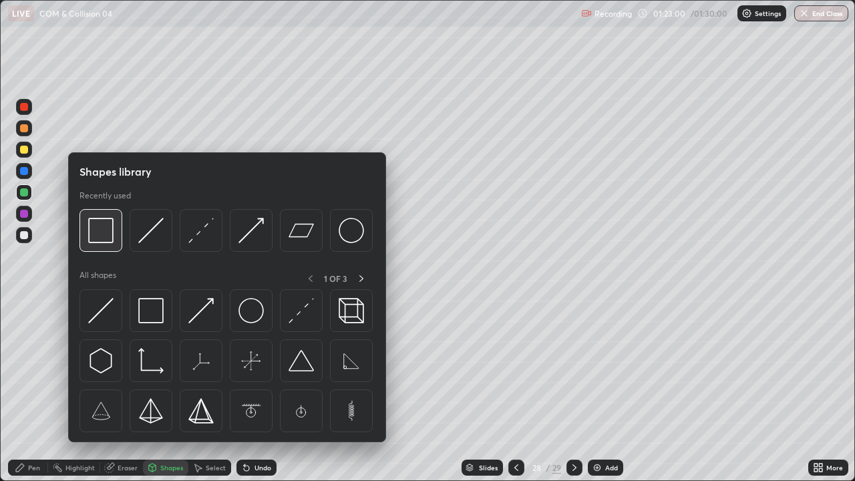
click at [102, 240] on img at bounding box center [100, 230] width 25 height 25
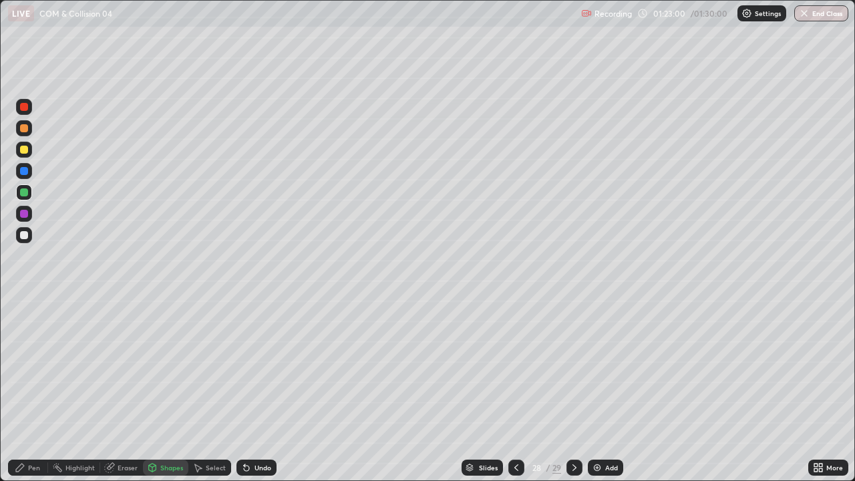
click at [25, 150] on div at bounding box center [24, 150] width 8 height 8
click at [30, 367] on div "Pen" at bounding box center [28, 467] width 40 height 16
click at [29, 193] on div at bounding box center [24, 192] width 16 height 16
click at [28, 240] on div at bounding box center [24, 235] width 16 height 16
click at [29, 192] on div at bounding box center [24, 192] width 16 height 16
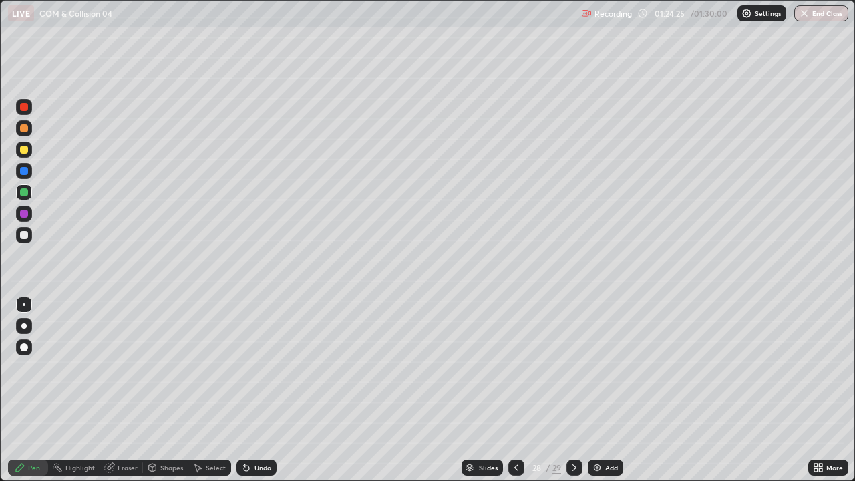
click at [31, 235] on div at bounding box center [24, 235] width 16 height 16
click at [268, 367] on div "Undo" at bounding box center [256, 467] width 40 height 16
click at [259, 367] on div "Undo" at bounding box center [262, 467] width 17 height 7
click at [256, 367] on div "Undo" at bounding box center [262, 467] width 17 height 7
click at [23, 150] on div at bounding box center [24, 150] width 8 height 8
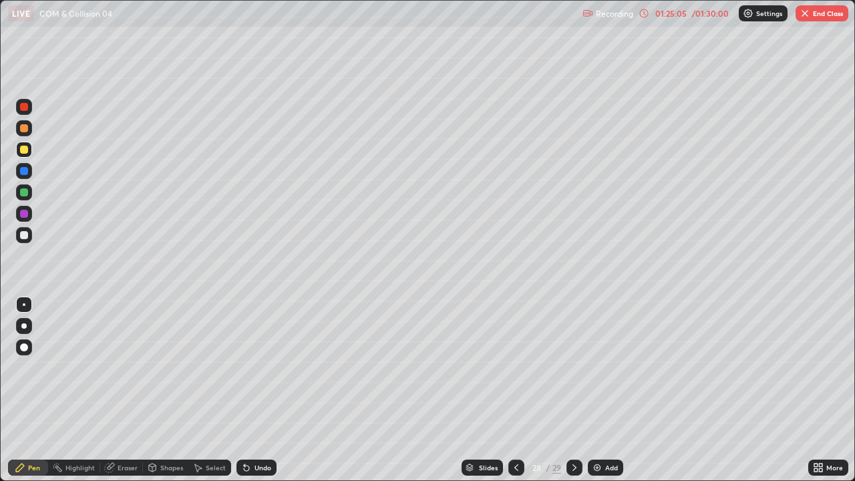
click at [673, 17] on div "01:25:05" at bounding box center [670, 13] width 37 height 8
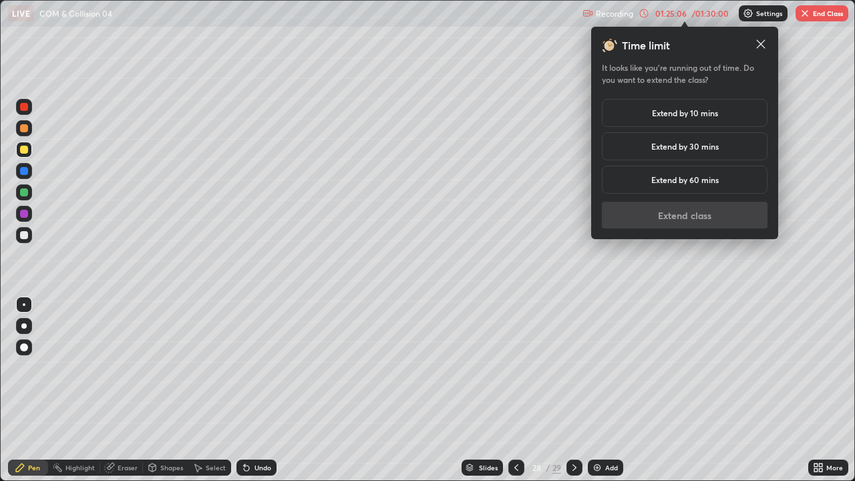
click at [686, 116] on h5 "Extend by 10 mins" at bounding box center [685, 113] width 66 height 12
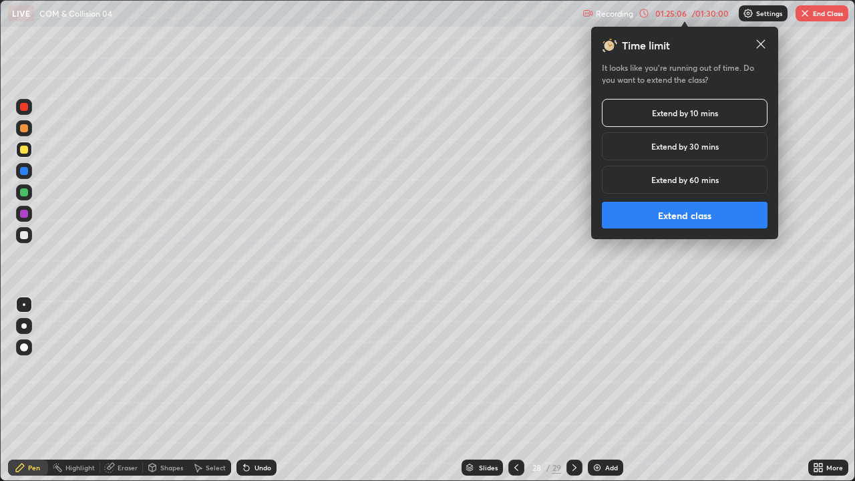
click at [674, 216] on button "Extend class" at bounding box center [685, 215] width 166 height 27
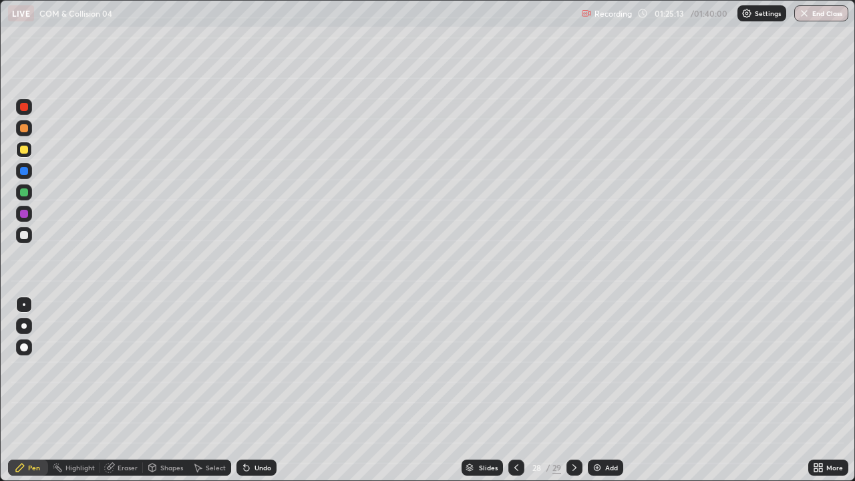
click at [27, 236] on div at bounding box center [24, 235] width 8 height 8
click at [130, 367] on div "Eraser" at bounding box center [128, 467] width 20 height 7
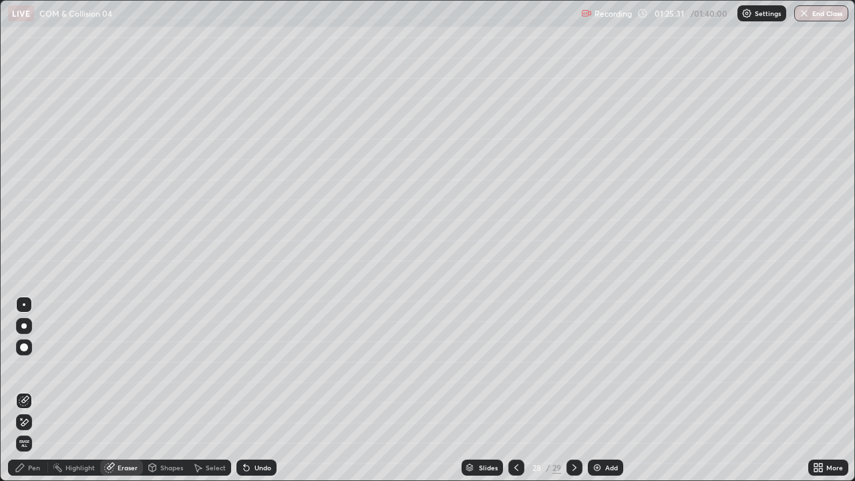
click at [29, 367] on div "Pen" at bounding box center [34, 467] width 12 height 7
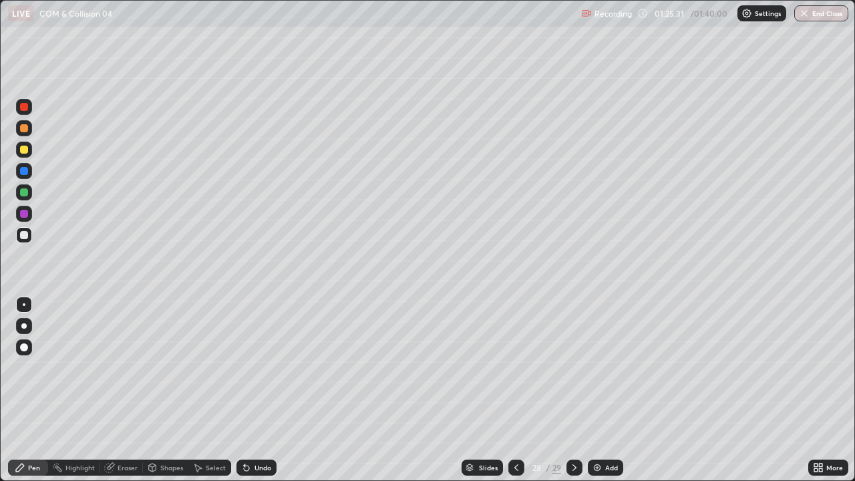
click at [19, 190] on div at bounding box center [24, 192] width 16 height 16
click at [23, 151] on div at bounding box center [24, 150] width 8 height 8
click at [246, 367] on icon at bounding box center [246, 467] width 11 height 11
click at [244, 367] on icon at bounding box center [246, 467] width 5 height 5
click at [594, 367] on img at bounding box center [597, 467] width 11 height 11
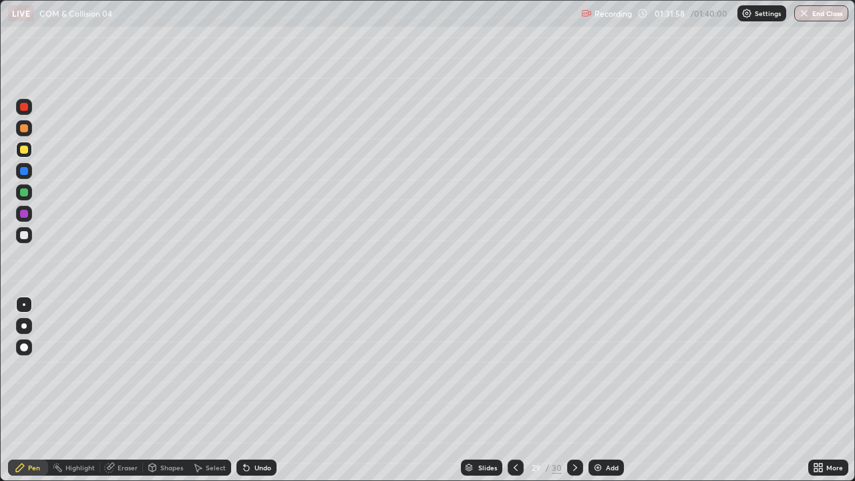
click at [29, 194] on div at bounding box center [24, 192] width 16 height 16
click at [29, 130] on div at bounding box center [24, 128] width 16 height 16
click at [164, 367] on div "Shapes" at bounding box center [171, 467] width 23 height 7
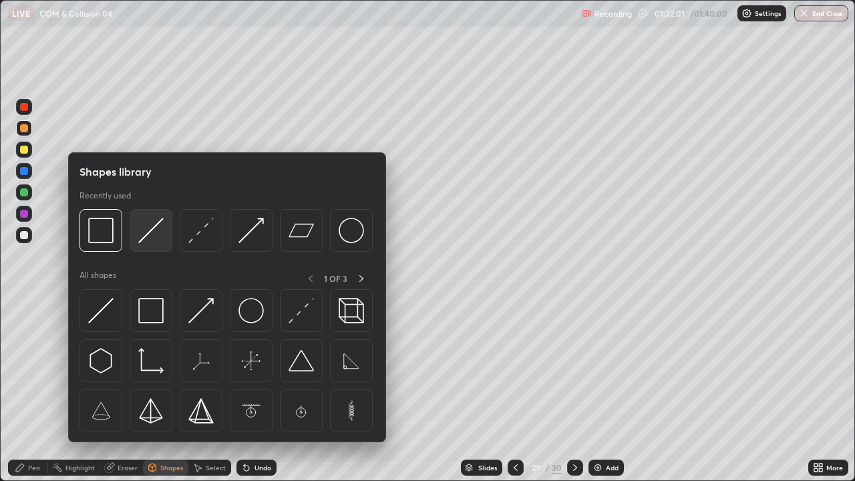
click at [157, 240] on img at bounding box center [150, 230] width 25 height 25
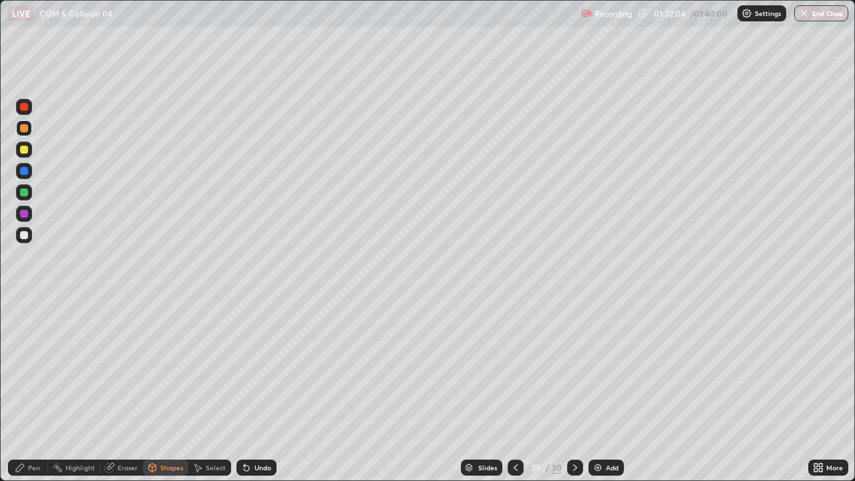
click at [31, 367] on div "Pen" at bounding box center [28, 467] width 40 height 16
click at [254, 367] on div "Undo" at bounding box center [262, 467] width 17 height 7
click at [251, 367] on div "Undo" at bounding box center [256, 467] width 40 height 16
click at [23, 193] on div at bounding box center [24, 192] width 8 height 8
click at [25, 235] on div at bounding box center [24, 235] width 8 height 8
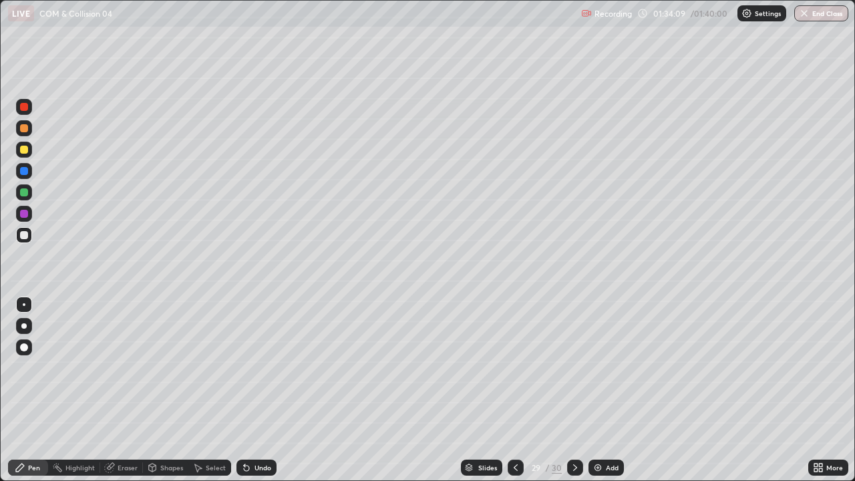
click at [34, 167] on div at bounding box center [23, 170] width 21 height 21
click at [23, 232] on div at bounding box center [24, 235] width 8 height 8
click at [807, 11] on img "button" at bounding box center [804, 13] width 11 height 11
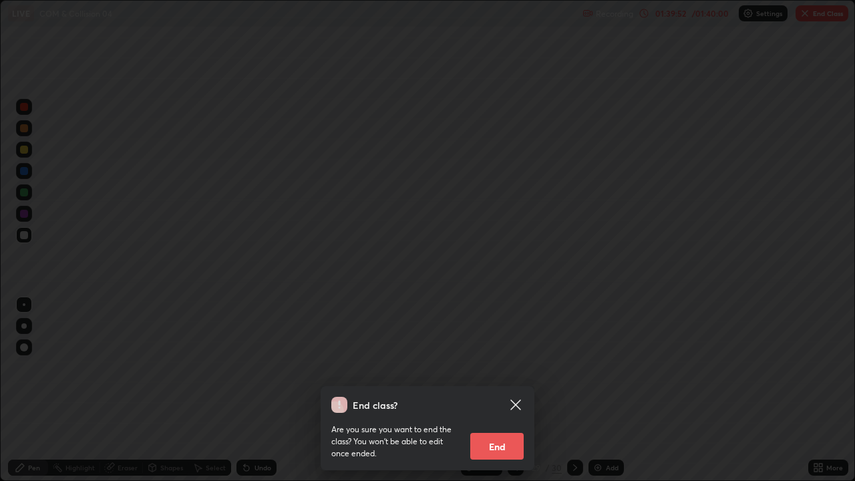
click at [499, 367] on button "End" at bounding box center [496, 446] width 53 height 27
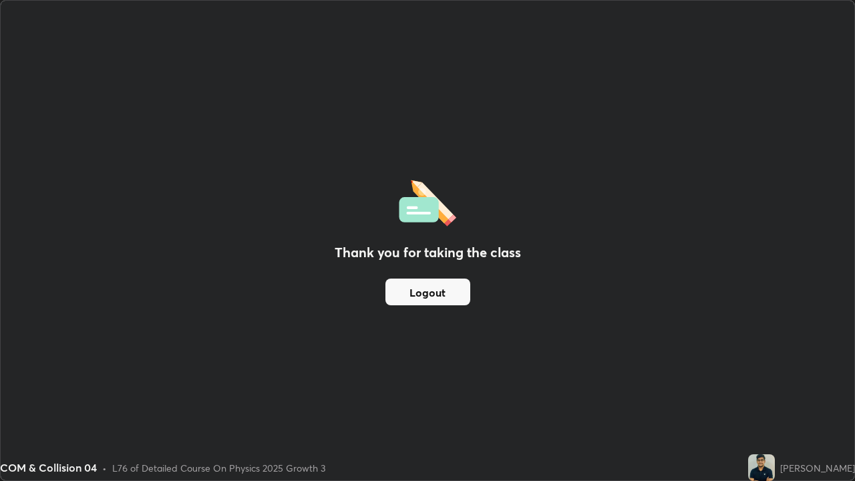
click at [449, 290] on button "Logout" at bounding box center [427, 291] width 85 height 27
click at [447, 290] on button "Logout" at bounding box center [427, 291] width 85 height 27
click at [484, 334] on div "Thank you for taking the class Logout" at bounding box center [427, 240] width 853 height 479
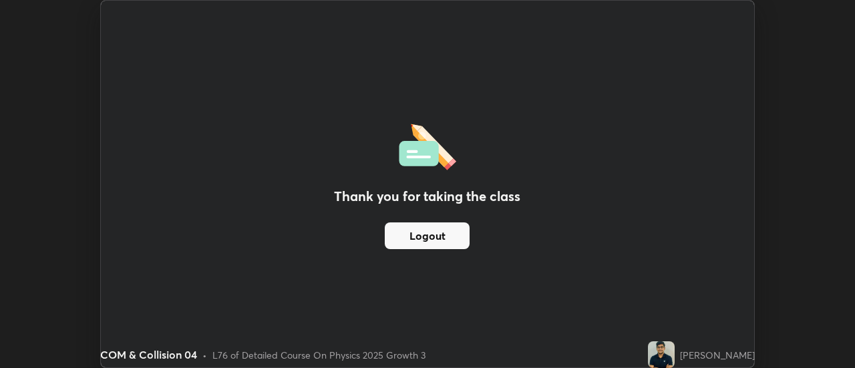
scroll to position [66399, 65912]
